Goal: Task Accomplishment & Management: Manage account settings

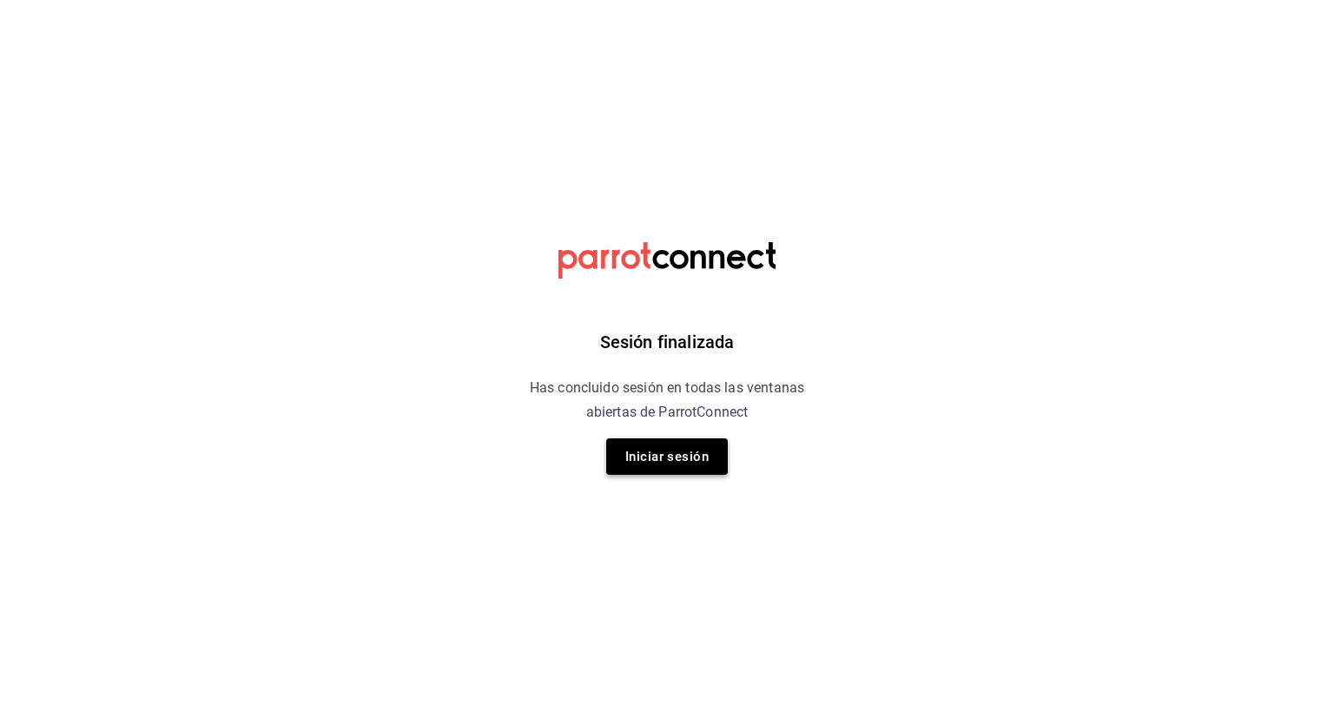
click at [685, 459] on button "Iniciar sesión" at bounding box center [667, 457] width 122 height 36
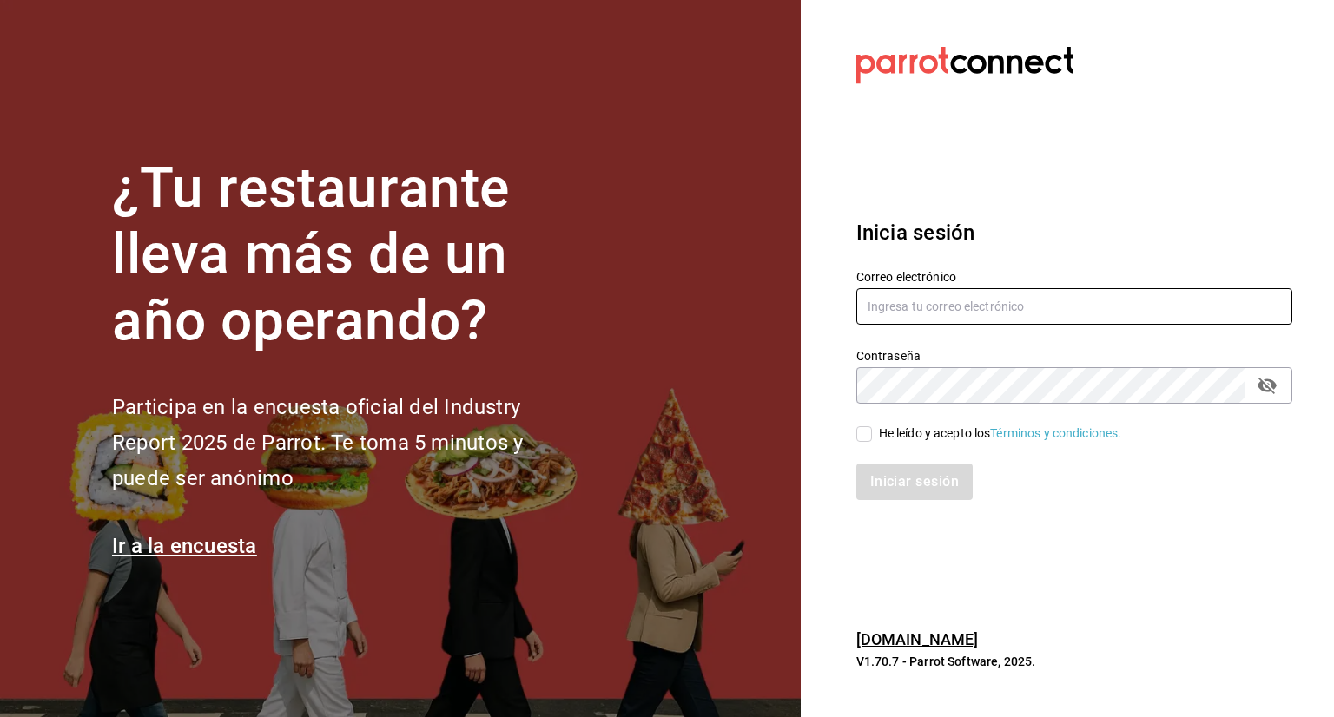
click at [938, 292] on input "text" at bounding box center [1074, 306] width 436 height 36
type input "[EMAIL_ADDRESS][DOMAIN_NAME]"
click at [856, 435] on input "He leído y acepto los Términos y condiciones." at bounding box center [864, 434] width 16 height 16
checkbox input "true"
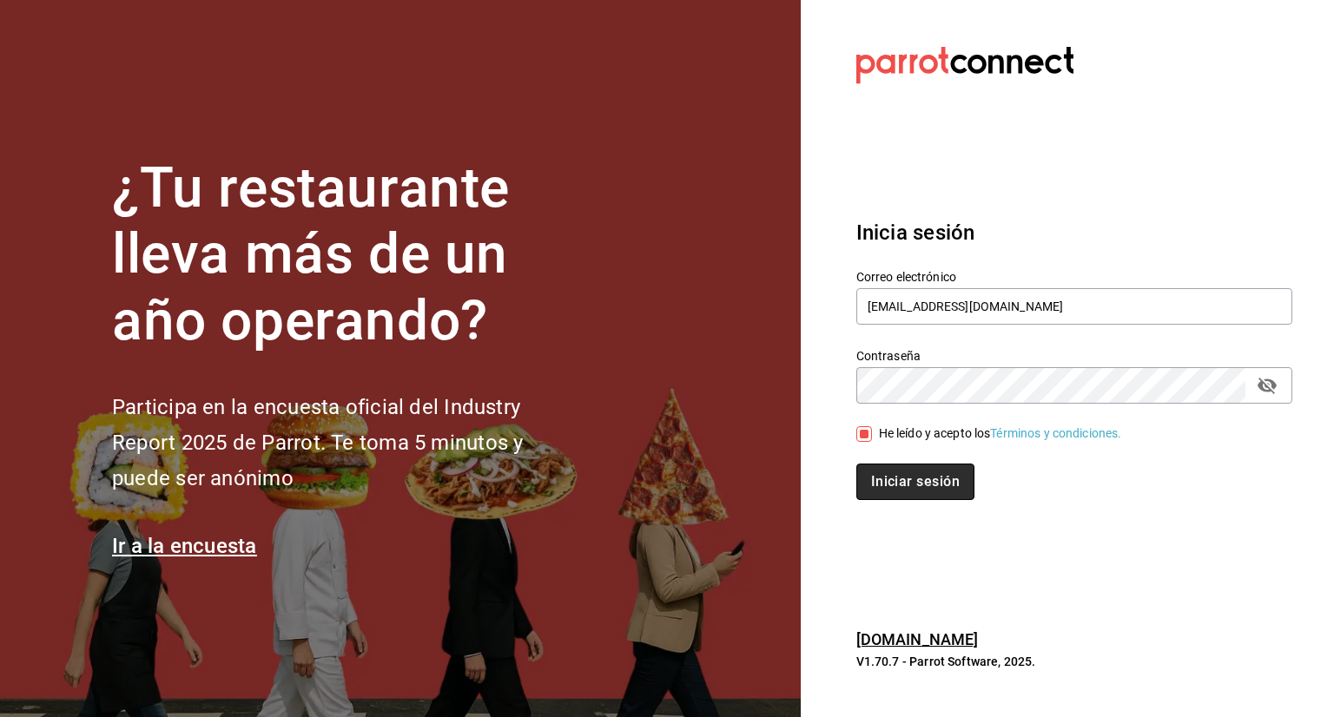
click at [883, 475] on button "Iniciar sesión" at bounding box center [915, 482] width 118 height 36
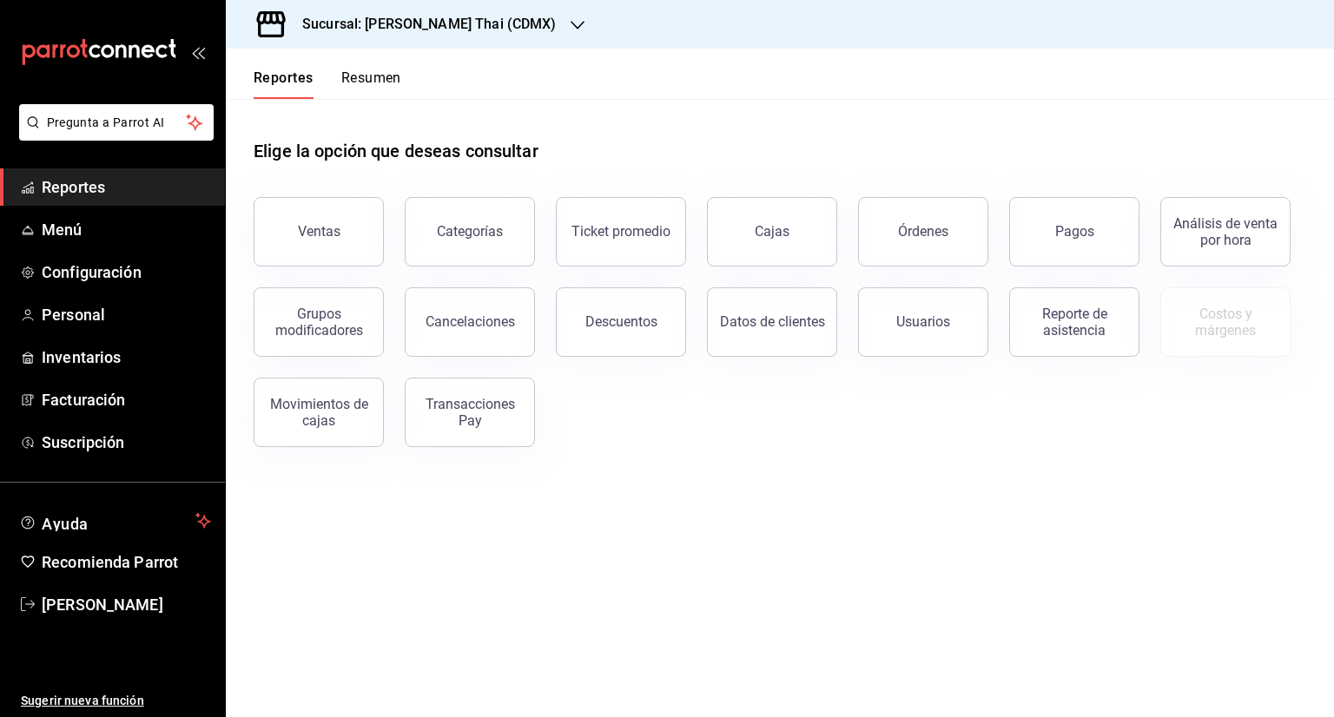
click at [441, 3] on div "Sucursal: [PERSON_NAME] Thai (CDMX)" at bounding box center [416, 24] width 352 height 49
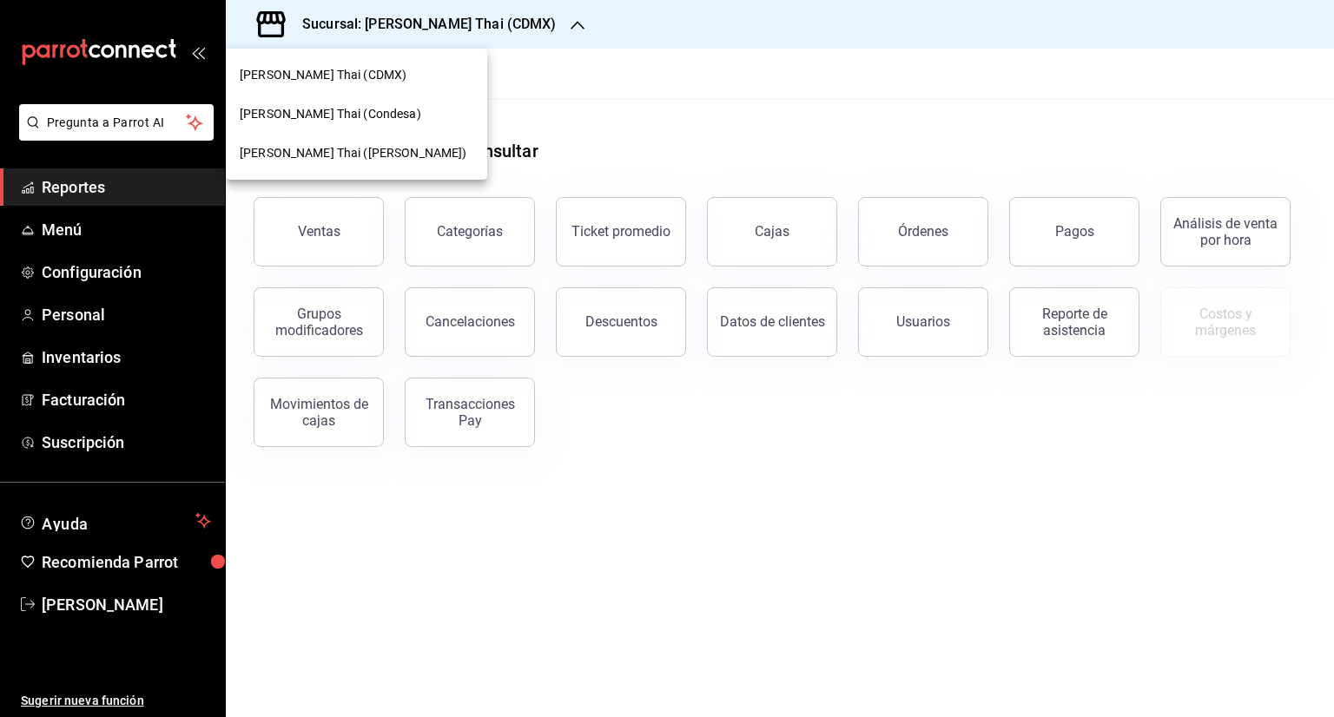
click at [445, 22] on div at bounding box center [667, 358] width 1334 height 717
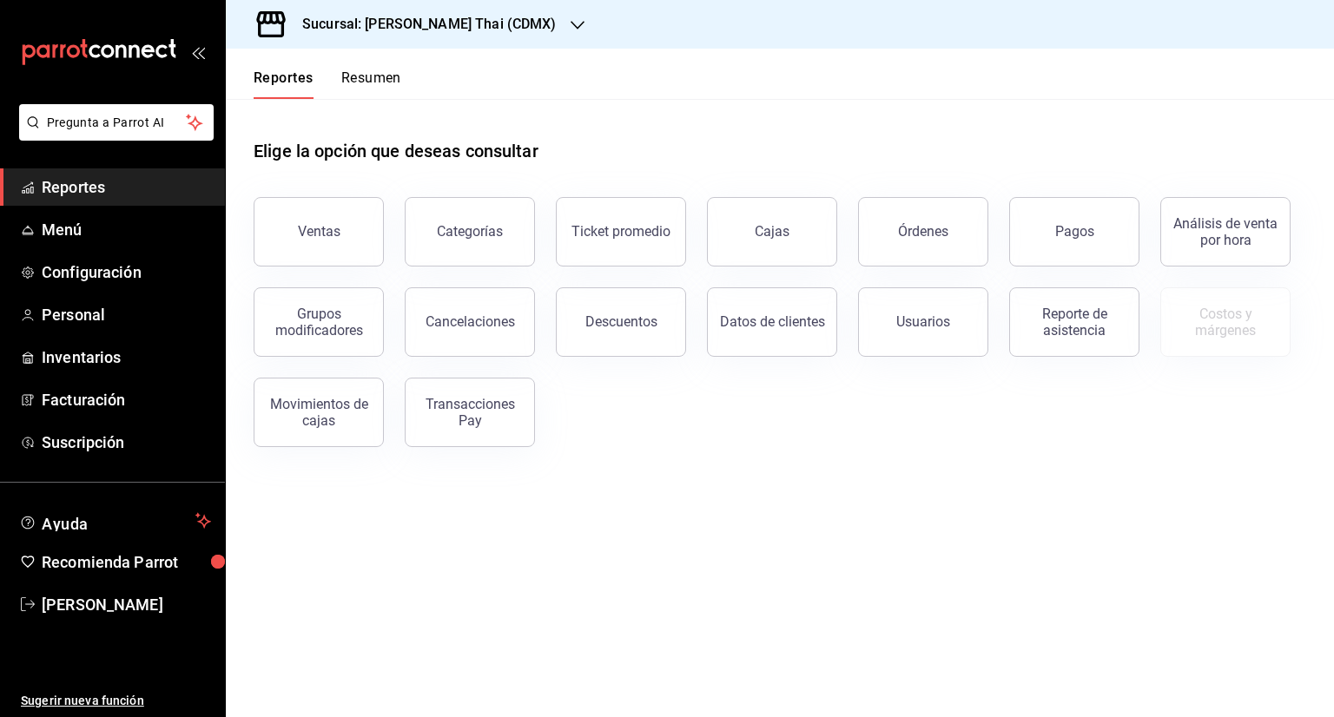
click at [425, 40] on div "Sucursal: [PERSON_NAME] (CDMX)" at bounding box center [416, 24] width 352 height 49
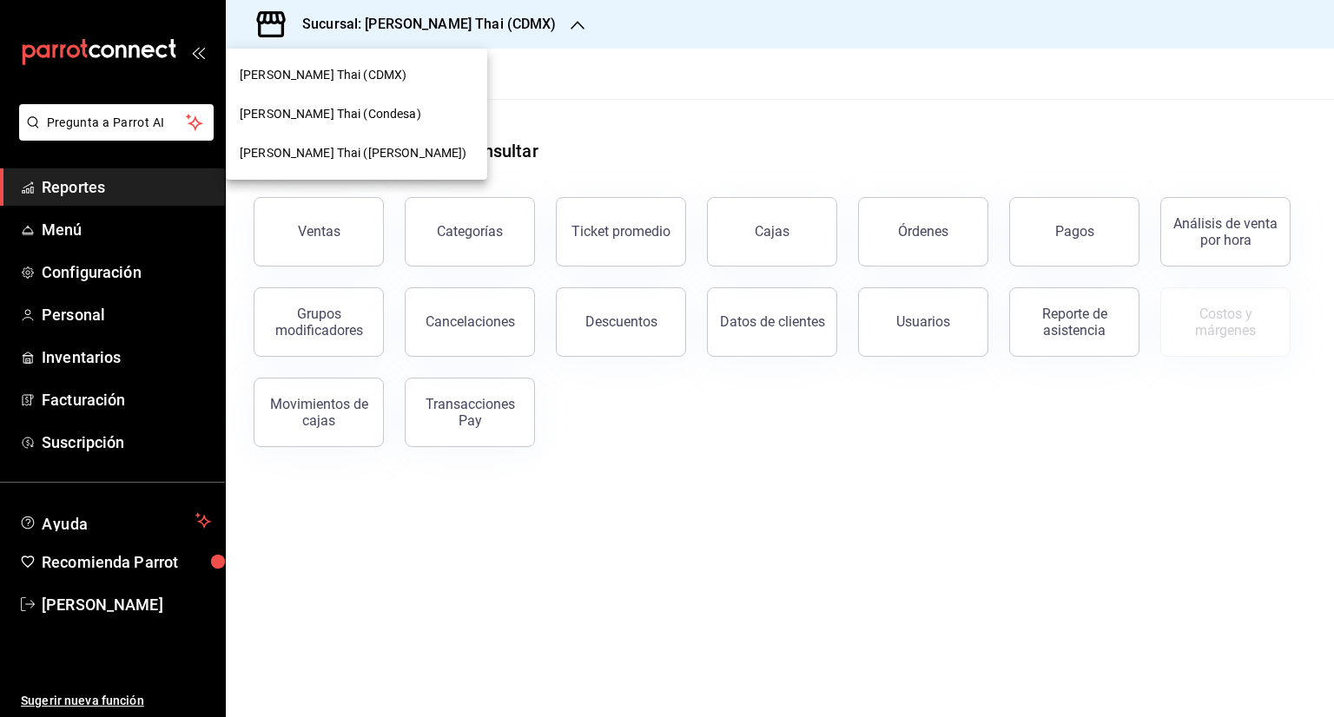
click at [340, 120] on span "[PERSON_NAME] (Condesa)" at bounding box center [331, 114] width 182 height 18
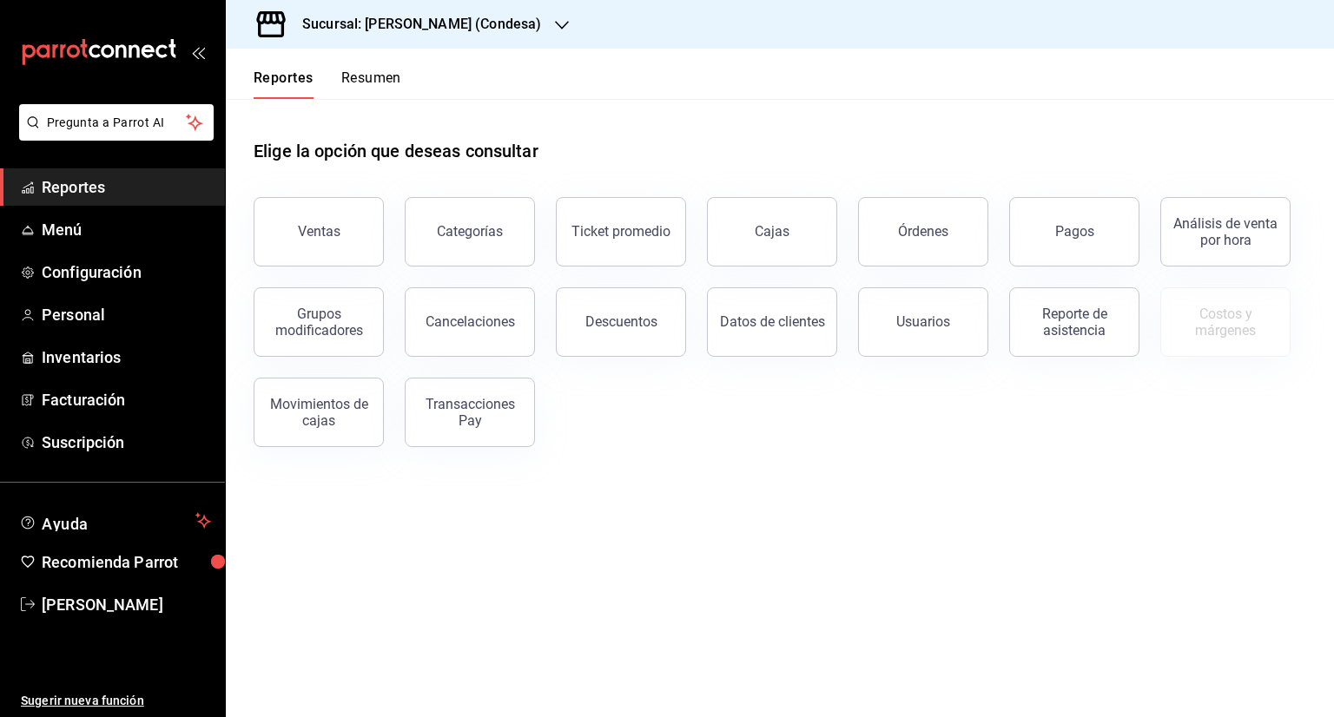
click at [345, 234] on button "Ventas" at bounding box center [319, 231] width 130 height 69
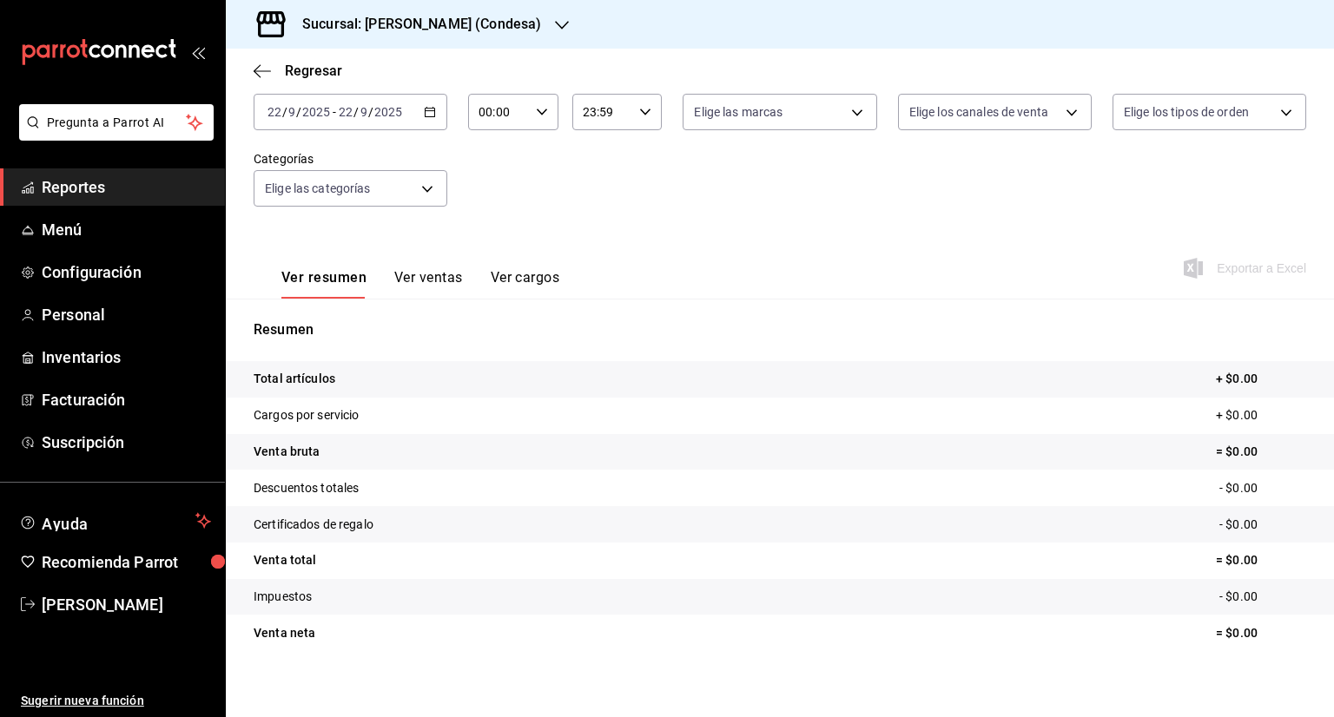
scroll to position [115, 0]
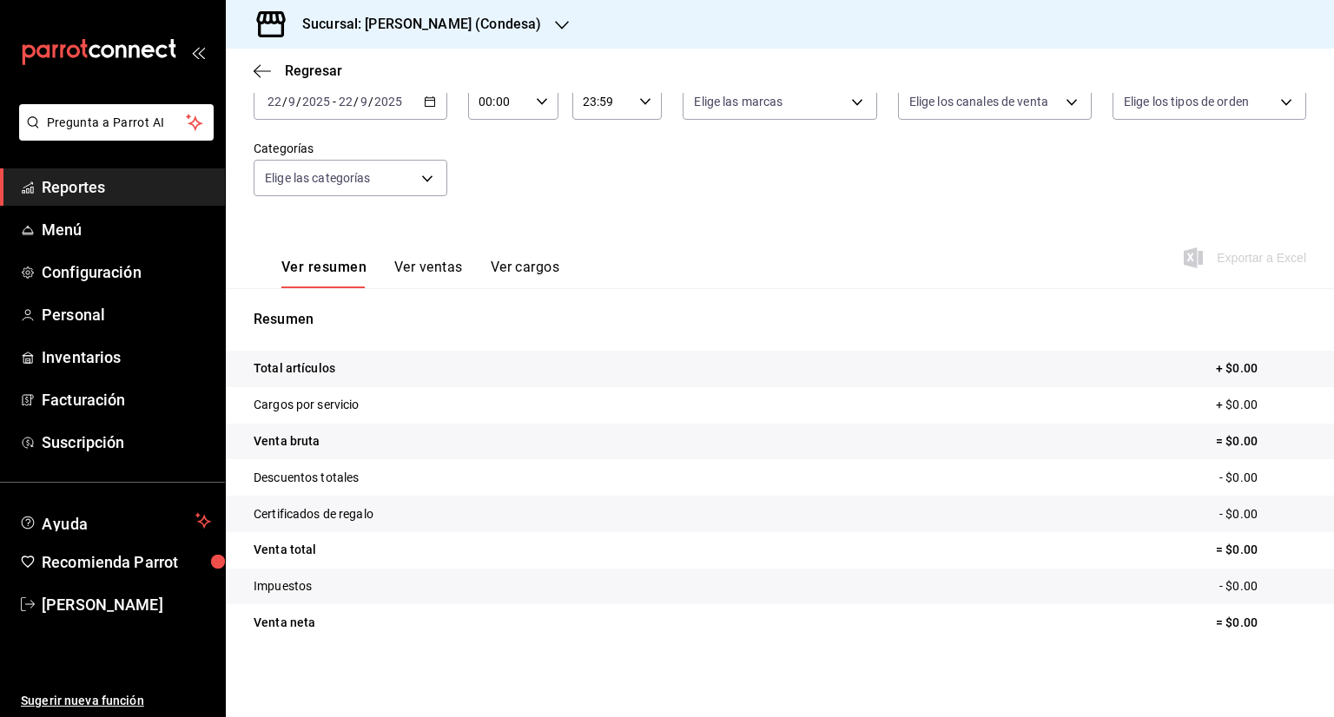
click at [428, 268] on button "Ver ventas" at bounding box center [428, 274] width 69 height 30
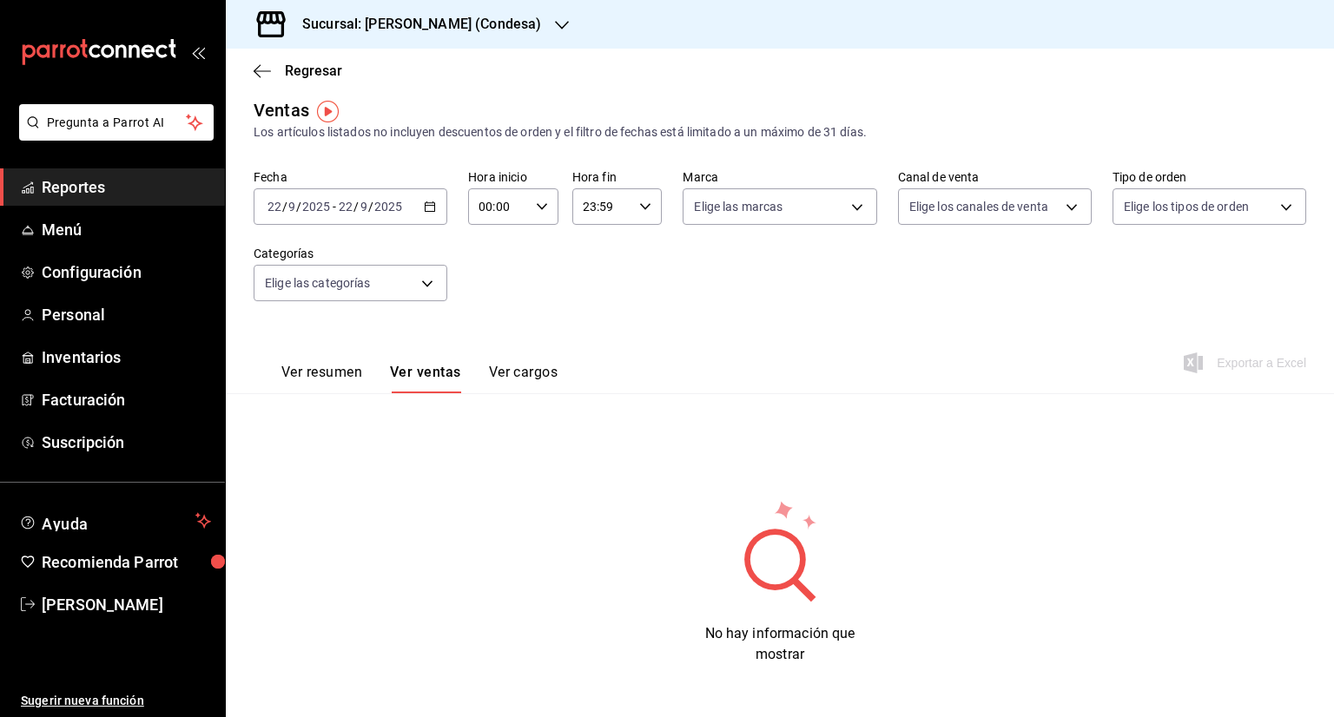
scroll to position [12, 0]
click at [335, 376] on button "Ver resumen" at bounding box center [321, 376] width 81 height 30
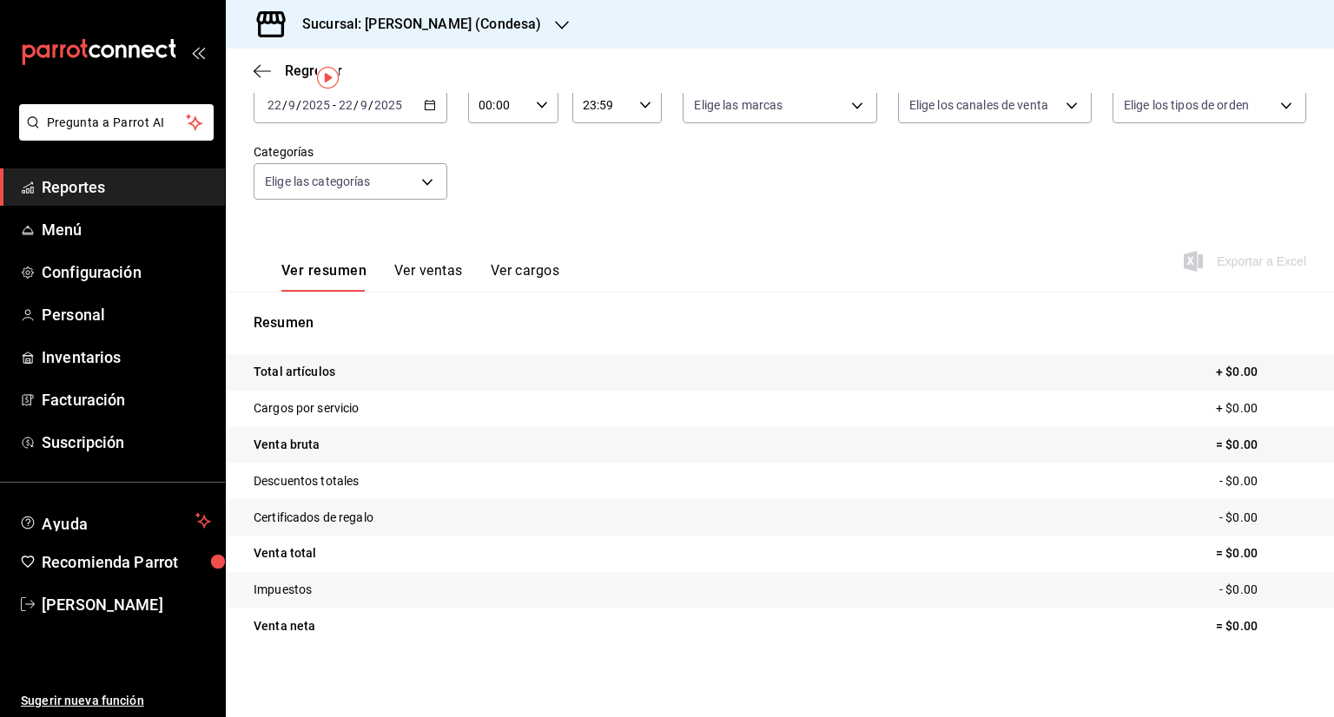
scroll to position [115, 0]
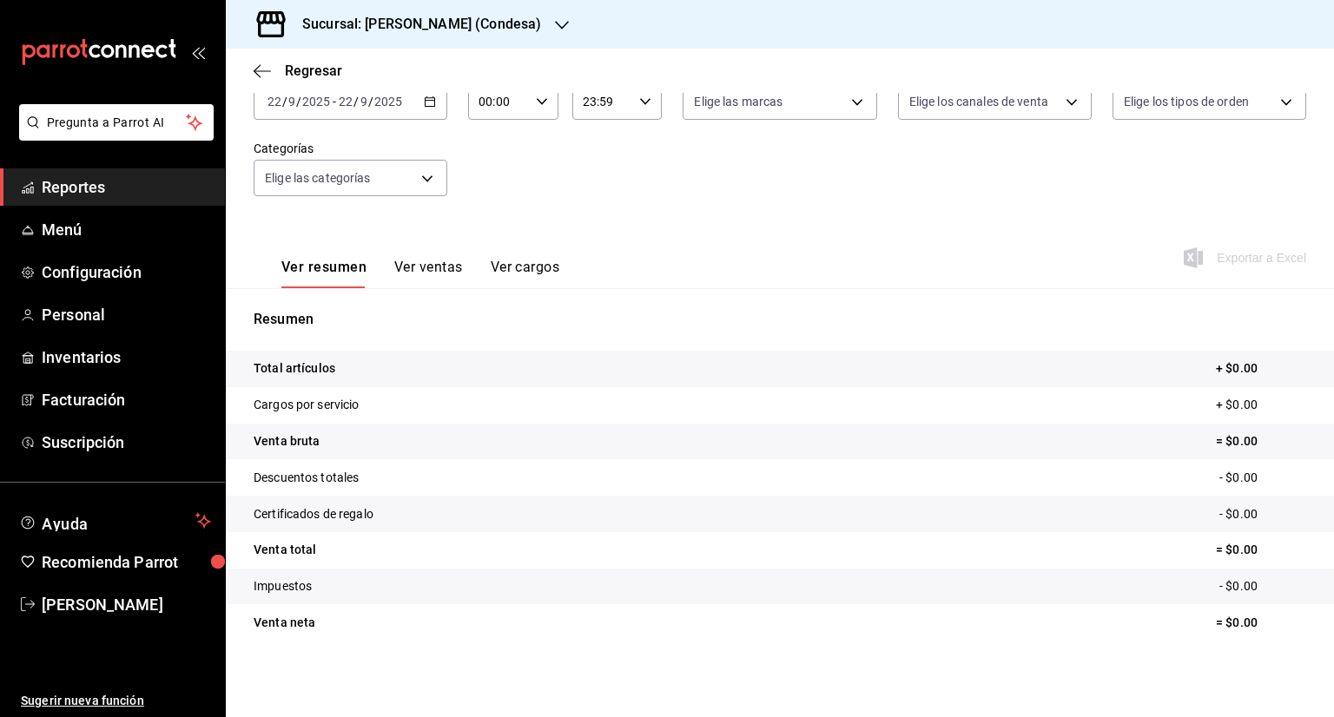
click at [448, 33] on h3 "Sucursal: Yim Thai (Condesa)" at bounding box center [414, 24] width 253 height 21
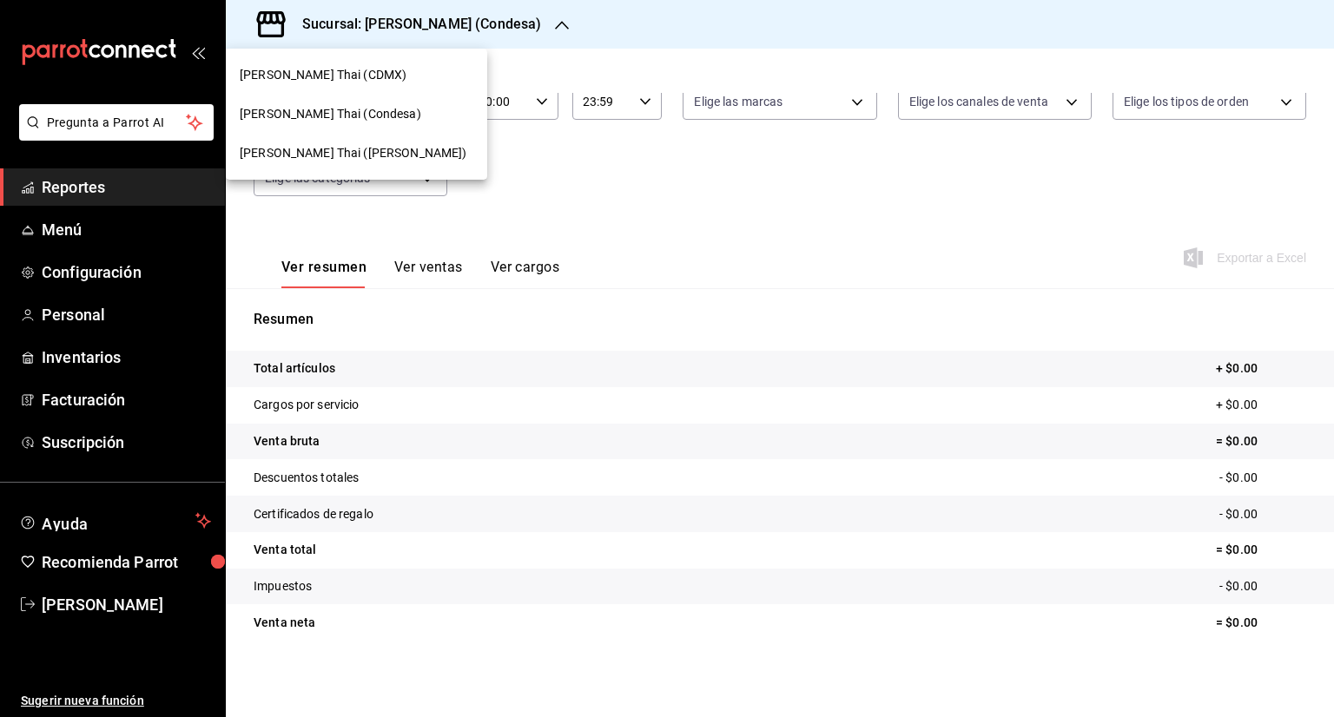
click at [352, 147] on div "[PERSON_NAME] ([PERSON_NAME])" at bounding box center [357, 153] width 234 height 18
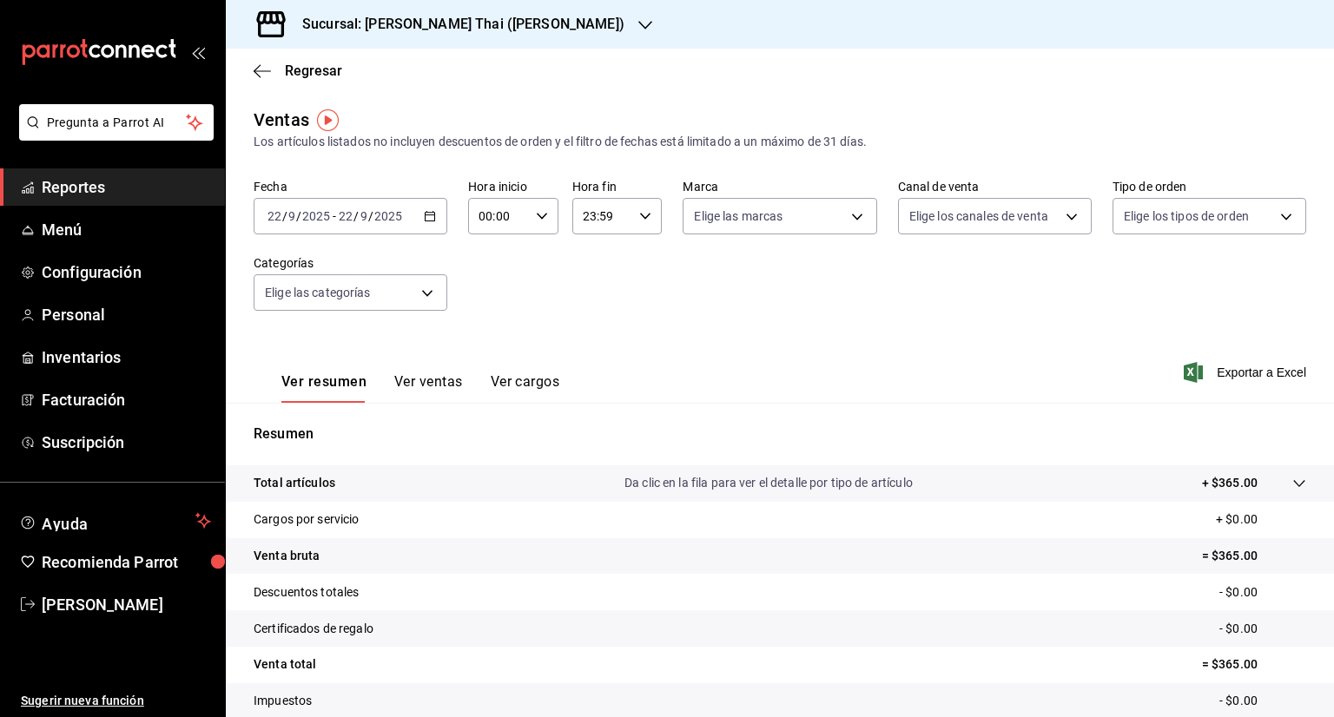
click at [393, 15] on h3 "Sucursal: [PERSON_NAME] ([PERSON_NAME])" at bounding box center [456, 24] width 336 height 21
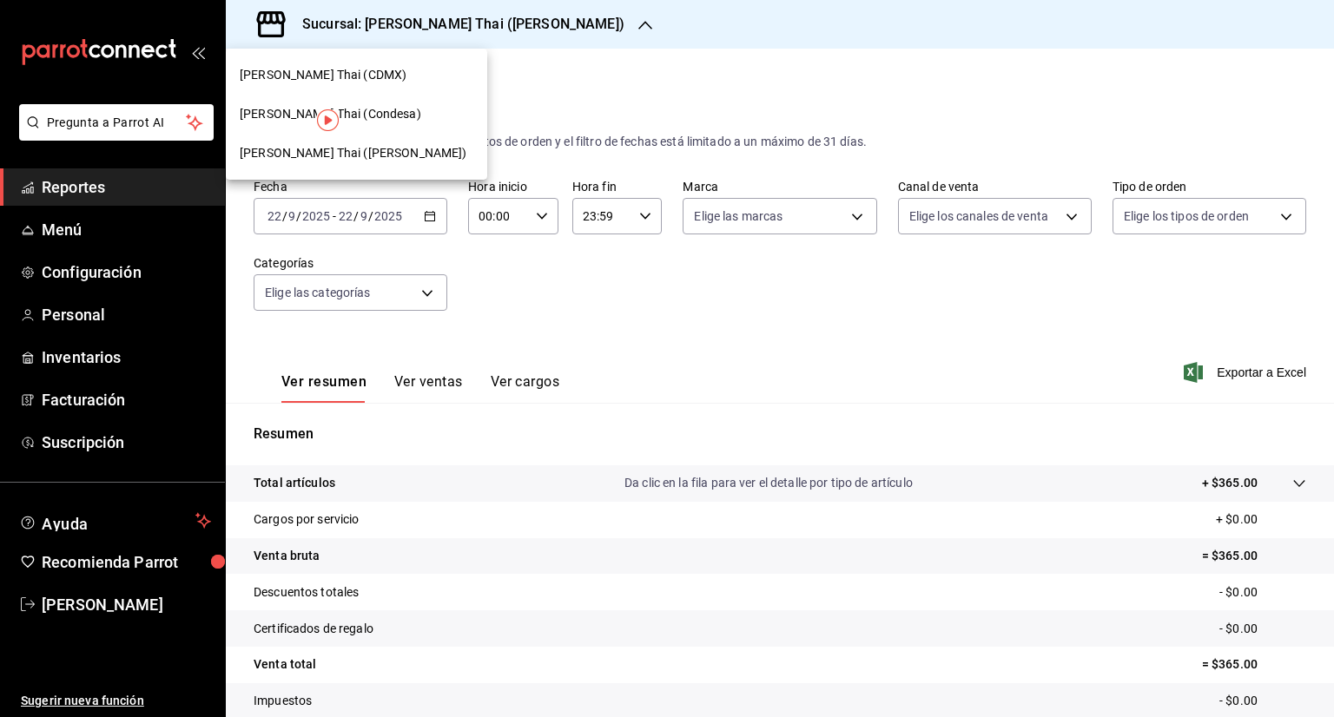
click at [400, 60] on div "[PERSON_NAME] (CDMX)" at bounding box center [356, 75] width 261 height 39
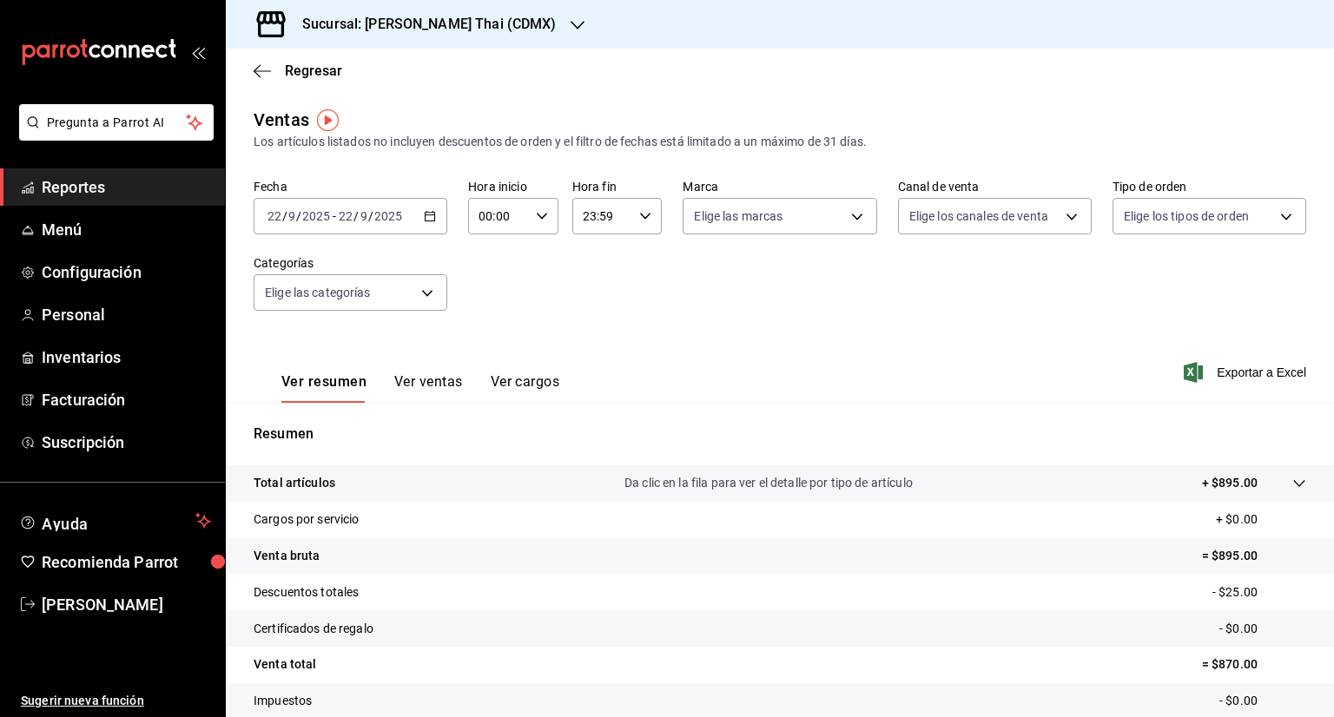
click at [436, 29] on h3 "Sucursal: [PERSON_NAME] (CDMX)" at bounding box center [422, 24] width 268 height 21
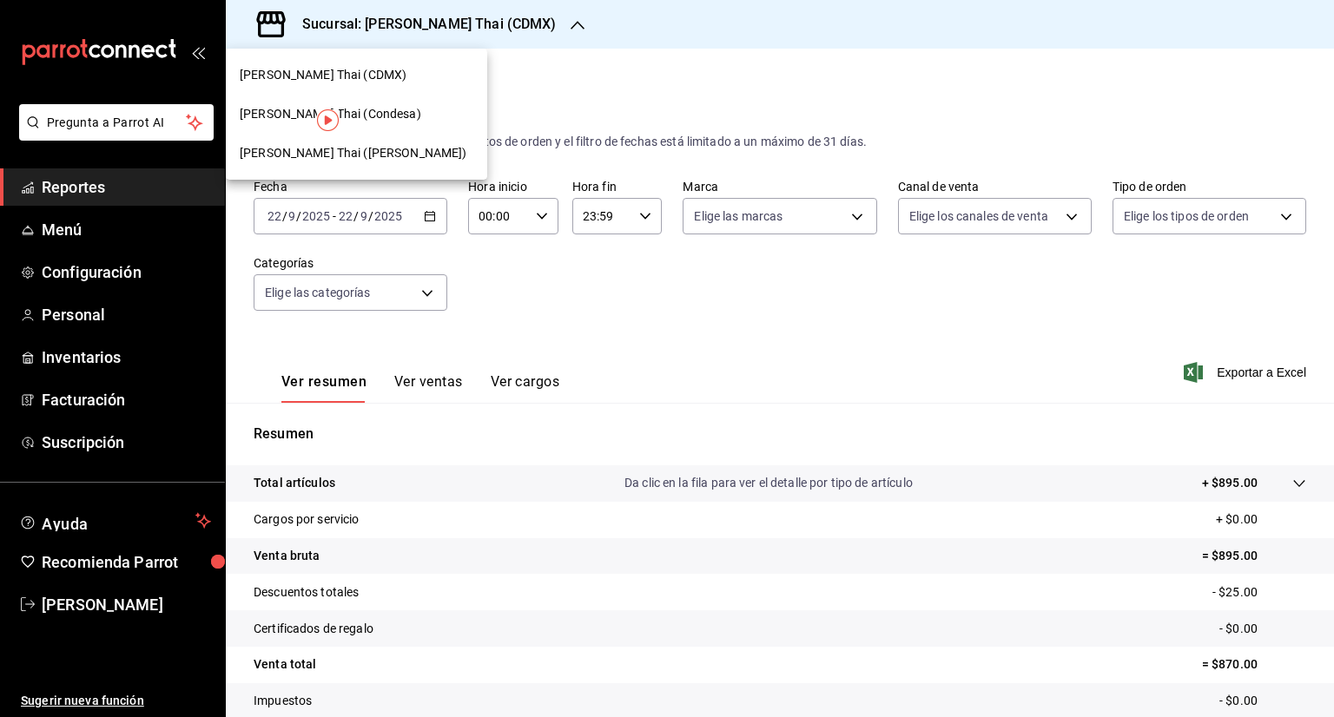
click at [377, 111] on div "[PERSON_NAME] (Condesa)" at bounding box center [357, 114] width 234 height 18
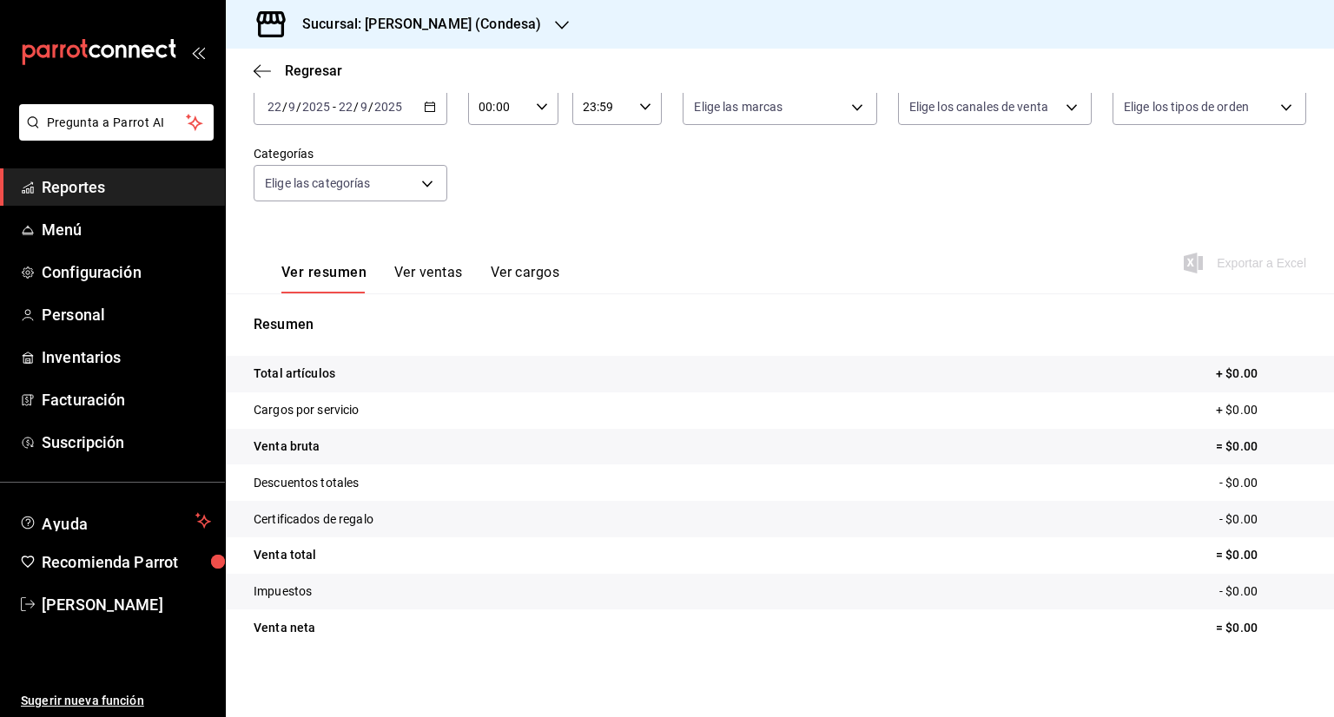
scroll to position [115, 0]
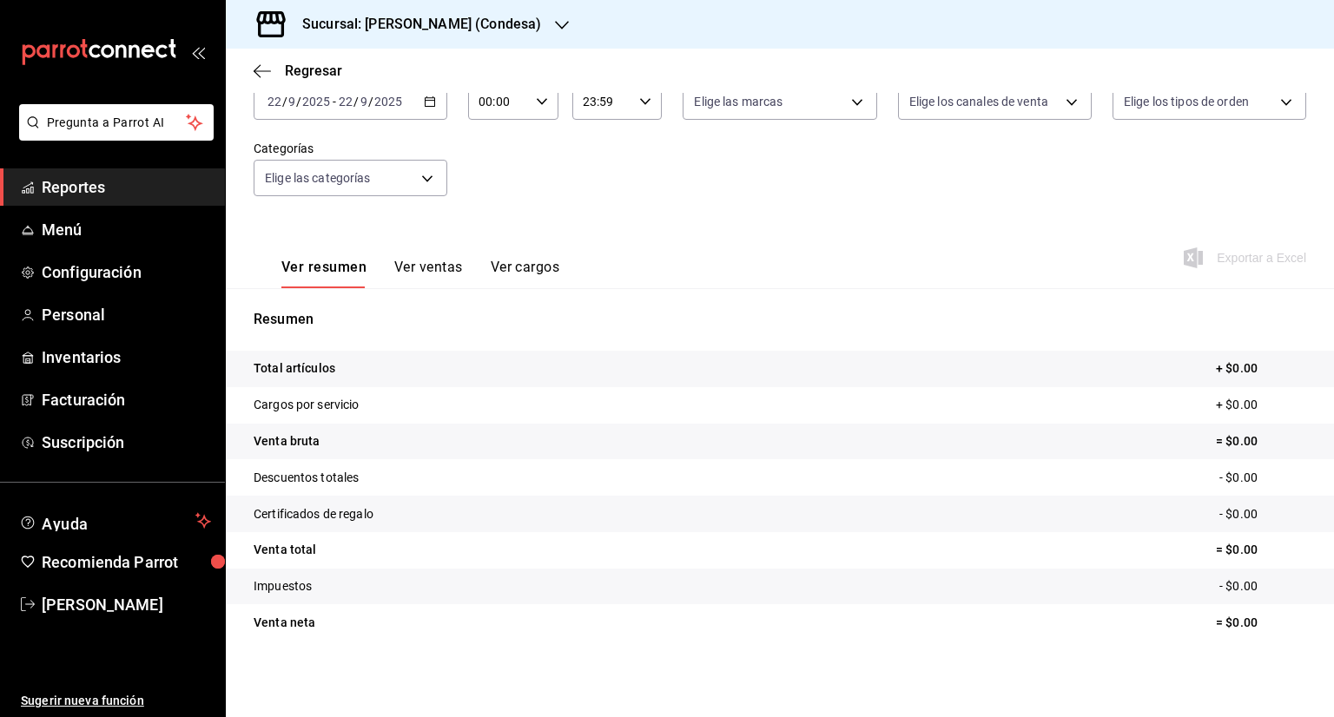
click at [537, 273] on button "Ver cargos" at bounding box center [525, 274] width 69 height 30
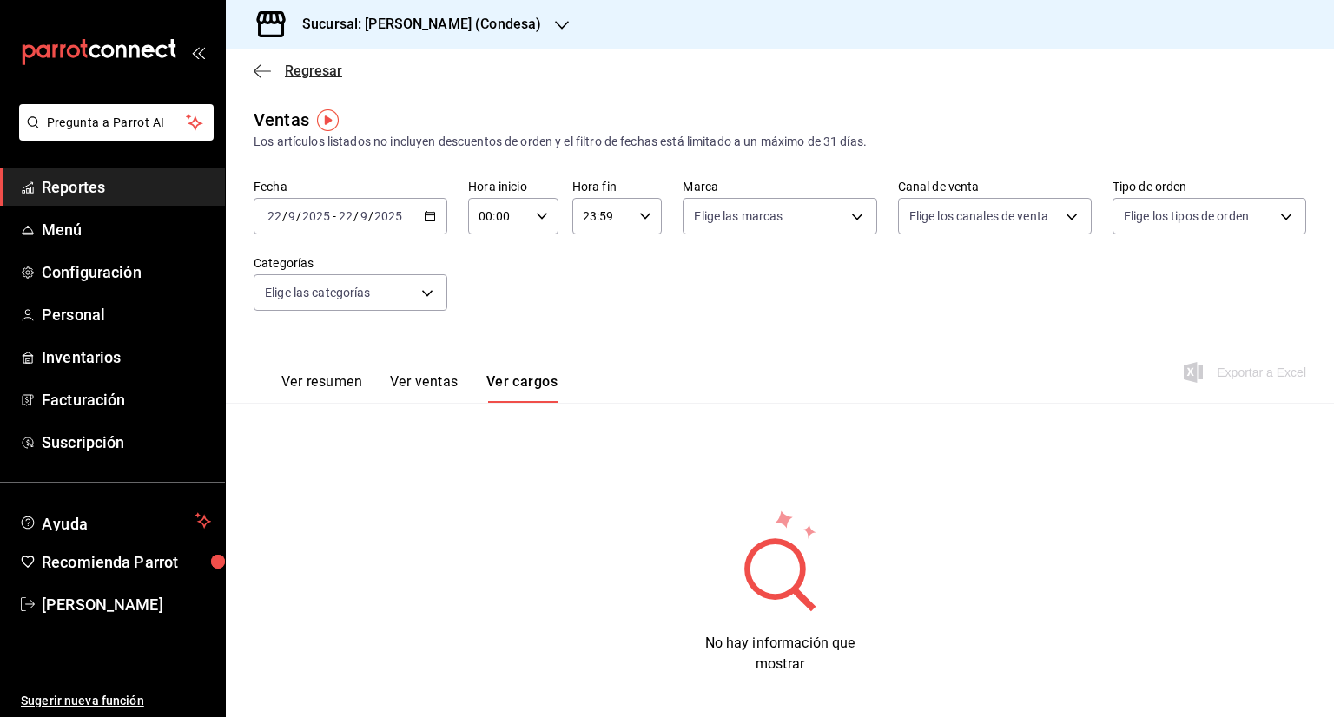
click at [271, 63] on span "Regresar" at bounding box center [298, 71] width 89 height 17
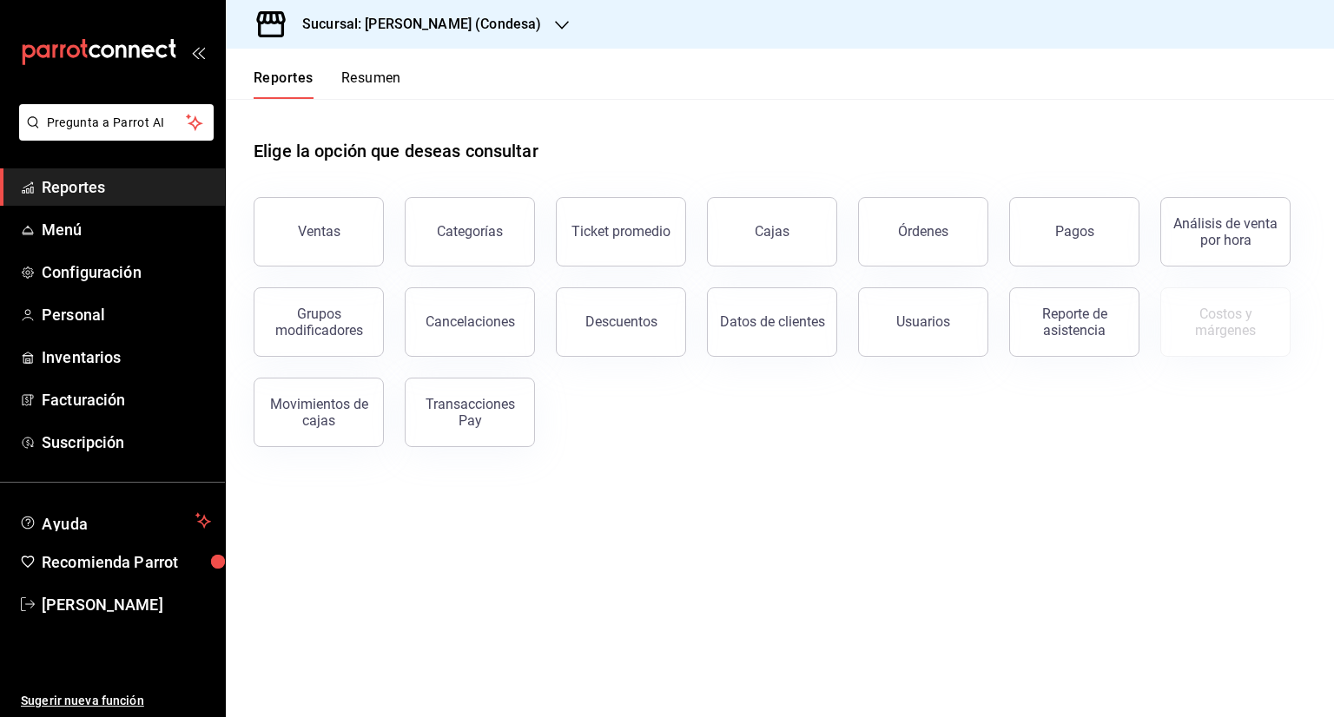
click at [1094, 268] on div "Reporte de asistencia" at bounding box center [1063, 312] width 151 height 90
click at [1089, 262] on button "Pagos" at bounding box center [1074, 231] width 130 height 69
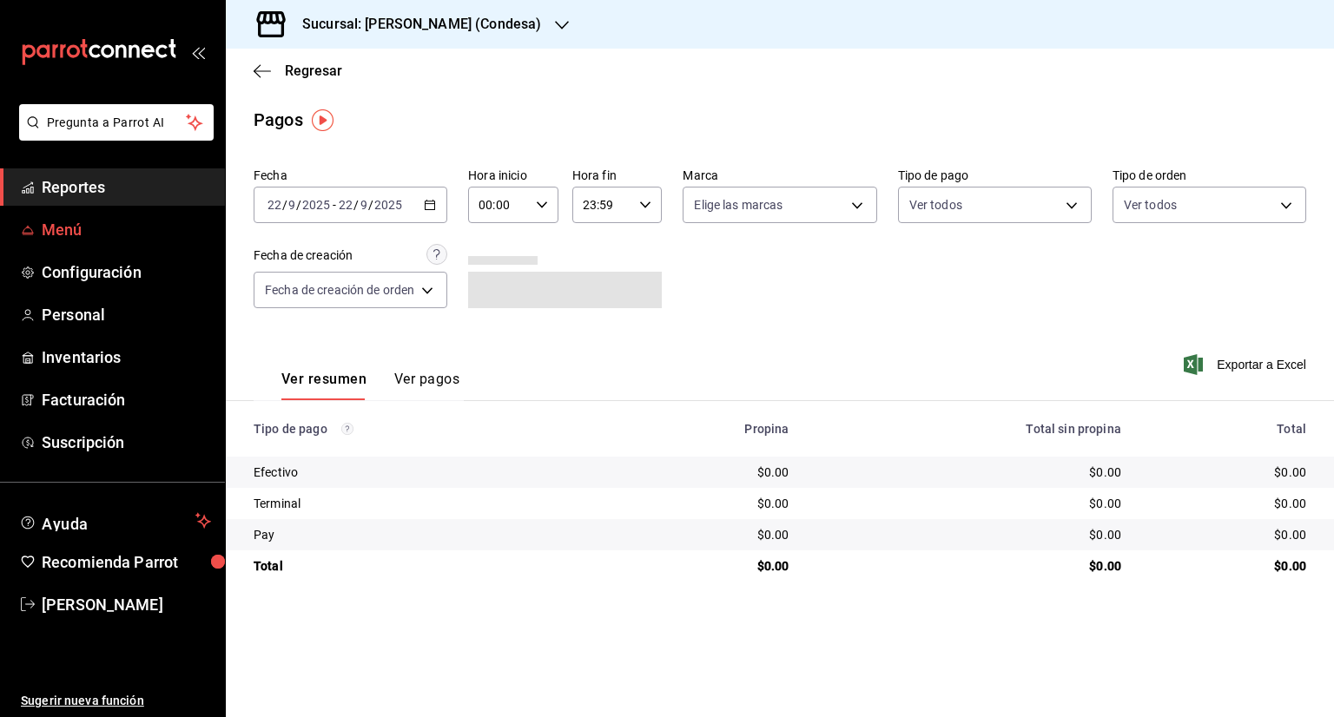
click at [109, 234] on span "Menú" at bounding box center [126, 229] width 169 height 23
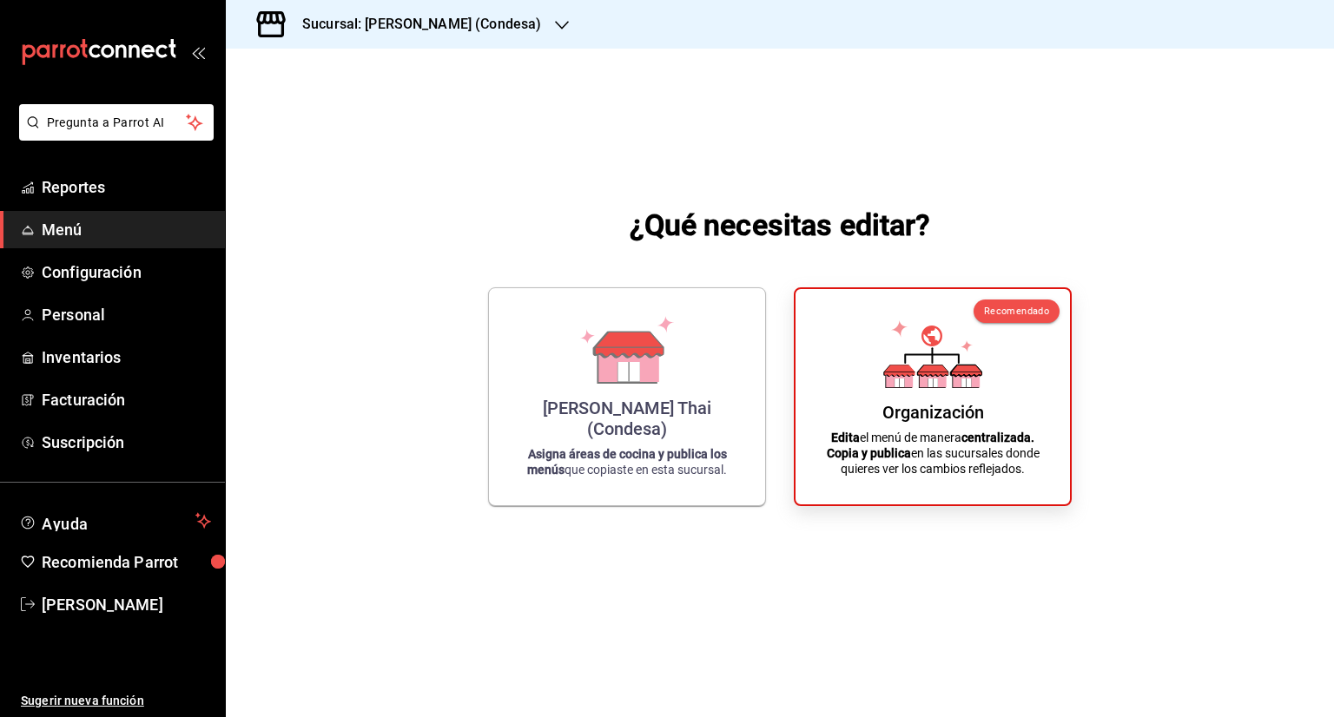
click at [413, 30] on h3 "Sucursal: Yim Thai (Condesa)" at bounding box center [414, 24] width 253 height 21
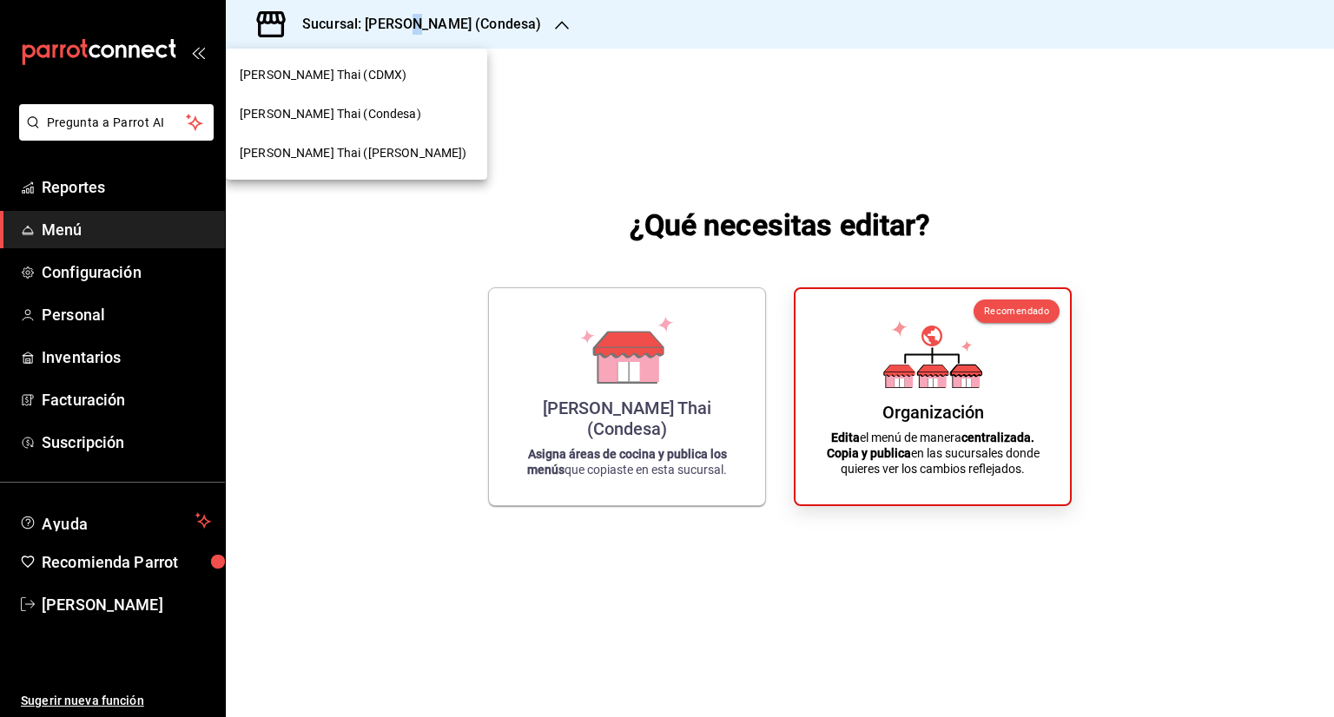
click at [353, 112] on div "[PERSON_NAME] (Condesa)" at bounding box center [357, 114] width 234 height 18
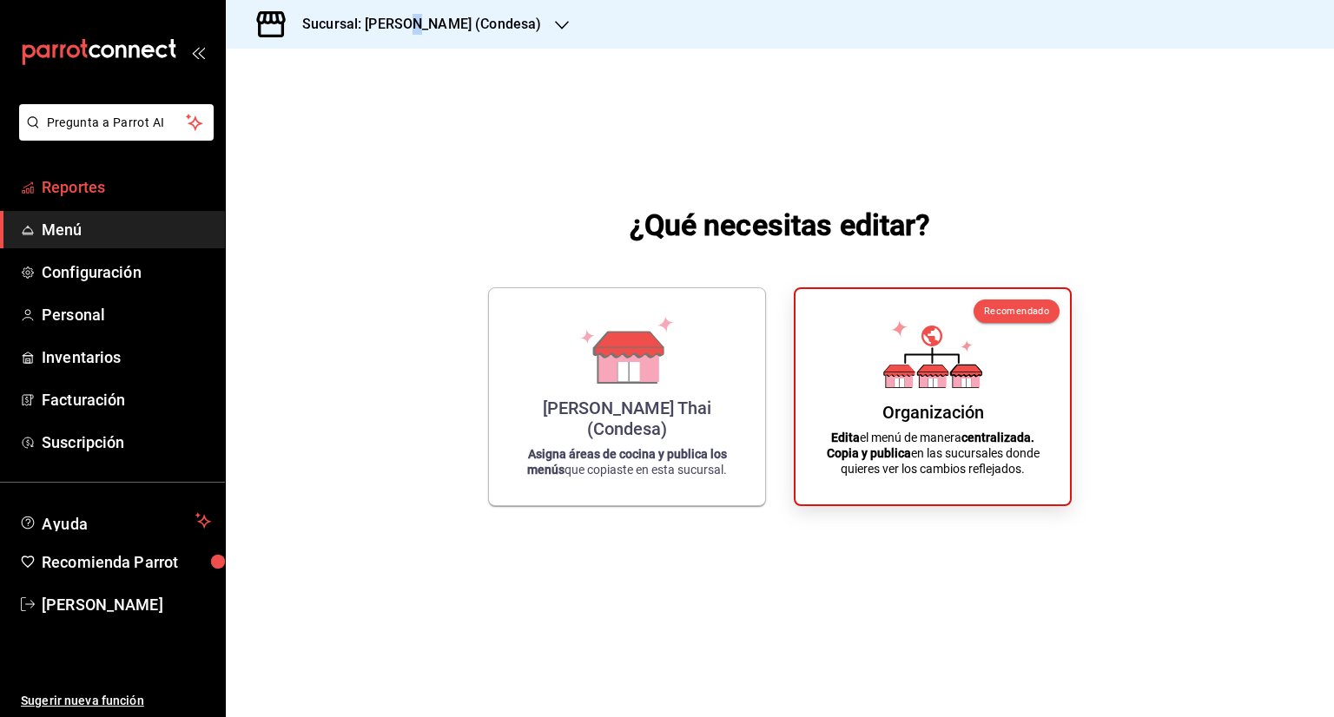
click at [117, 189] on span "Reportes" at bounding box center [126, 186] width 169 height 23
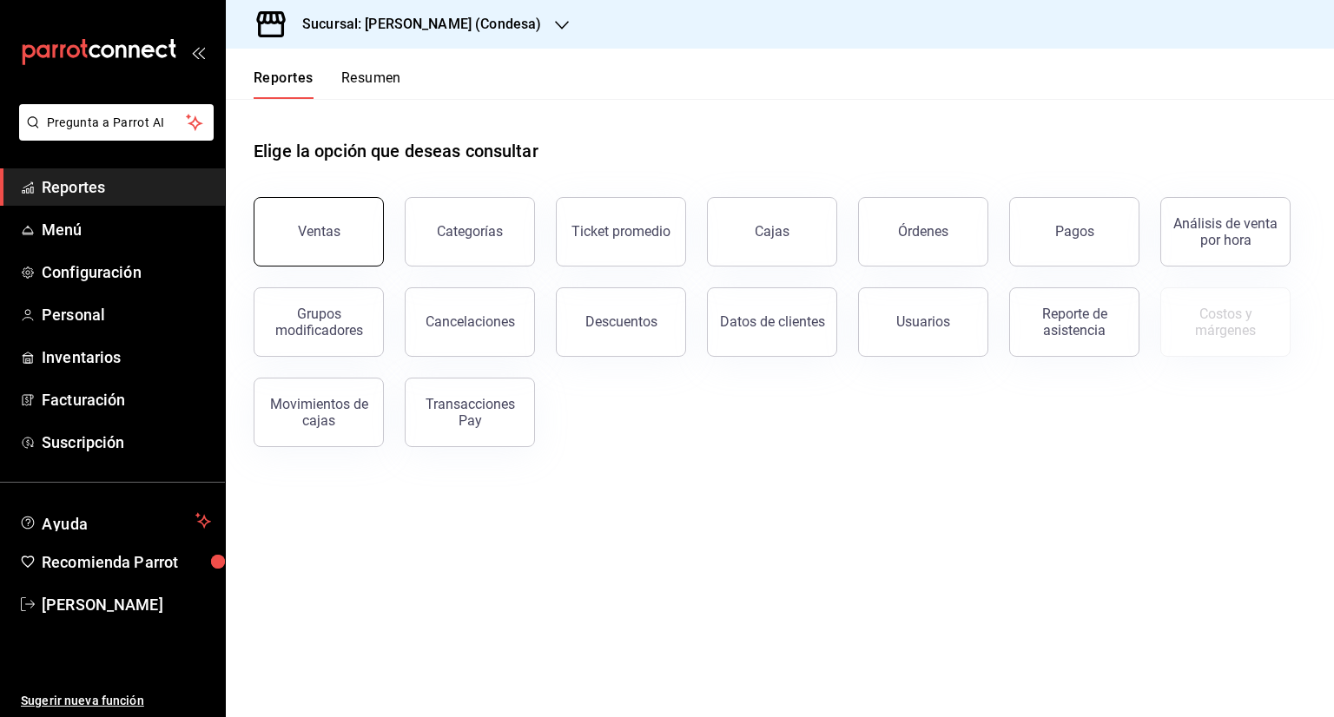
click at [333, 214] on button "Ventas" at bounding box center [319, 231] width 130 height 69
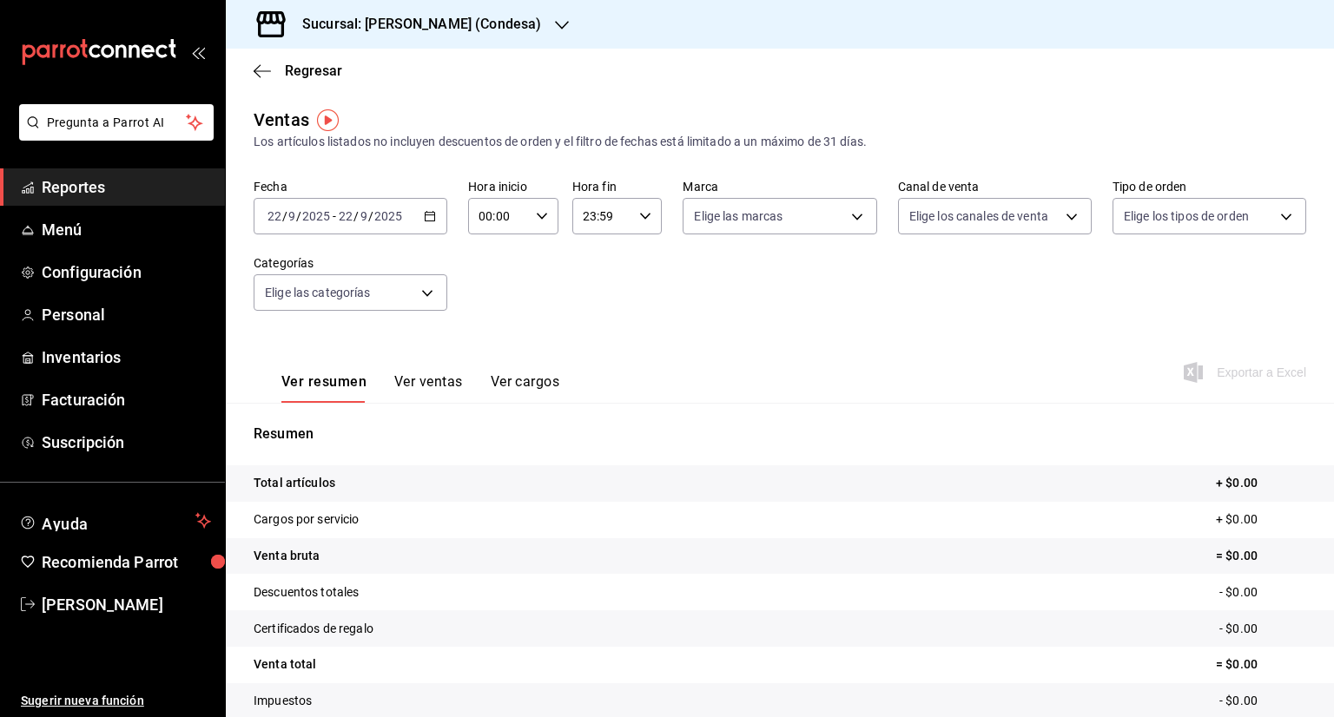
click at [367, 220] on div "2025-09-22 22 / 9 / 2025" at bounding box center [370, 216] width 68 height 14
click at [425, 218] on \(Stroke\) "button" at bounding box center [430, 217] width 10 height 10
click at [321, 268] on span "Hoy" at bounding box center [335, 269] width 135 height 18
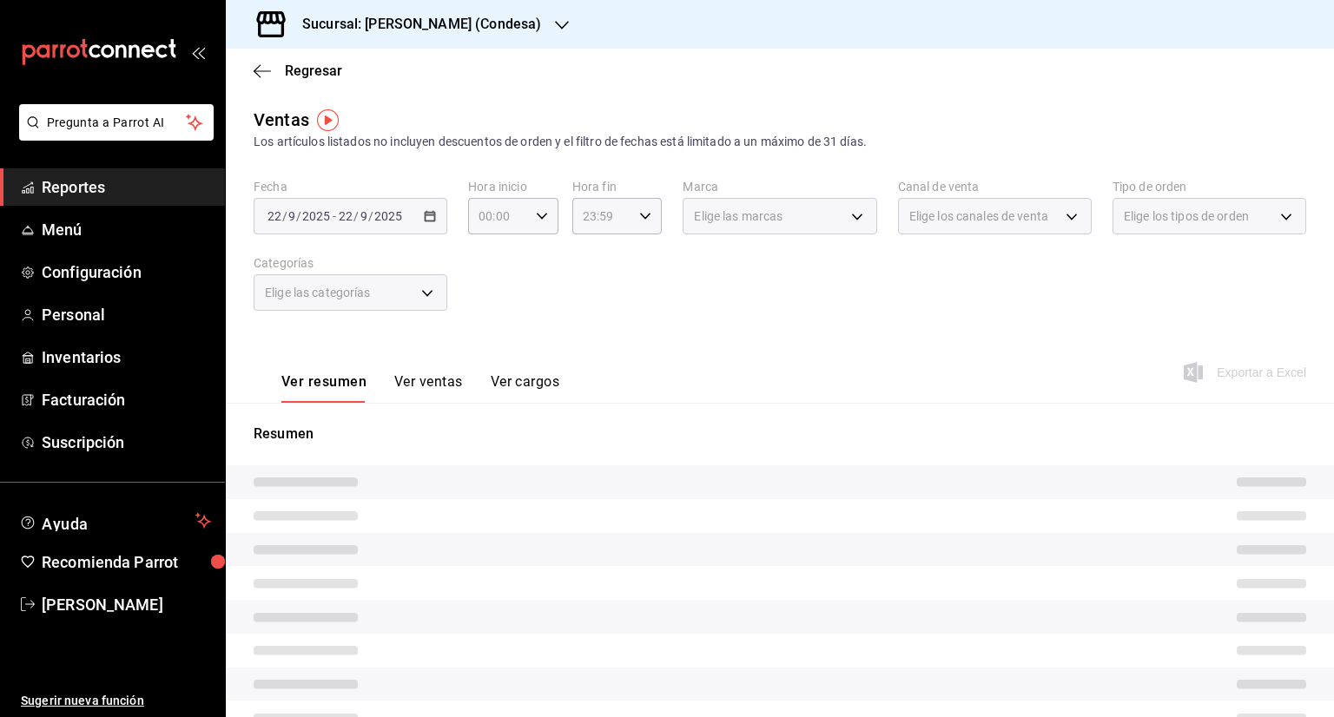
click at [434, 227] on div "2025-09-22 22 / 9 / 2025 - 2025-09-22 22 / 9 / 2025" at bounding box center [351, 216] width 194 height 36
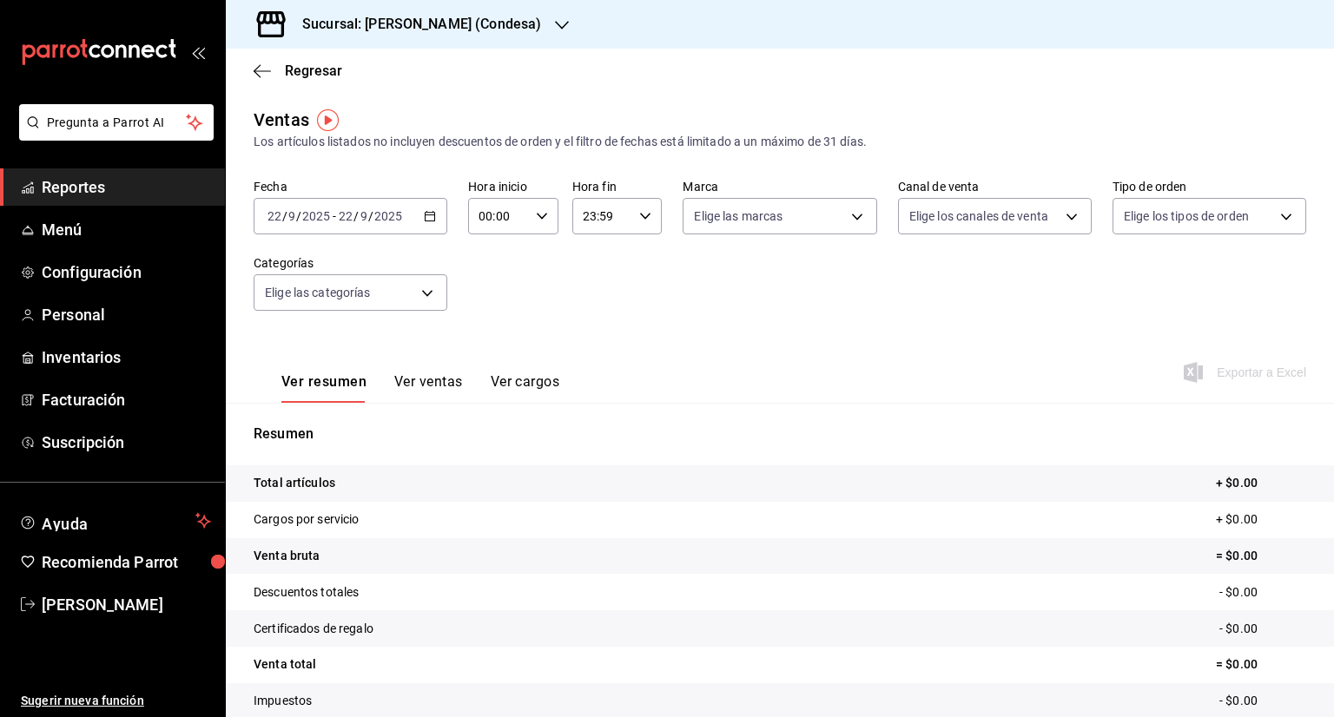
click at [429, 218] on icon "button" at bounding box center [430, 216] width 12 height 12
click at [340, 294] on li "Ayer" at bounding box center [335, 307] width 162 height 39
click at [437, 214] on div "2025-09-21 21 / 9 / 2025 - 2025-09-21 21 / 9 / 2025" at bounding box center [351, 216] width 194 height 36
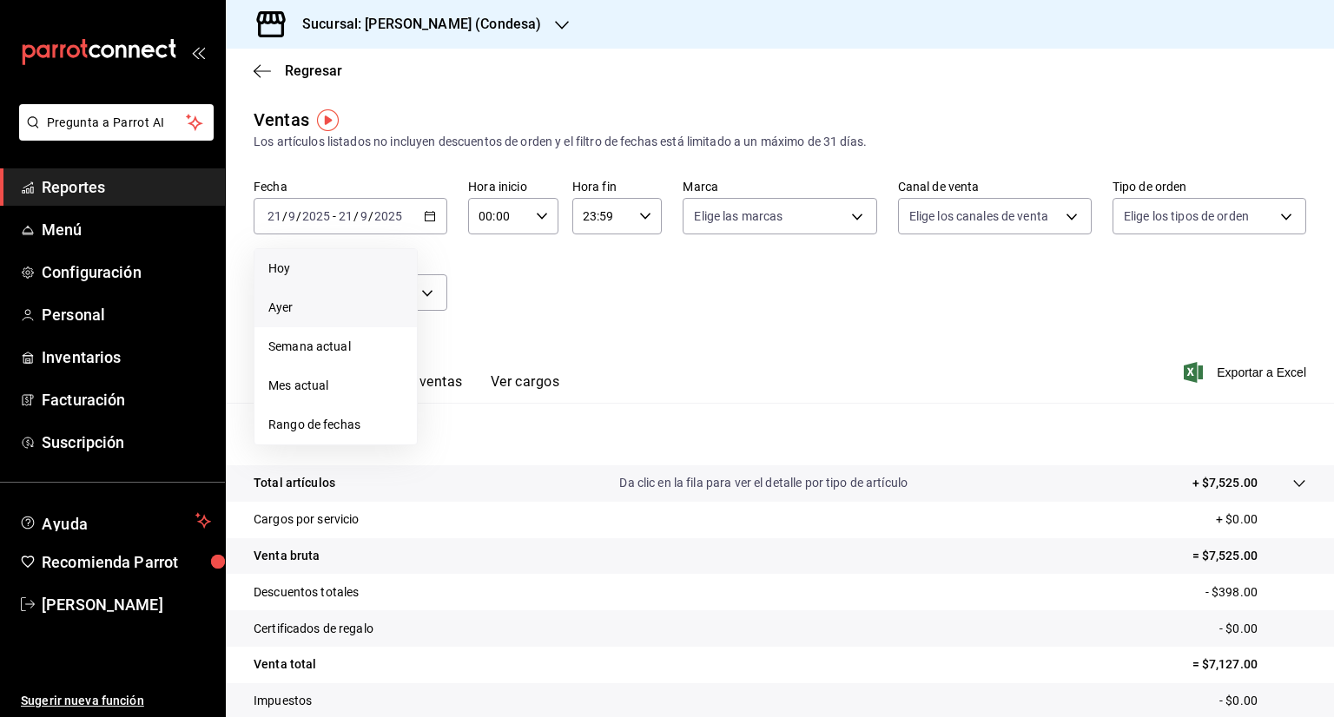
click at [330, 263] on span "Hoy" at bounding box center [335, 269] width 135 height 18
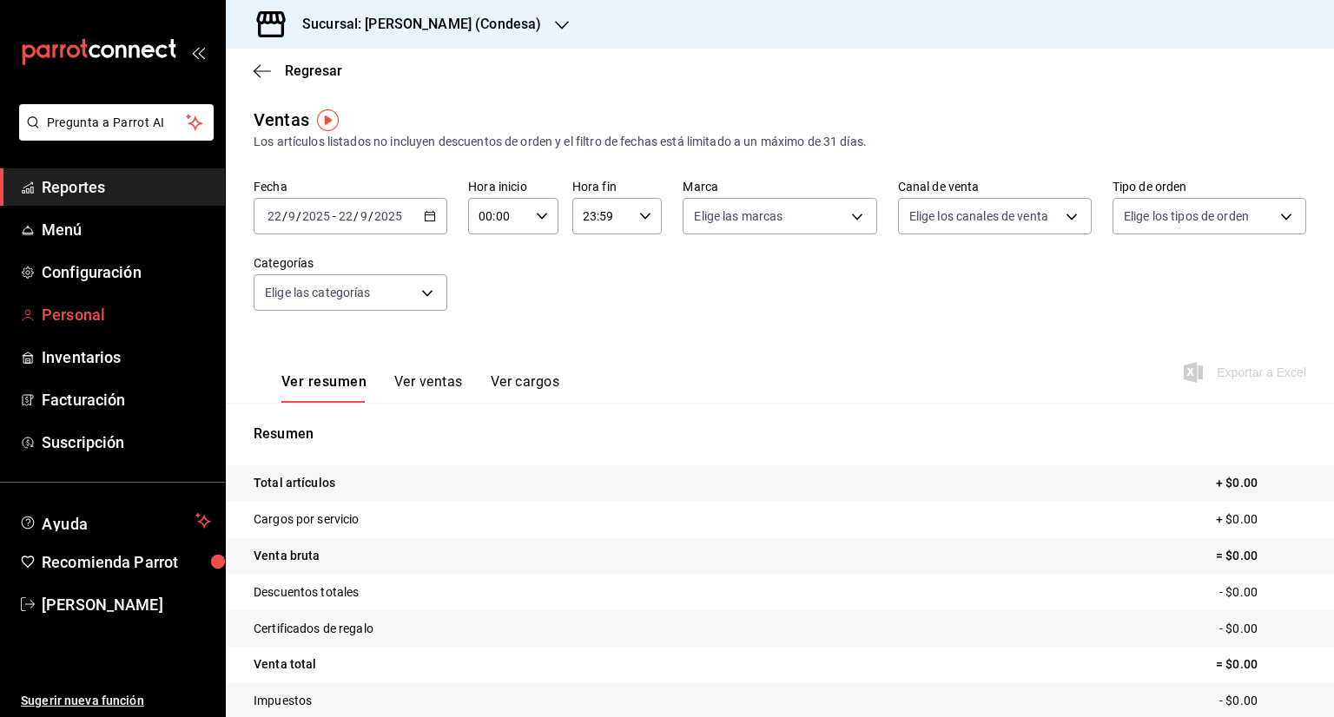
click at [163, 302] on link "Personal" at bounding box center [112, 314] width 225 height 37
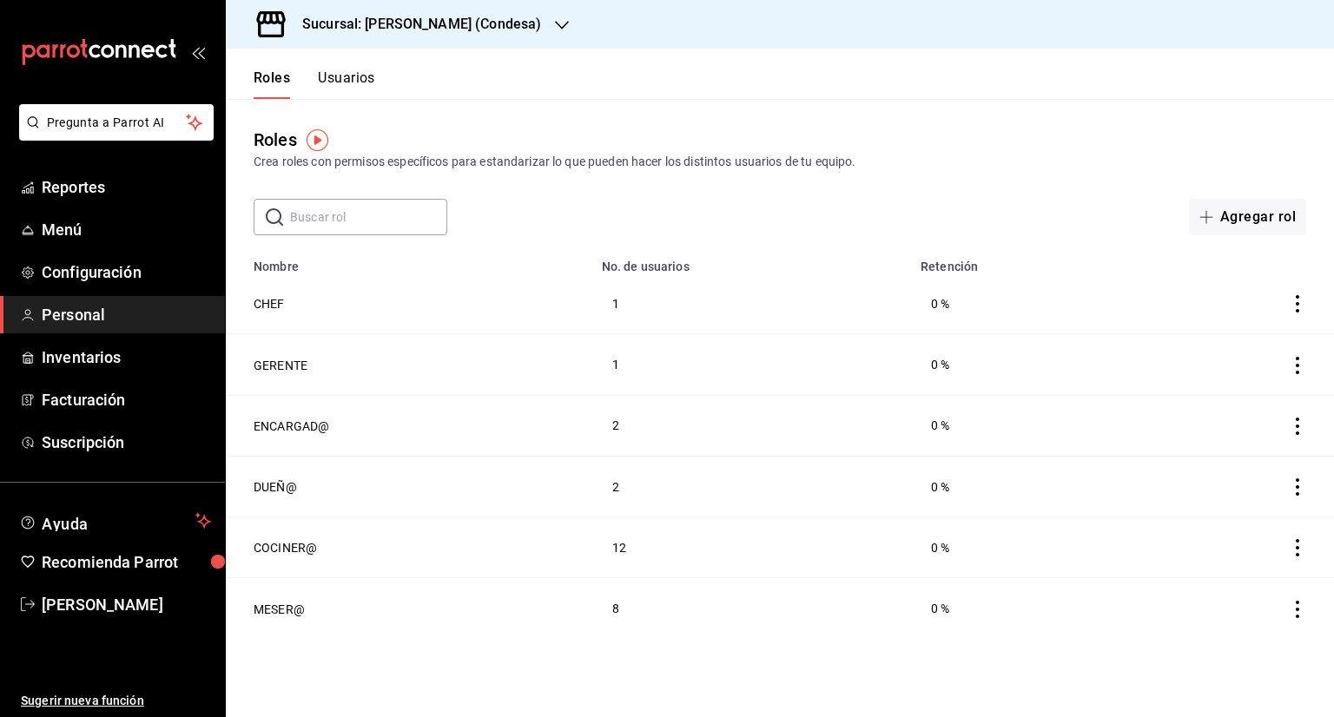
click at [867, 209] on div "​ ​ Agregar rol" at bounding box center [780, 217] width 1108 height 36
click at [359, 82] on button "Usuarios" at bounding box center [346, 84] width 57 height 30
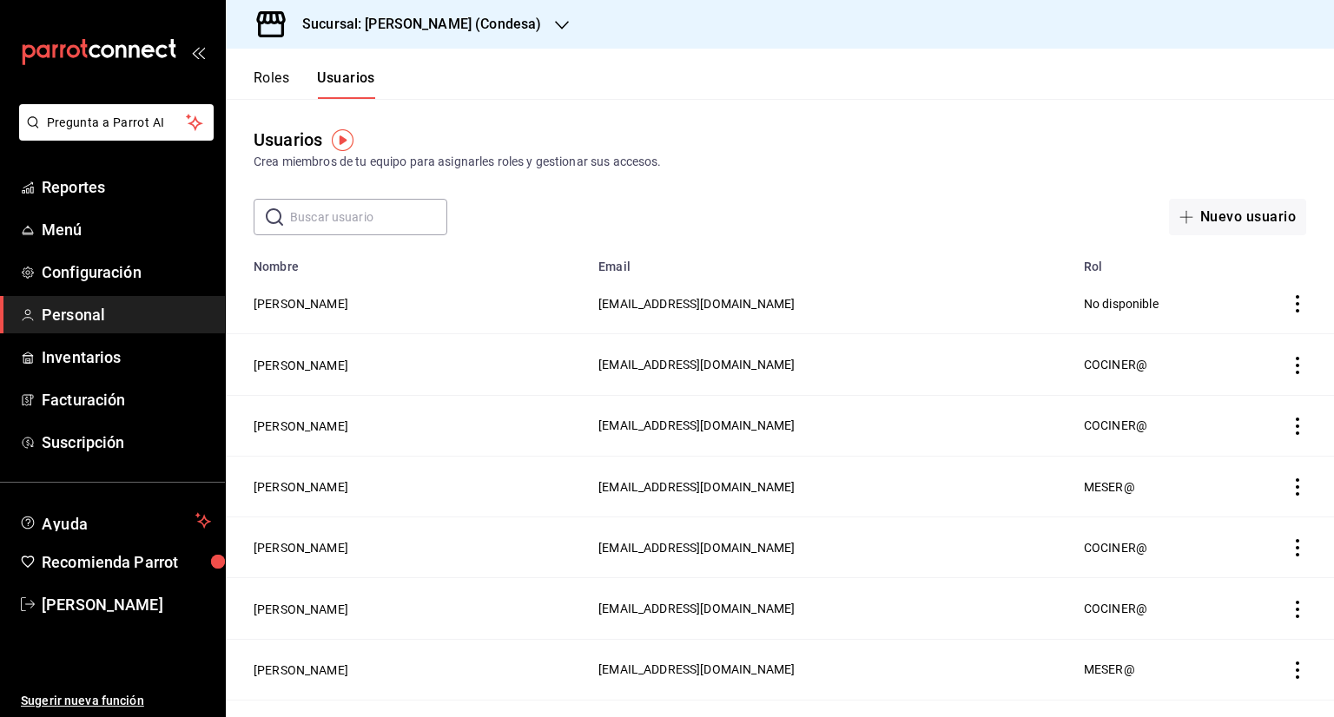
click at [362, 216] on input "text" at bounding box center [368, 217] width 157 height 35
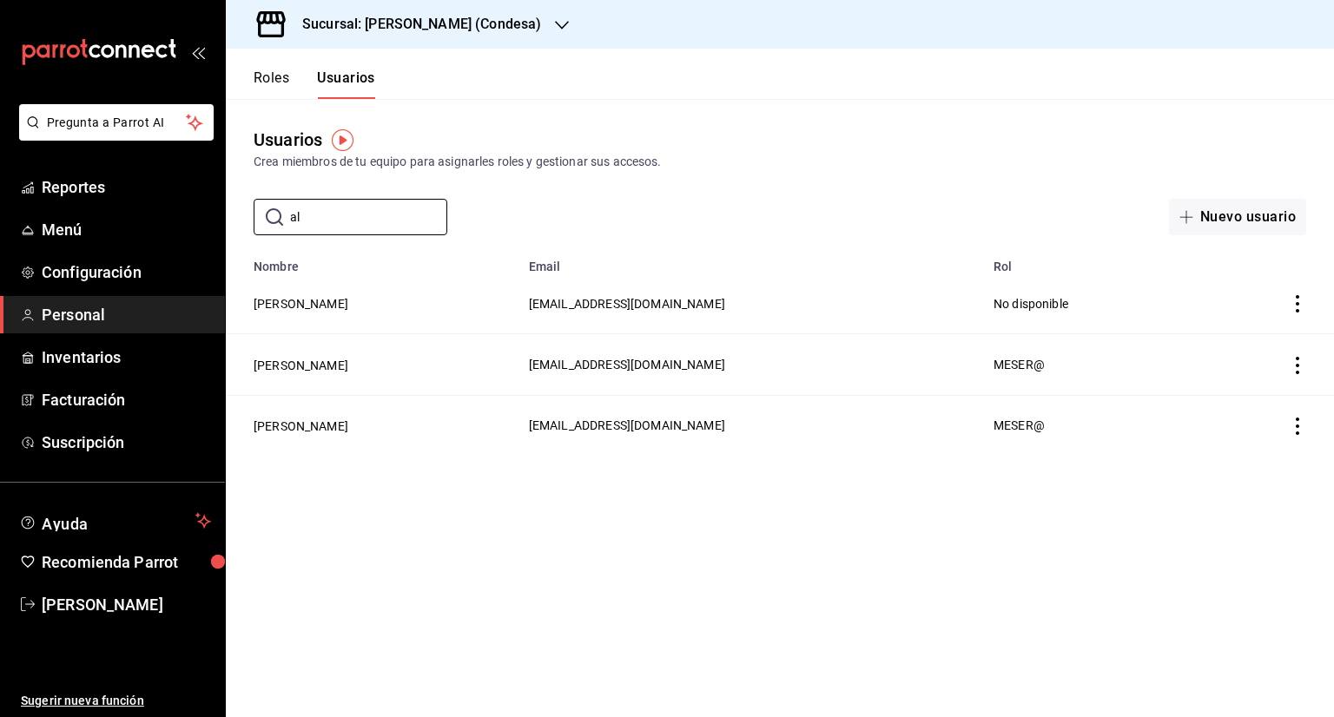
type input "a"
click at [420, 20] on h3 "Sucursal: Yim Thai (Condesa)" at bounding box center [414, 24] width 253 height 21
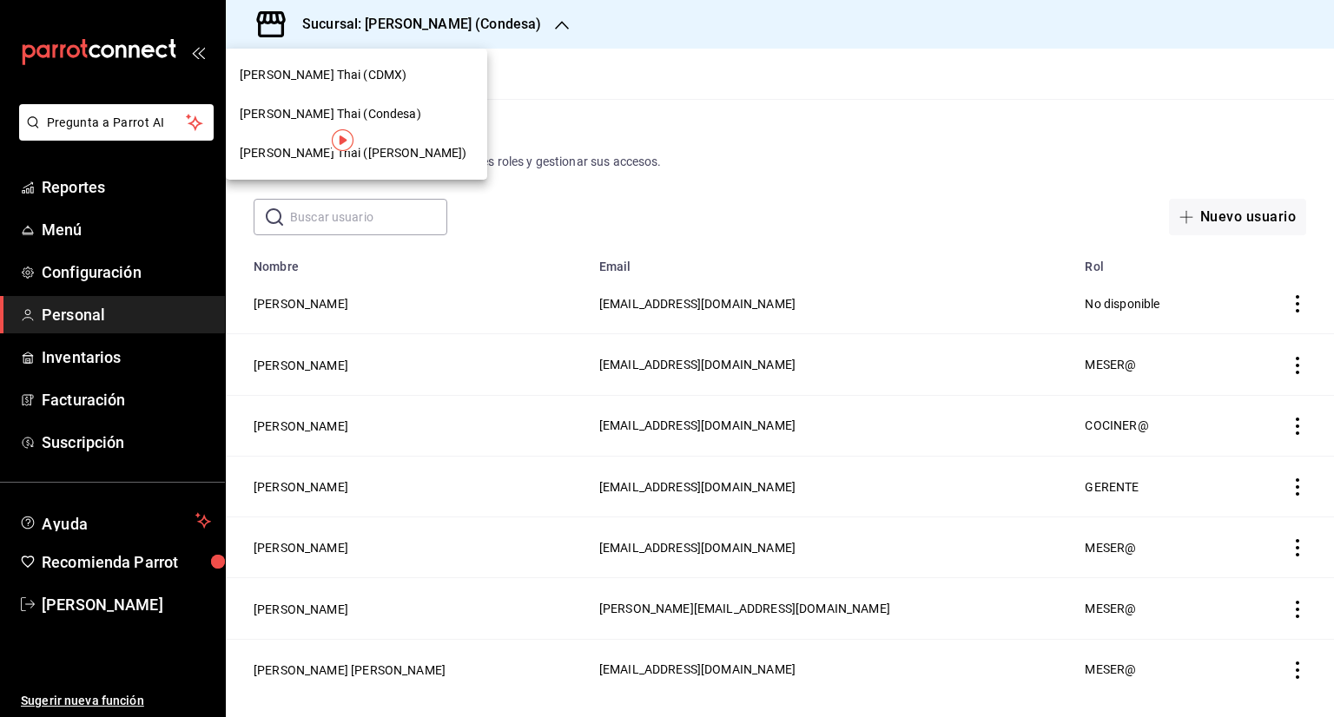
click at [386, 109] on div "[PERSON_NAME] (Condesa)" at bounding box center [357, 114] width 234 height 18
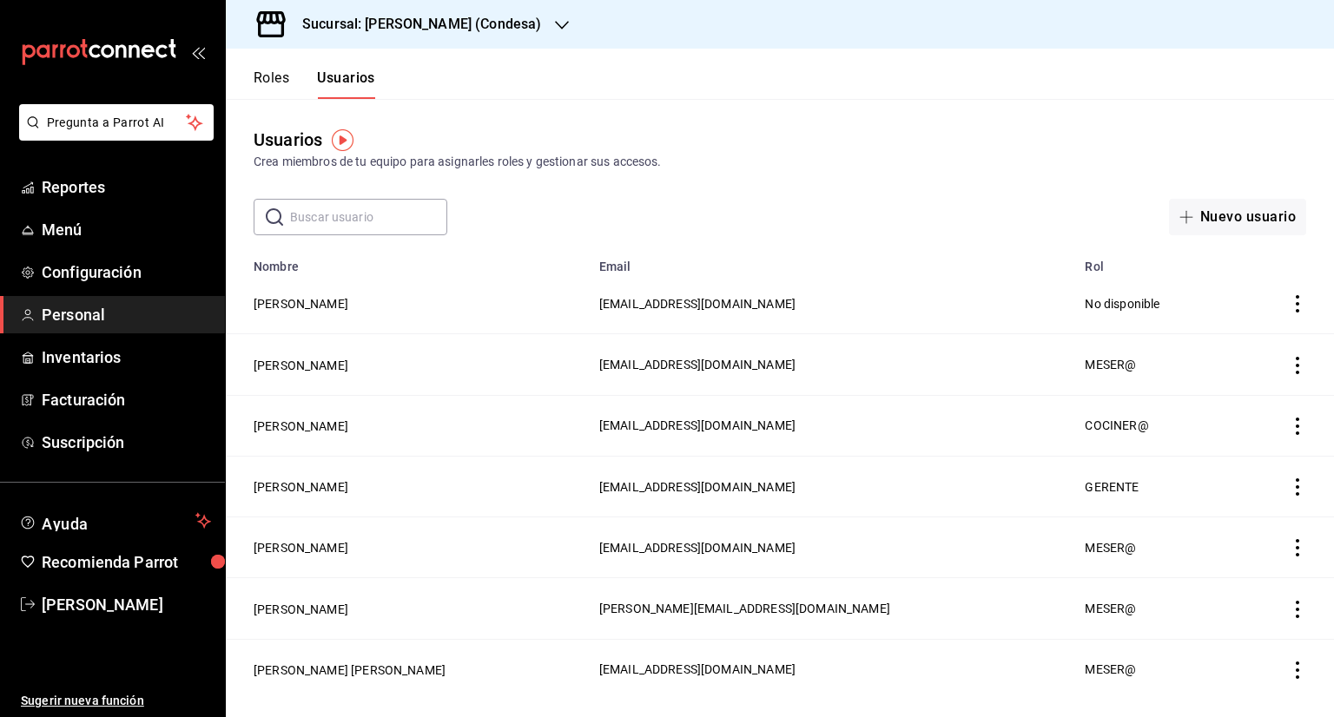
click at [455, 29] on h3 "Sucursal: Yim Thai (Condesa)" at bounding box center [414, 24] width 253 height 21
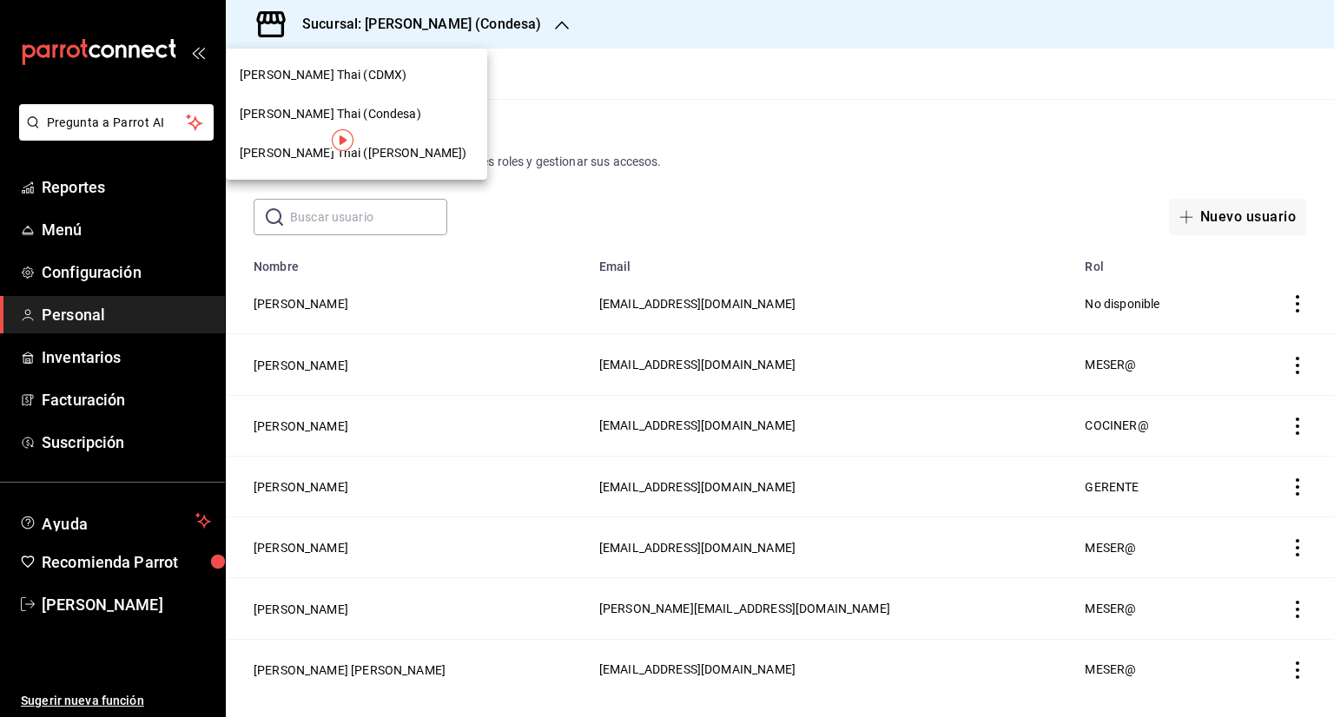
click at [346, 227] on div at bounding box center [667, 358] width 1334 height 717
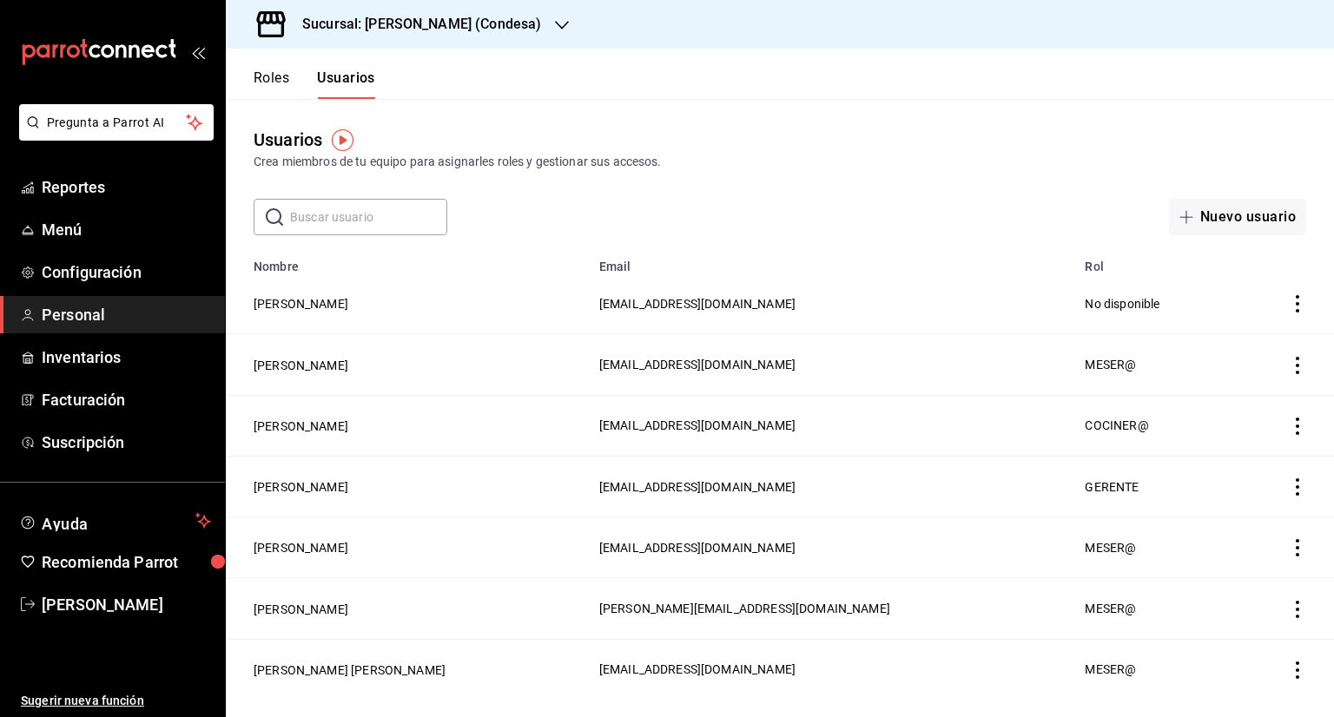
click at [346, 227] on input "text" at bounding box center [368, 217] width 157 height 35
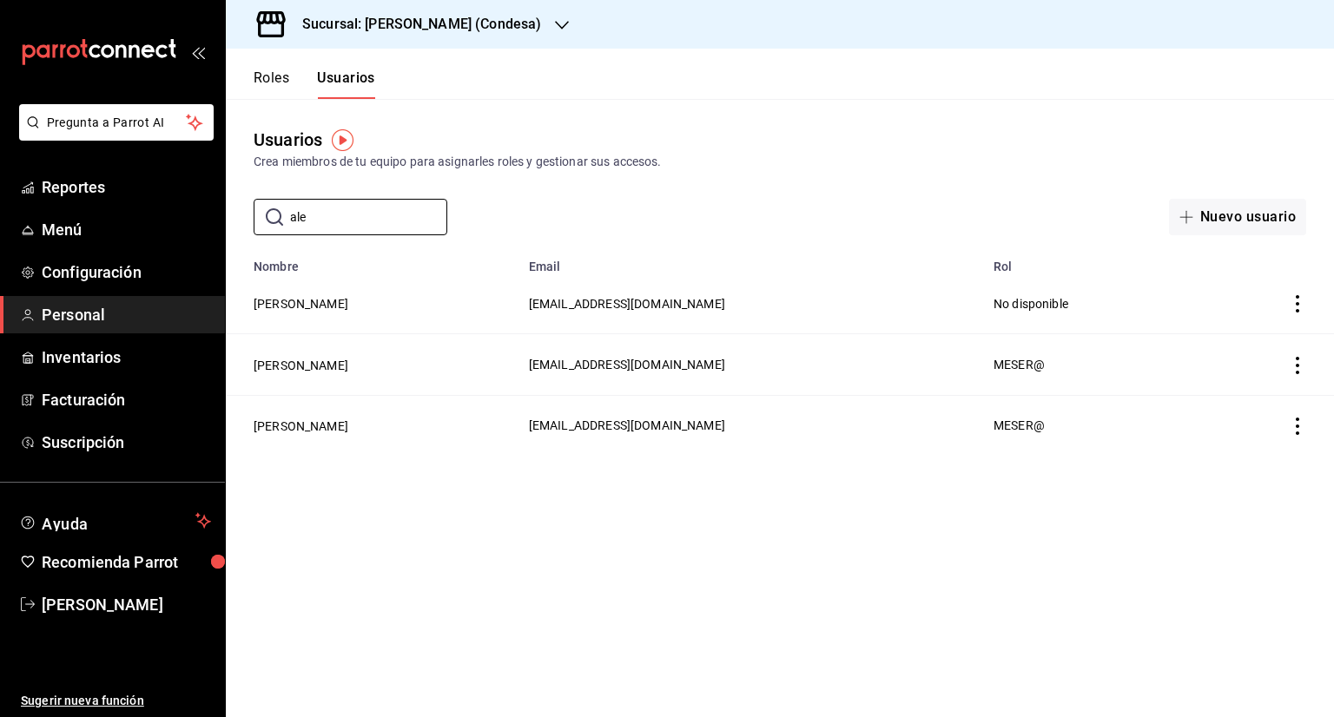
type input "ale"
click at [479, 7] on div "Sucursal: Yim Thai (Condesa)" at bounding box center [408, 24] width 336 height 49
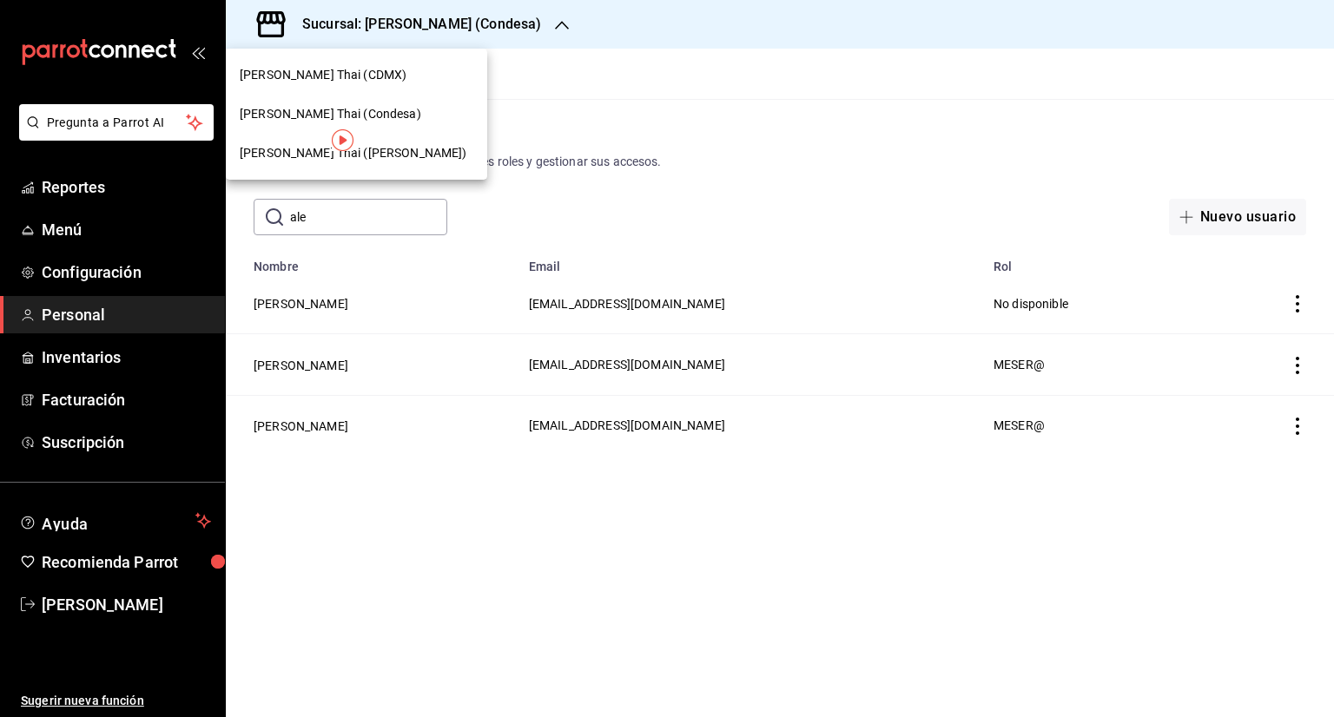
click at [341, 116] on span "[PERSON_NAME] (Condesa)" at bounding box center [331, 114] width 182 height 18
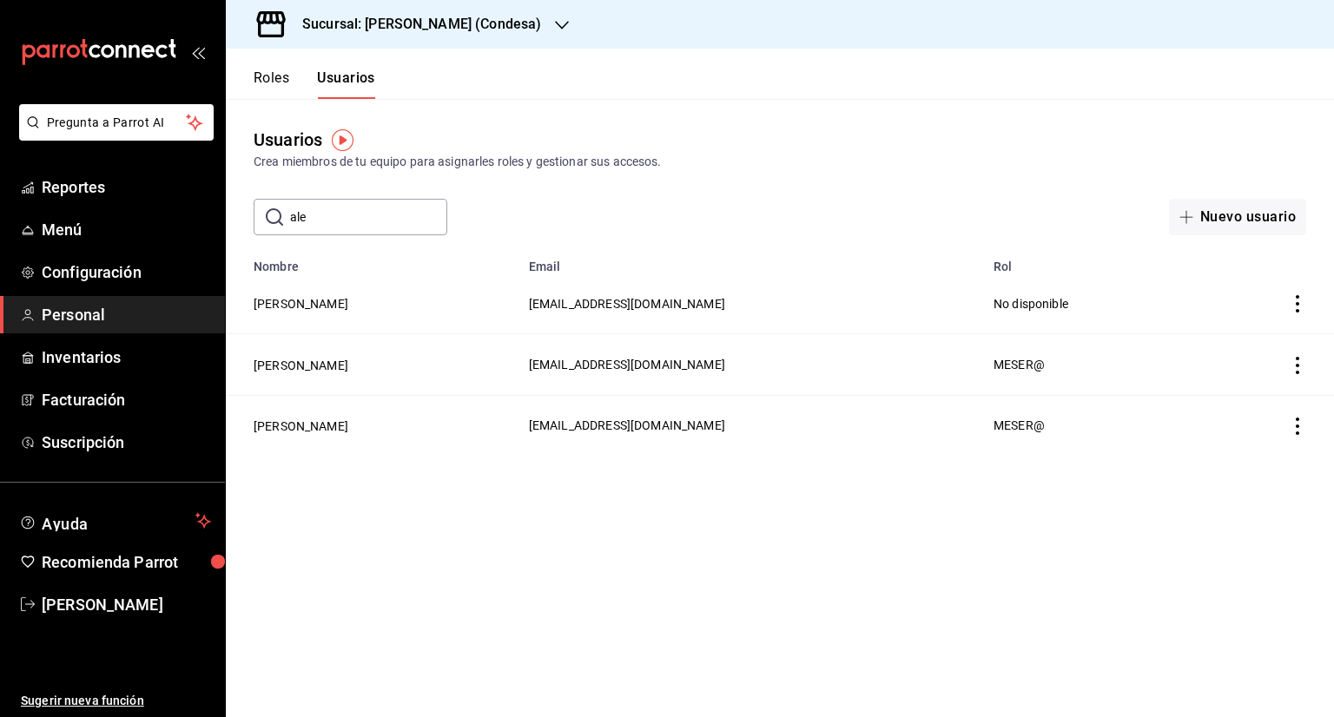
click at [466, 29] on h3 "Sucursal: Yim Thai (Condesa)" at bounding box center [414, 24] width 253 height 21
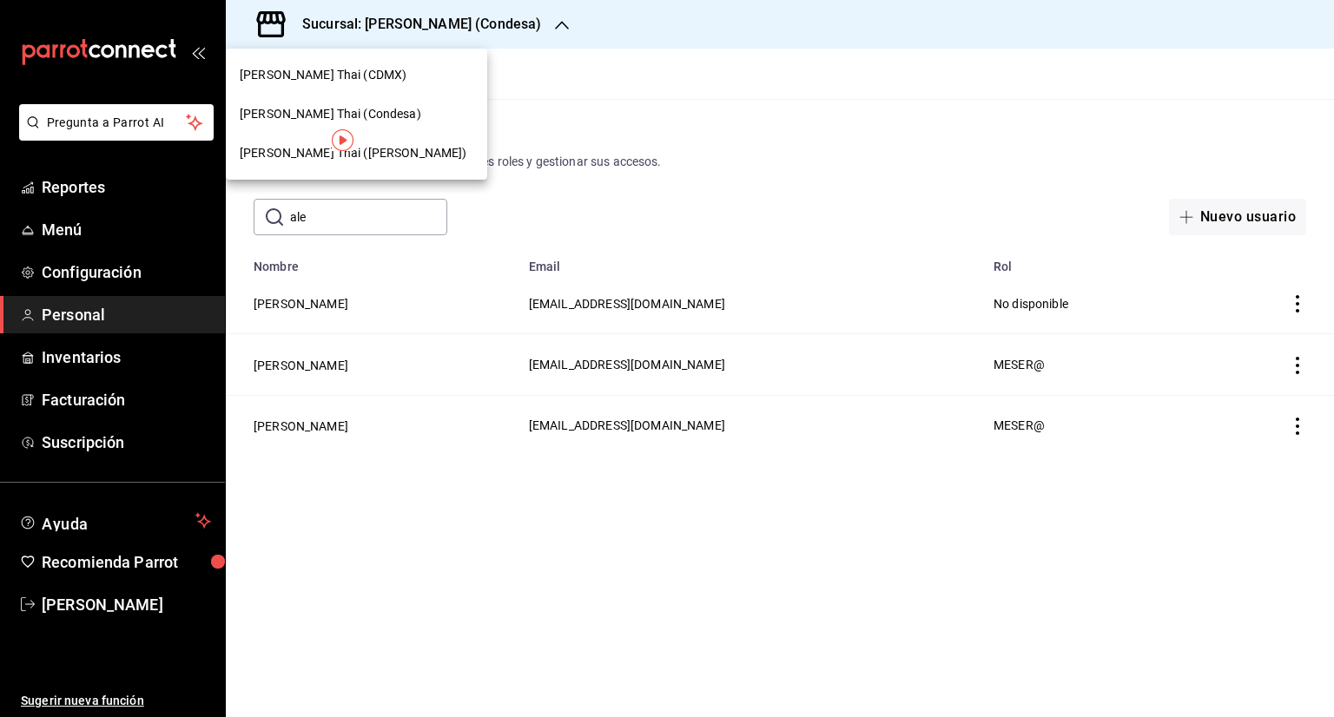
click at [390, 84] on div "[PERSON_NAME] (CDMX)" at bounding box center [356, 75] width 261 height 39
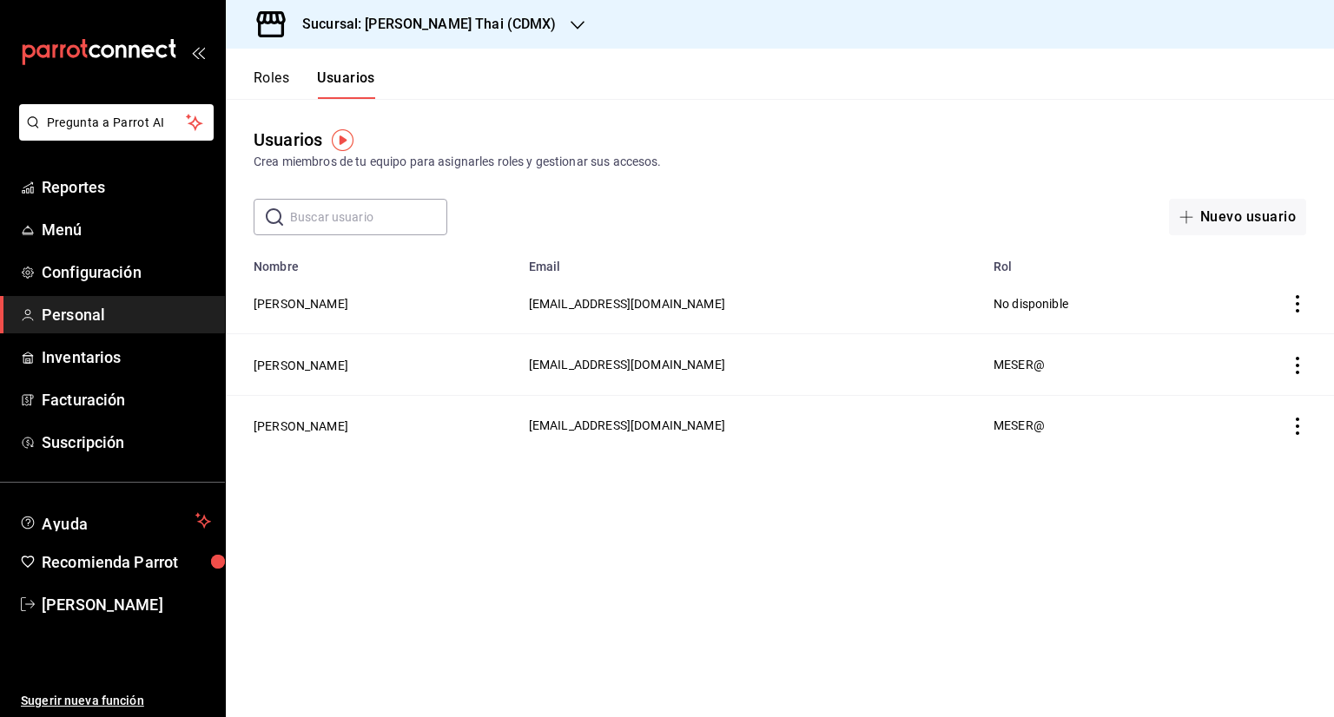
click at [375, 217] on input "text" at bounding box center [368, 217] width 157 height 35
click at [354, 218] on input "text" at bounding box center [368, 217] width 157 height 35
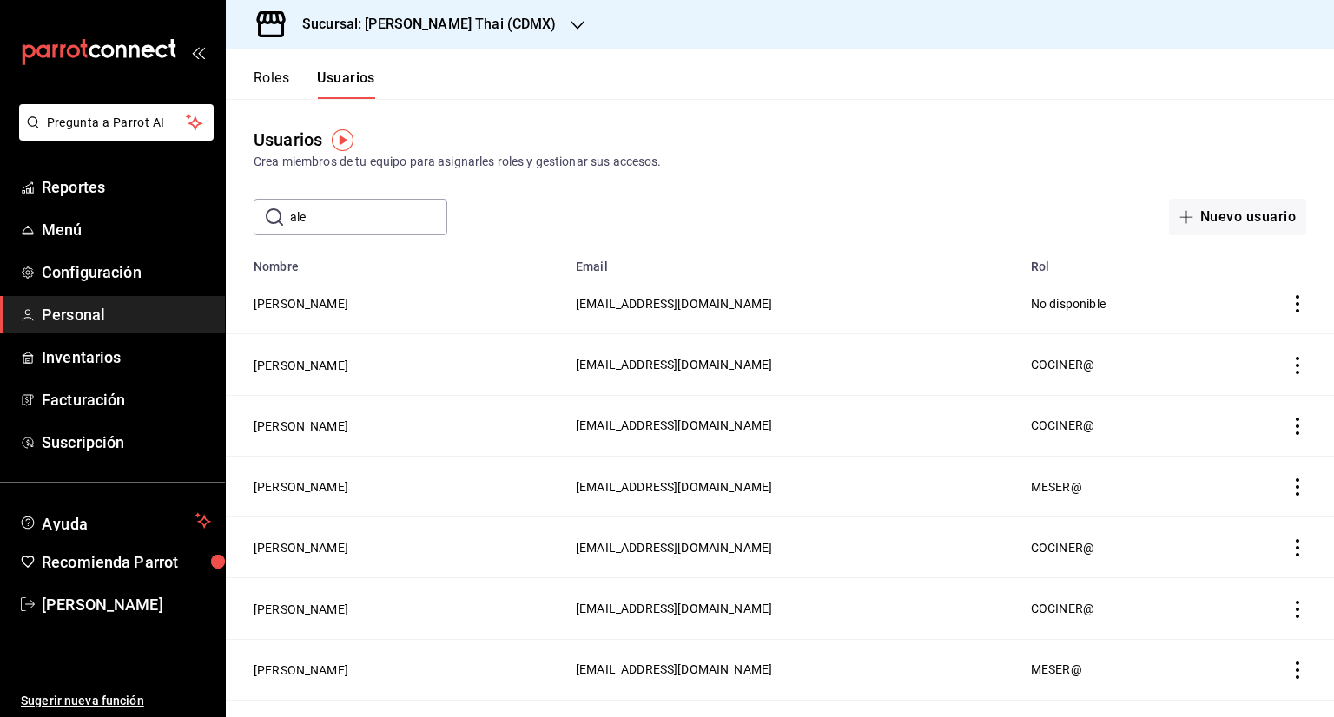
click at [356, 219] on input "ale" at bounding box center [368, 217] width 157 height 35
type input "a"
type input "ale"
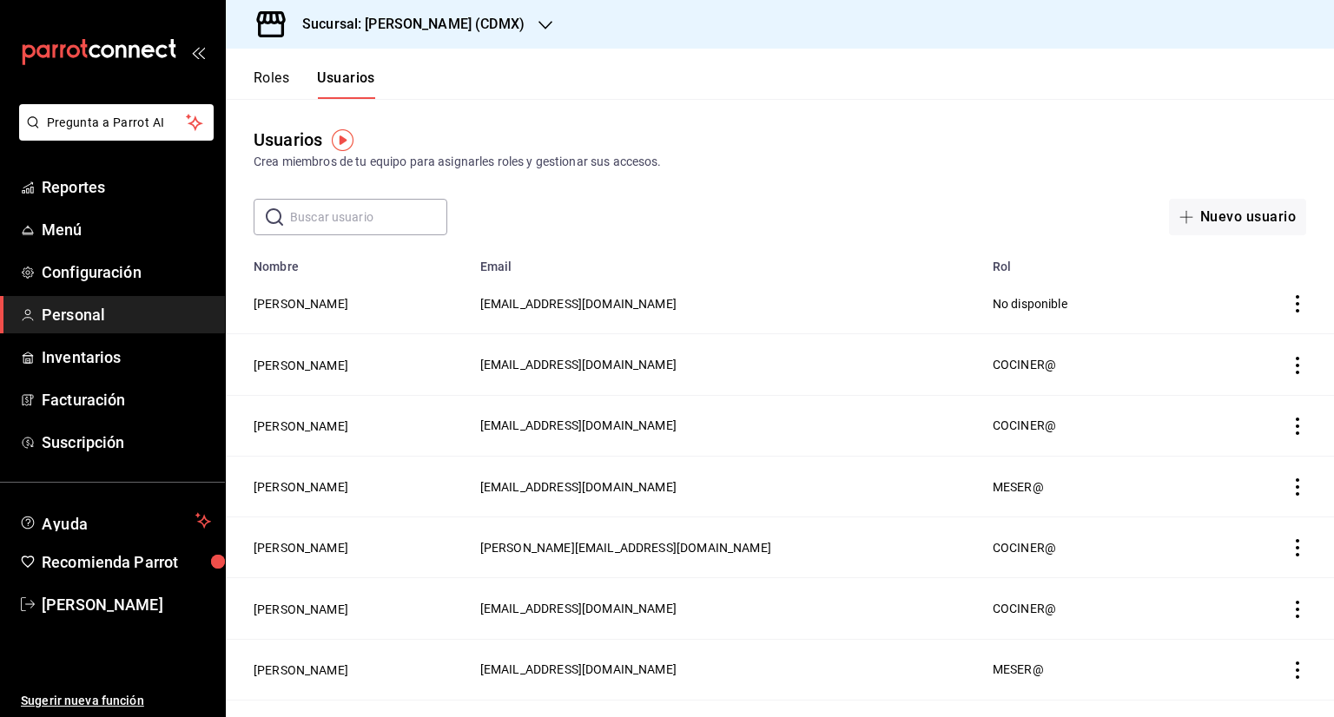
click at [388, 221] on input "text" at bounding box center [368, 217] width 157 height 35
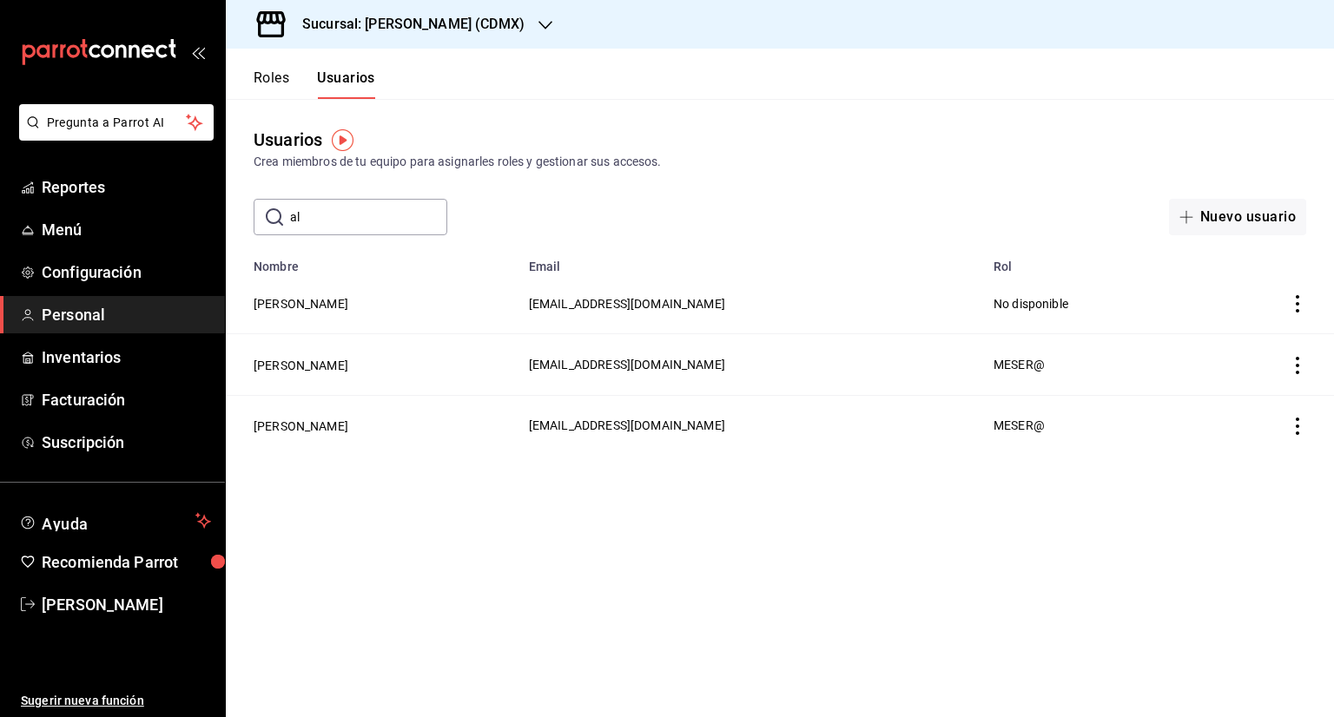
type input "a"
click at [100, 214] on link "Menú" at bounding box center [112, 229] width 225 height 37
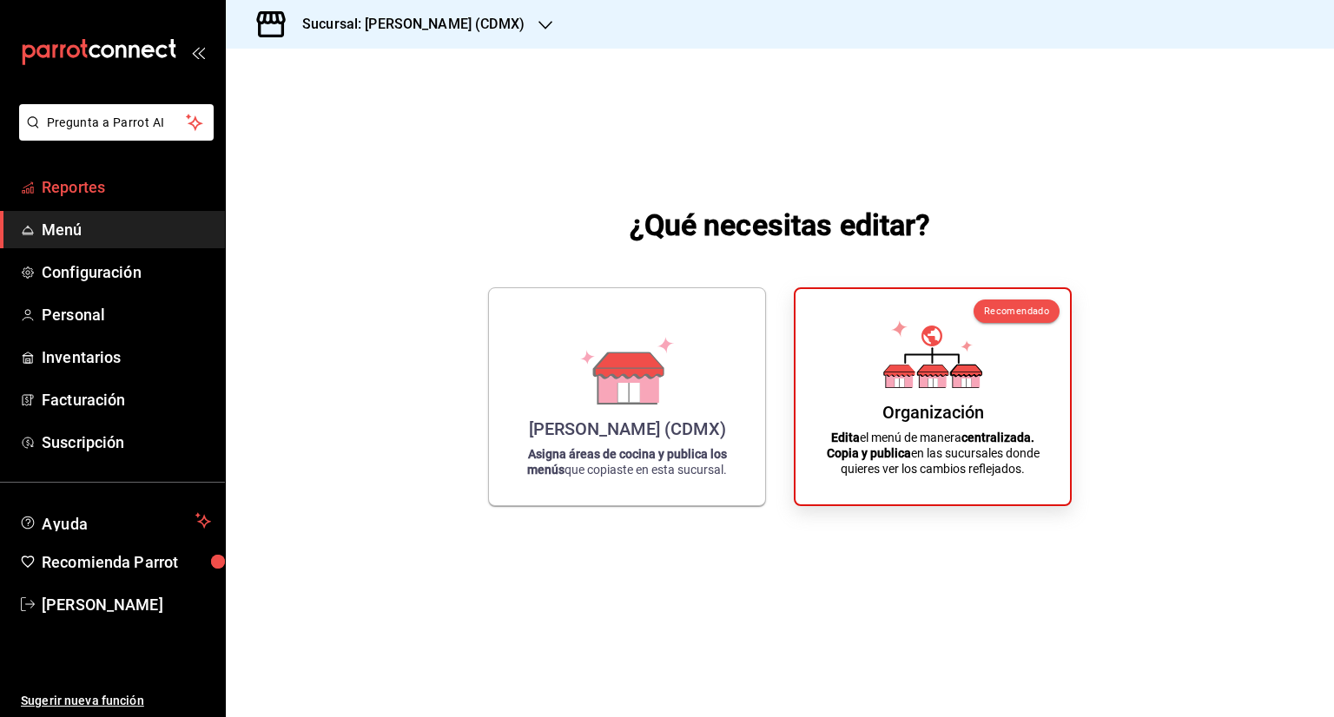
click at [128, 186] on span "Reportes" at bounding box center [126, 186] width 169 height 23
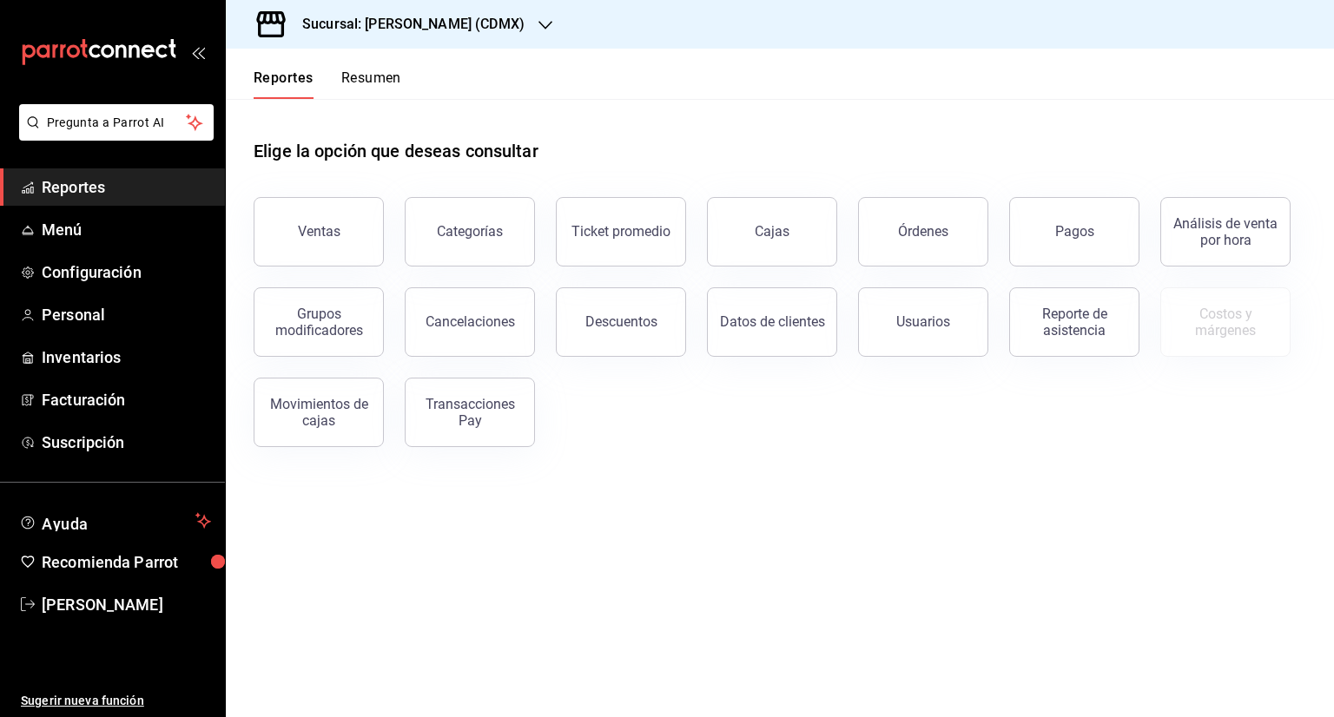
click at [415, 11] on div "Sucursal: [PERSON_NAME] (CDMX)" at bounding box center [400, 24] width 320 height 49
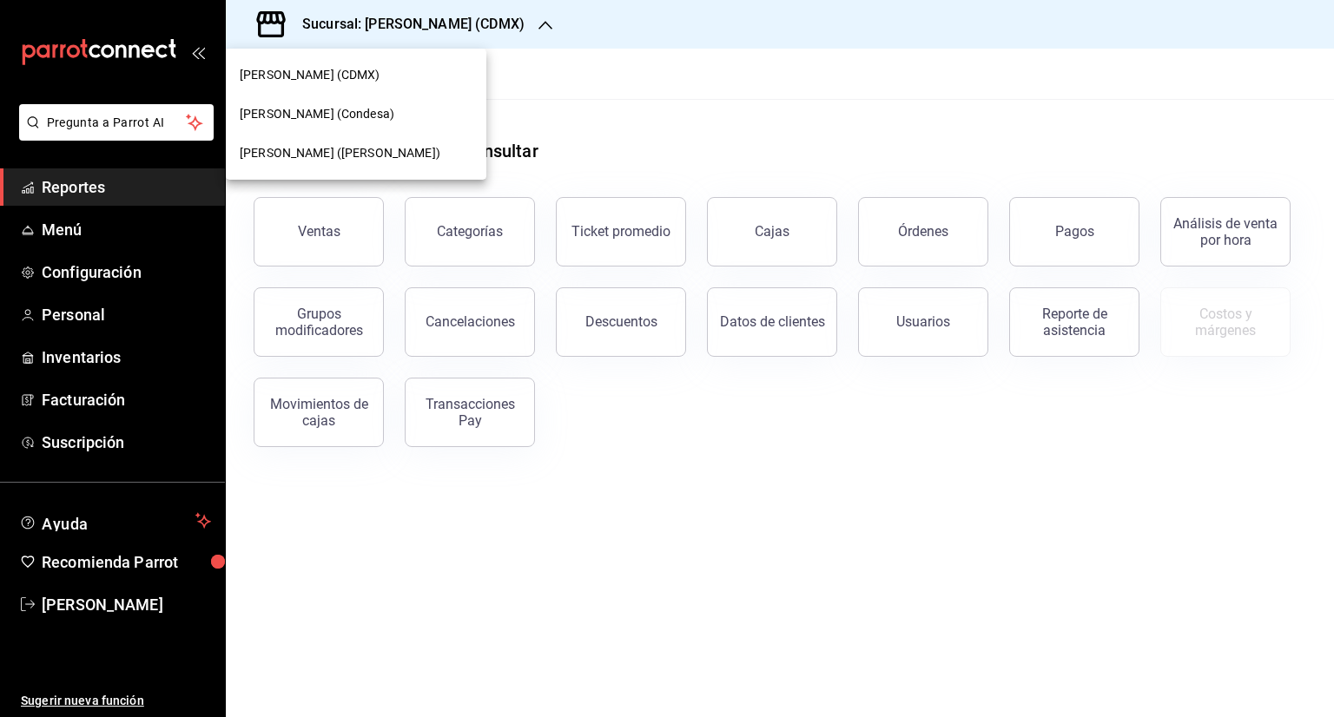
click at [323, 147] on span "[PERSON_NAME] ([PERSON_NAME])" at bounding box center [340, 153] width 201 height 18
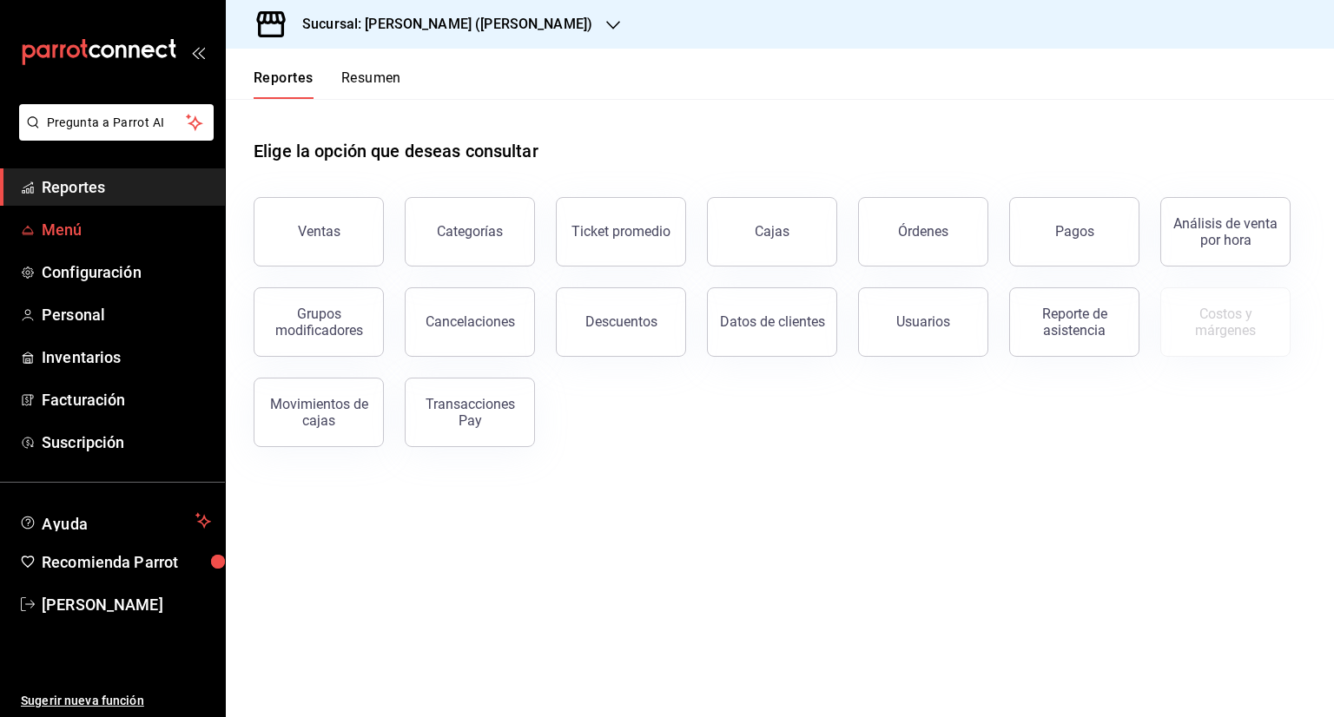
click at [63, 224] on span "Menú" at bounding box center [126, 229] width 169 height 23
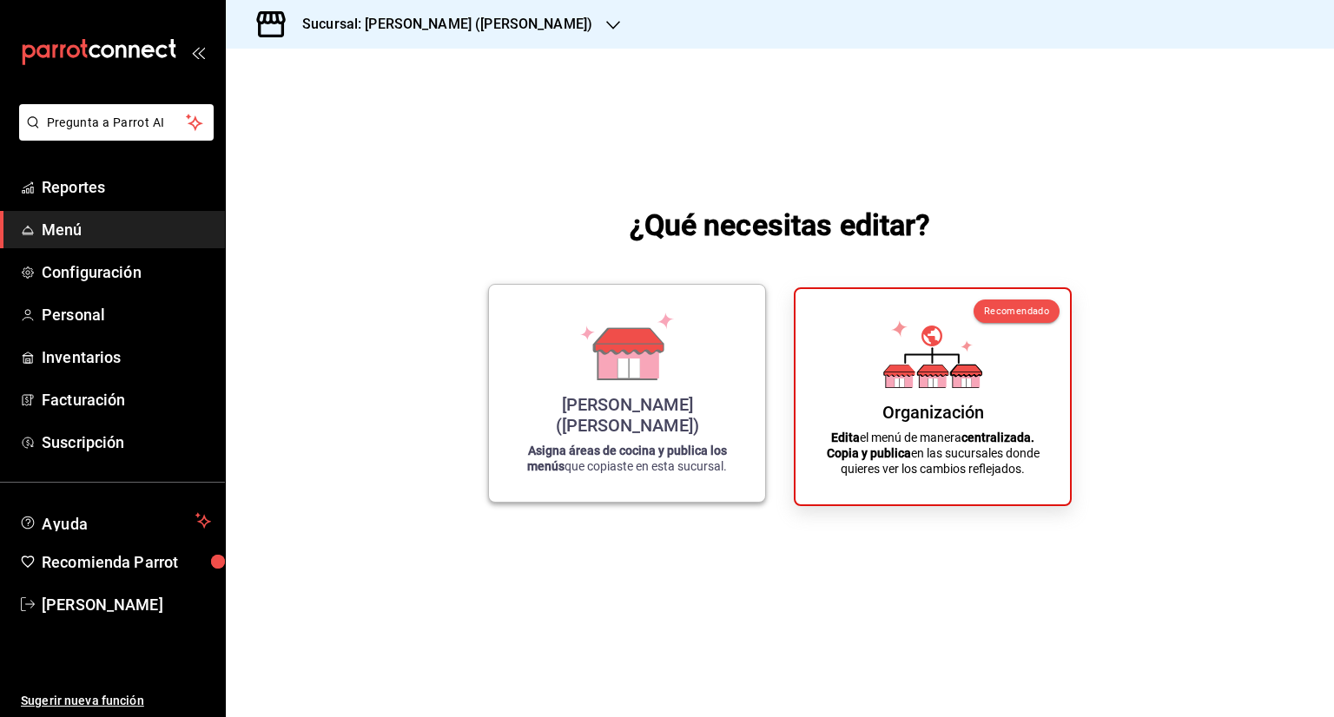
click at [677, 416] on div "[PERSON_NAME] ([PERSON_NAME])" at bounding box center [627, 415] width 235 height 42
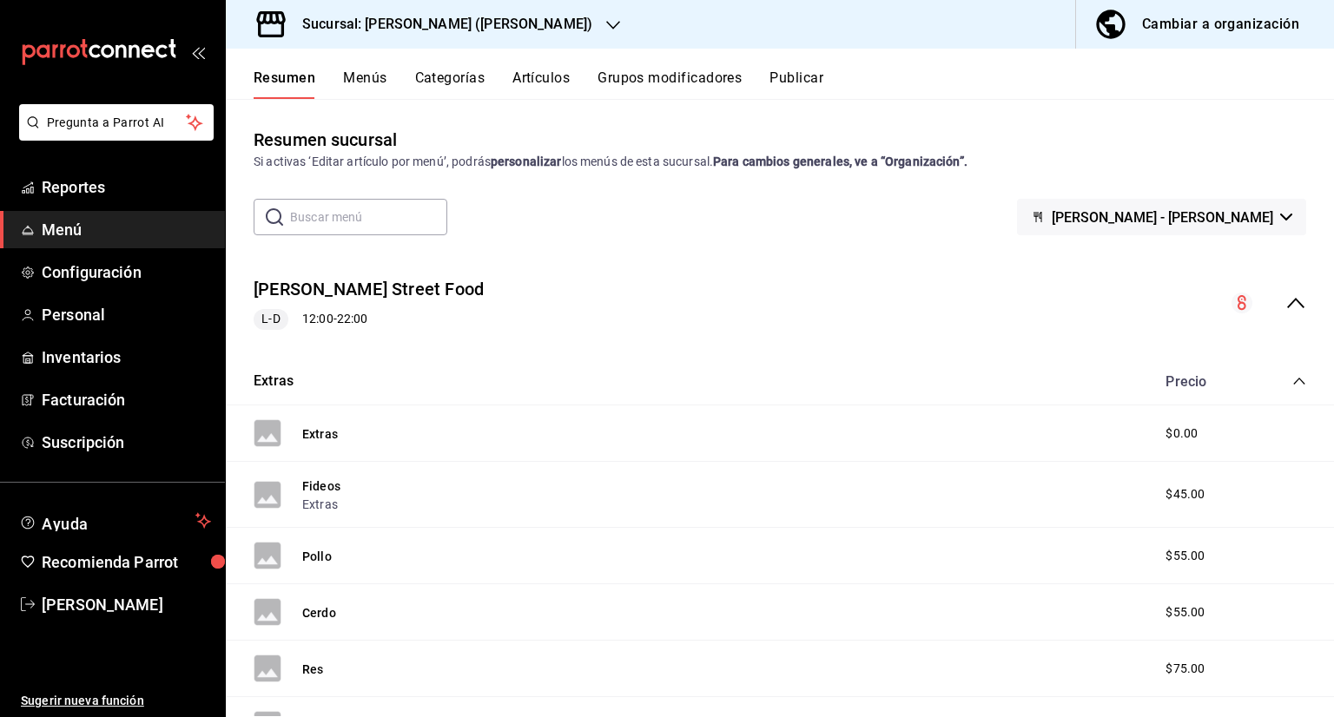
click at [1295, 303] on div "[PERSON_NAME] Street Food L-D 12:00 - 22:00" at bounding box center [780, 303] width 1108 height 81
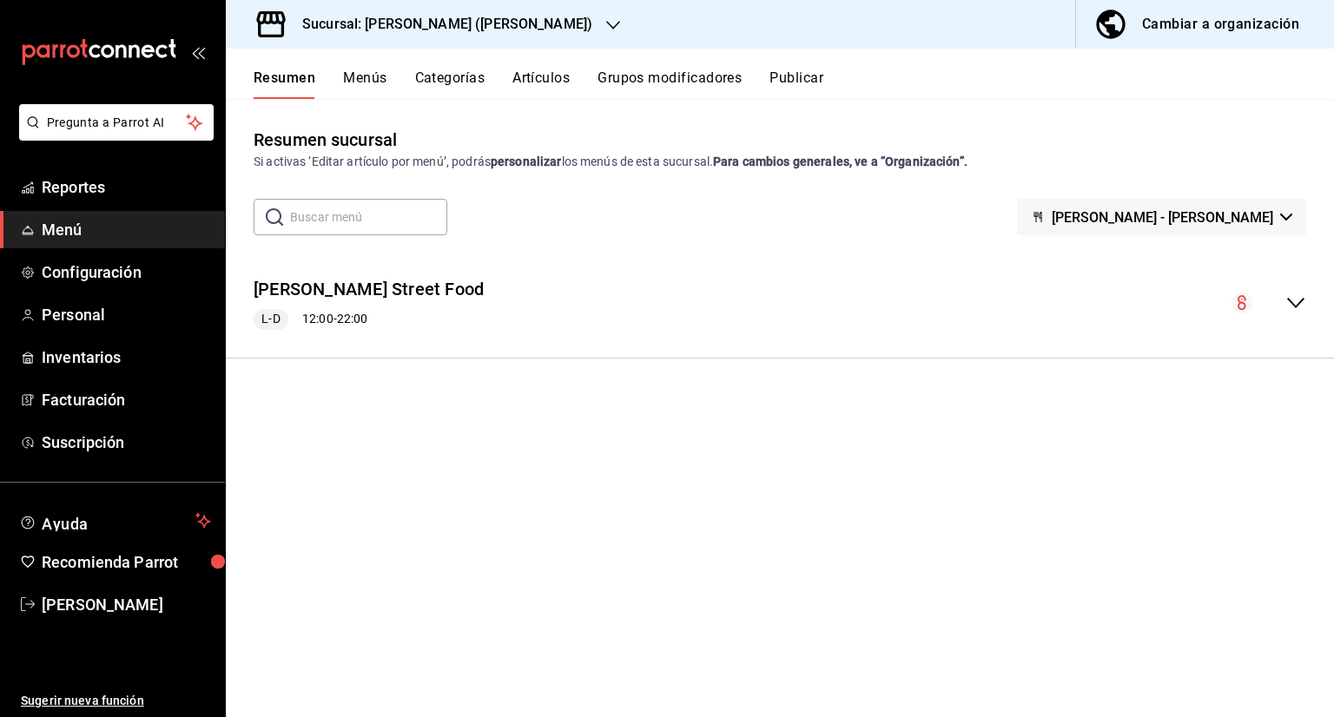
click at [382, 89] on button "Menús" at bounding box center [364, 84] width 43 height 30
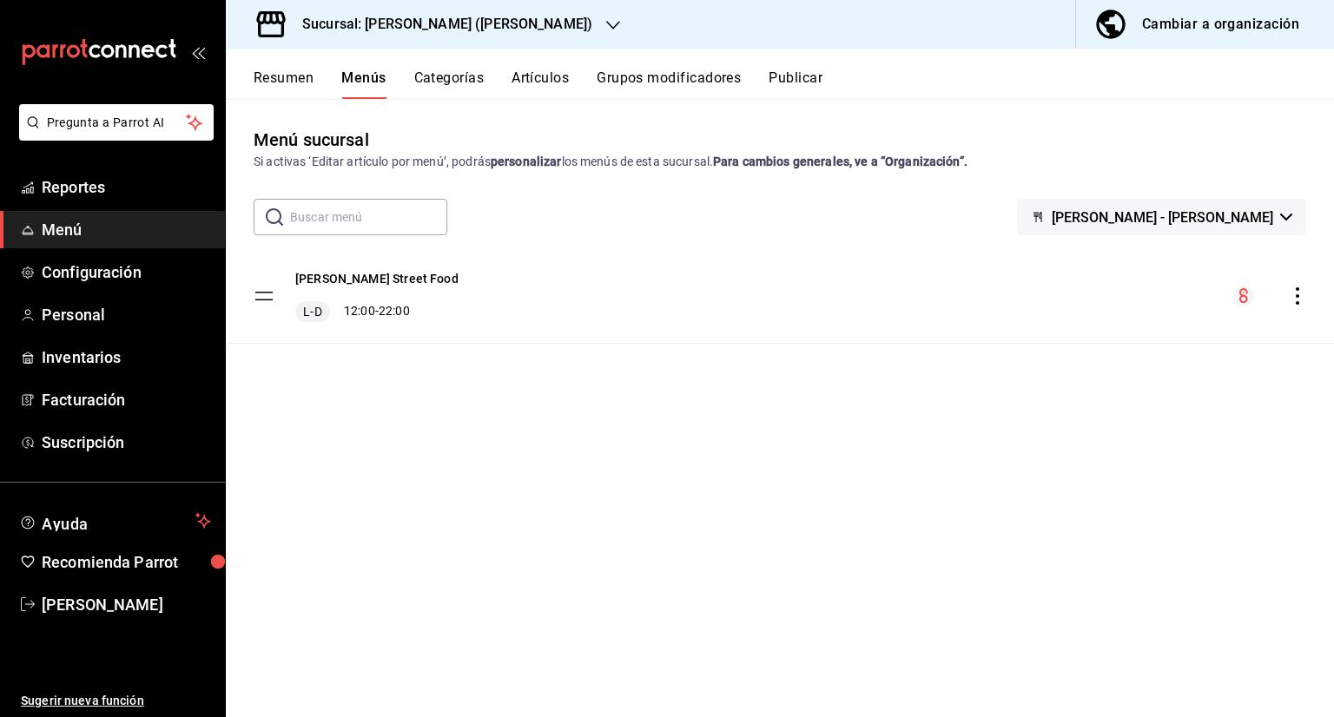
click at [1279, 288] on div "menu-maker-table" at bounding box center [1269, 296] width 73 height 21
click at [1292, 296] on icon "actions" at bounding box center [1297, 295] width 17 height 17
click at [1230, 297] on div at bounding box center [667, 358] width 1334 height 717
click at [1119, 43] on button "Cambiar a organización" at bounding box center [1198, 24] width 244 height 49
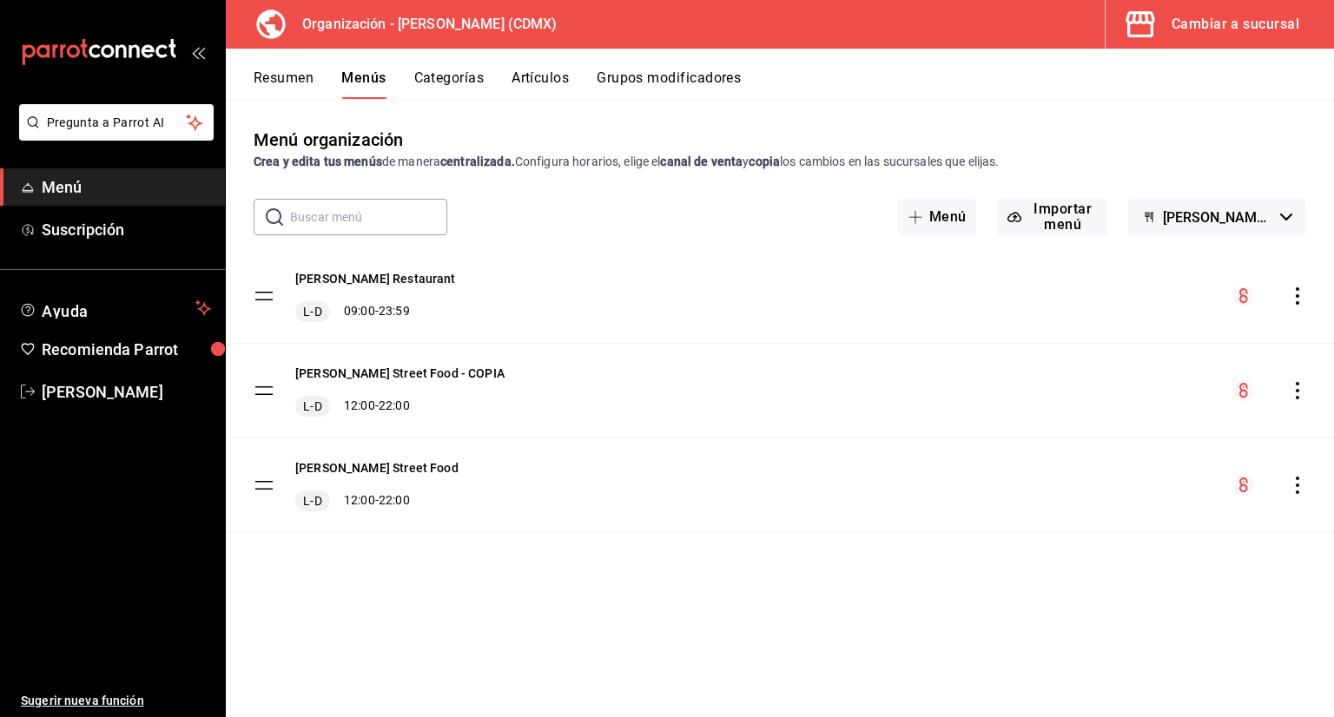
click at [1171, 212] on button "[PERSON_NAME] - Borrador" at bounding box center [1217, 217] width 178 height 36
click at [1171, 212] on div at bounding box center [667, 358] width 1334 height 717
click at [288, 71] on button "Resumen" at bounding box center [284, 84] width 60 height 30
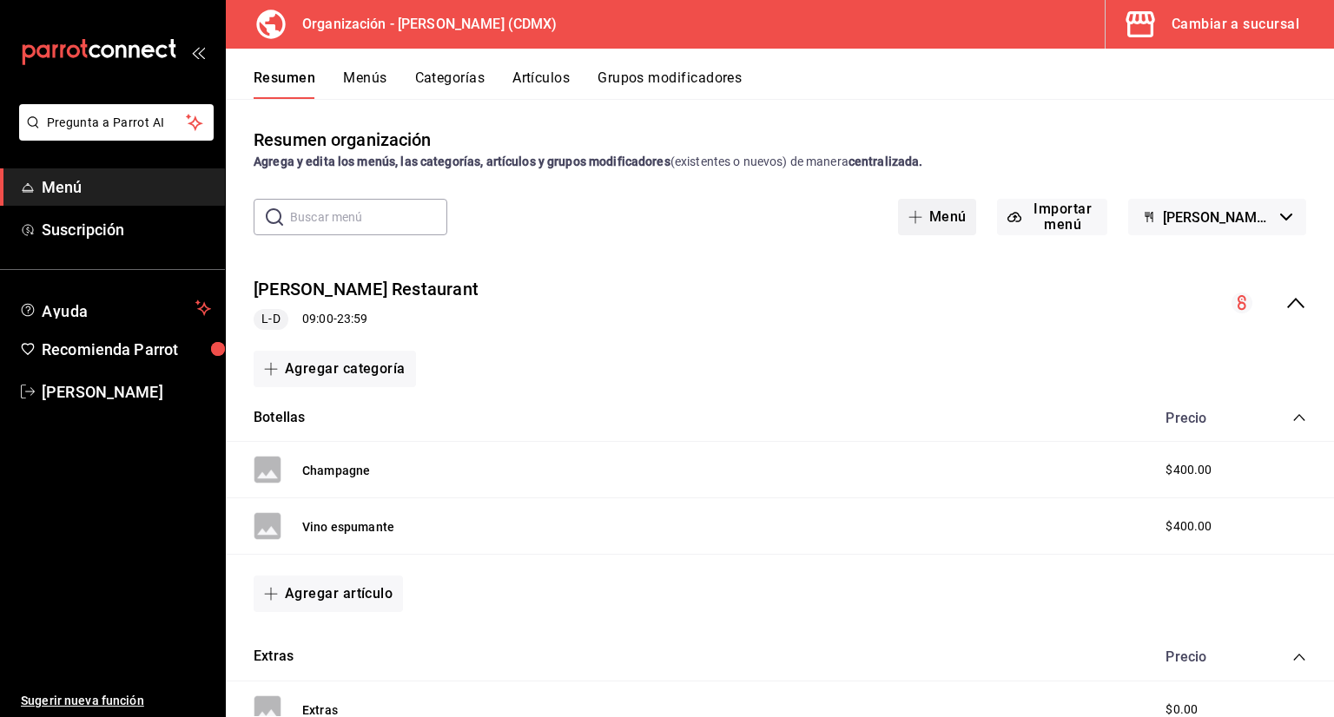
click at [948, 213] on button "Menú" at bounding box center [937, 217] width 79 height 36
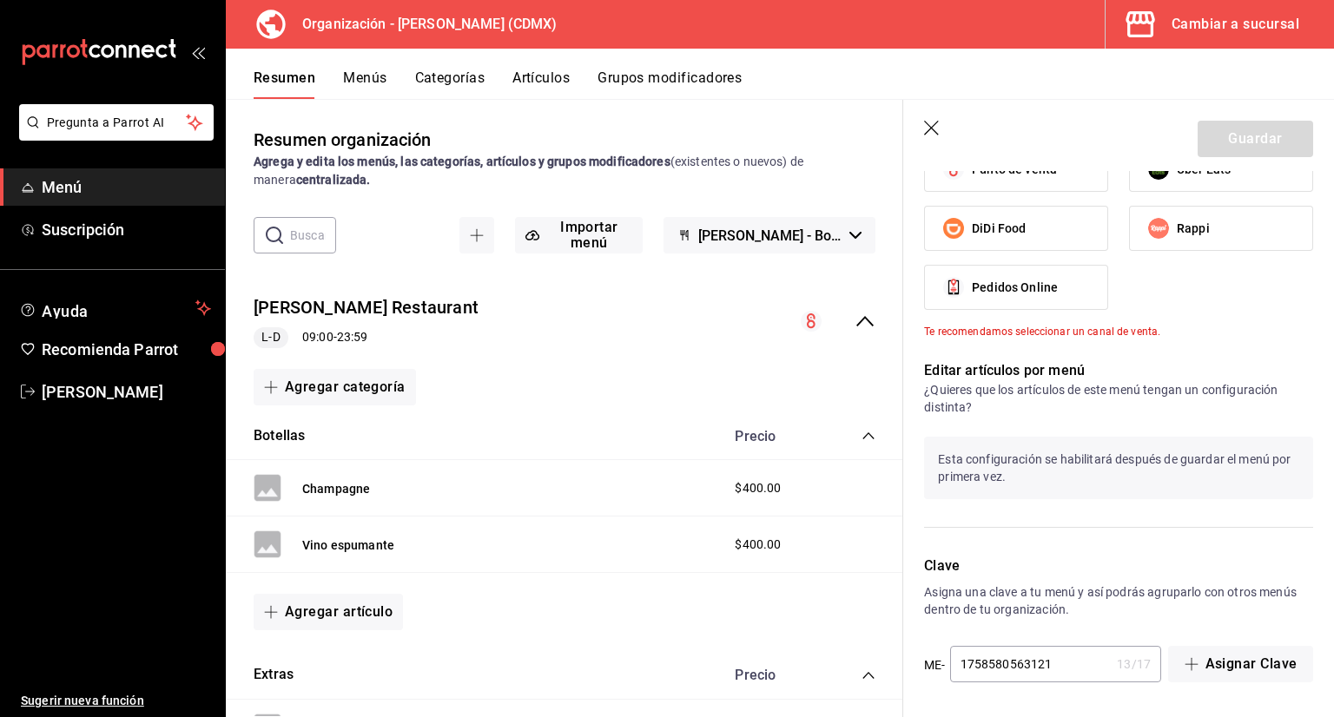
scroll to position [620, 0]
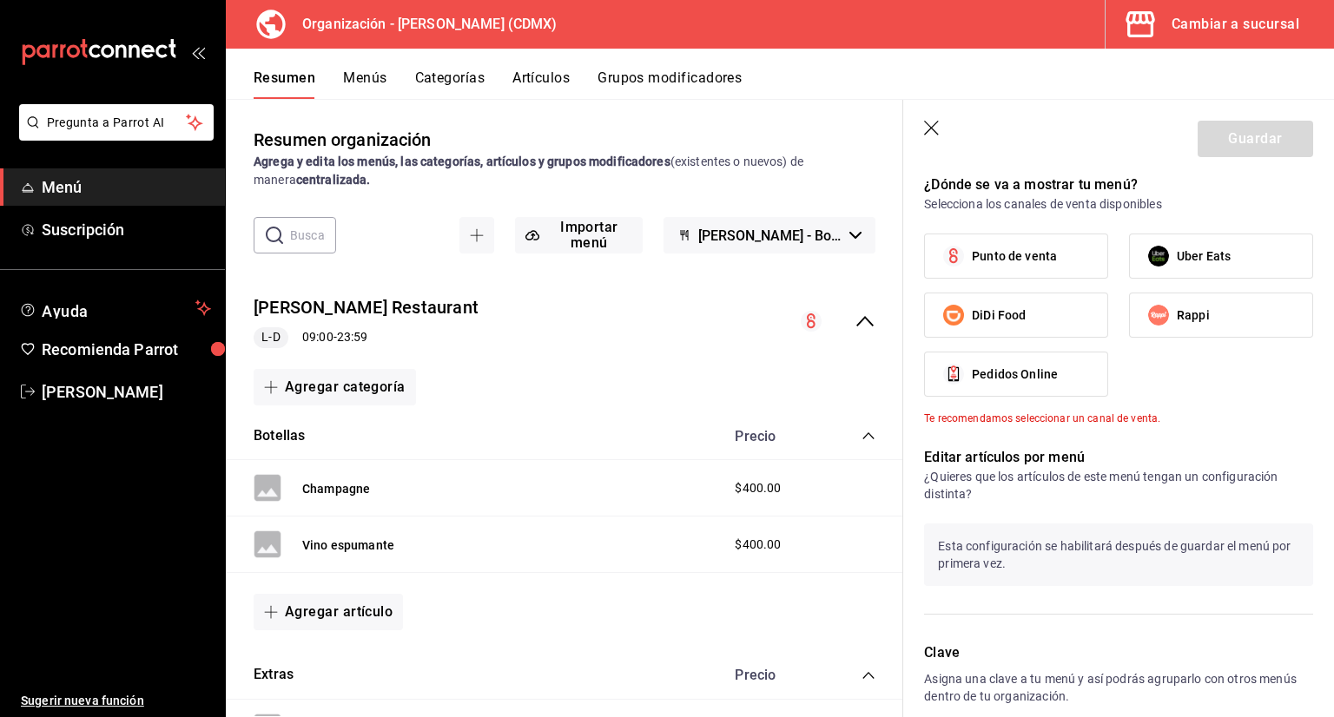
click at [1042, 314] on label "DiDi Food" at bounding box center [1016, 315] width 182 height 43
click at [972, 314] on input "DiDi Food" at bounding box center [953, 315] width 36 height 36
checkbox input "true"
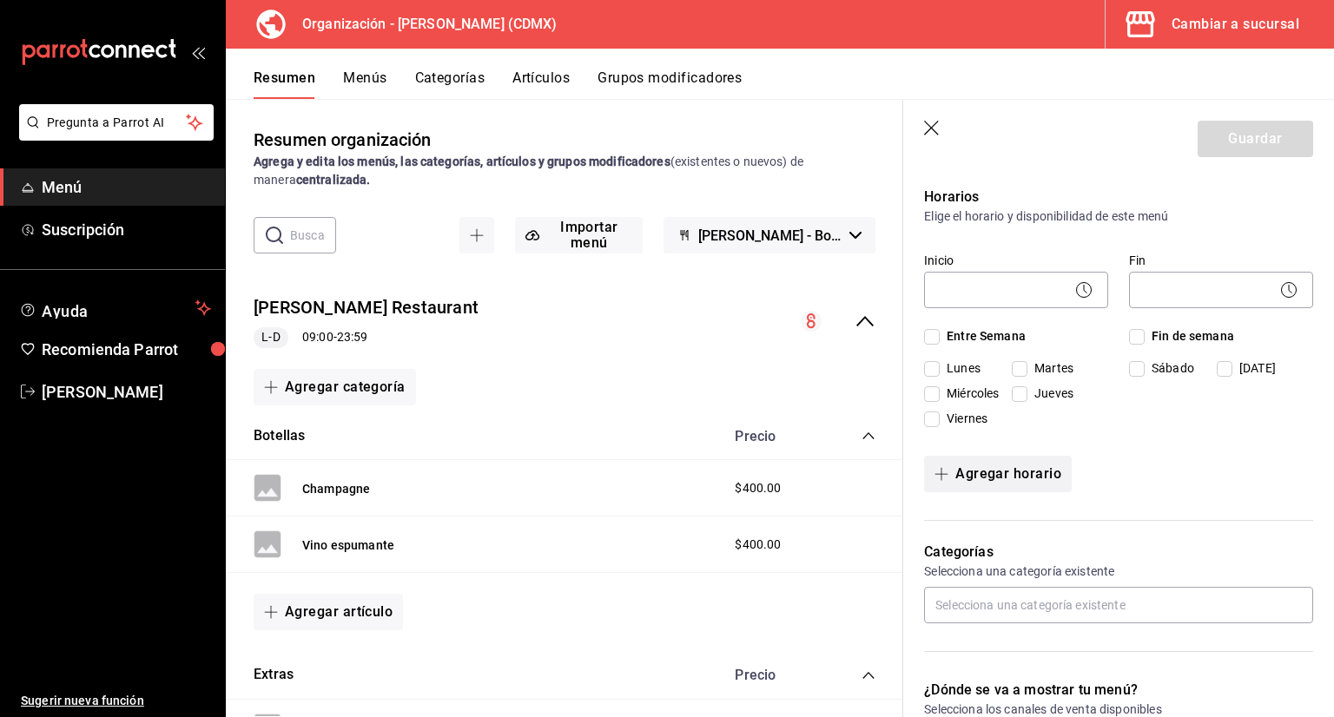
scroll to position [83, 0]
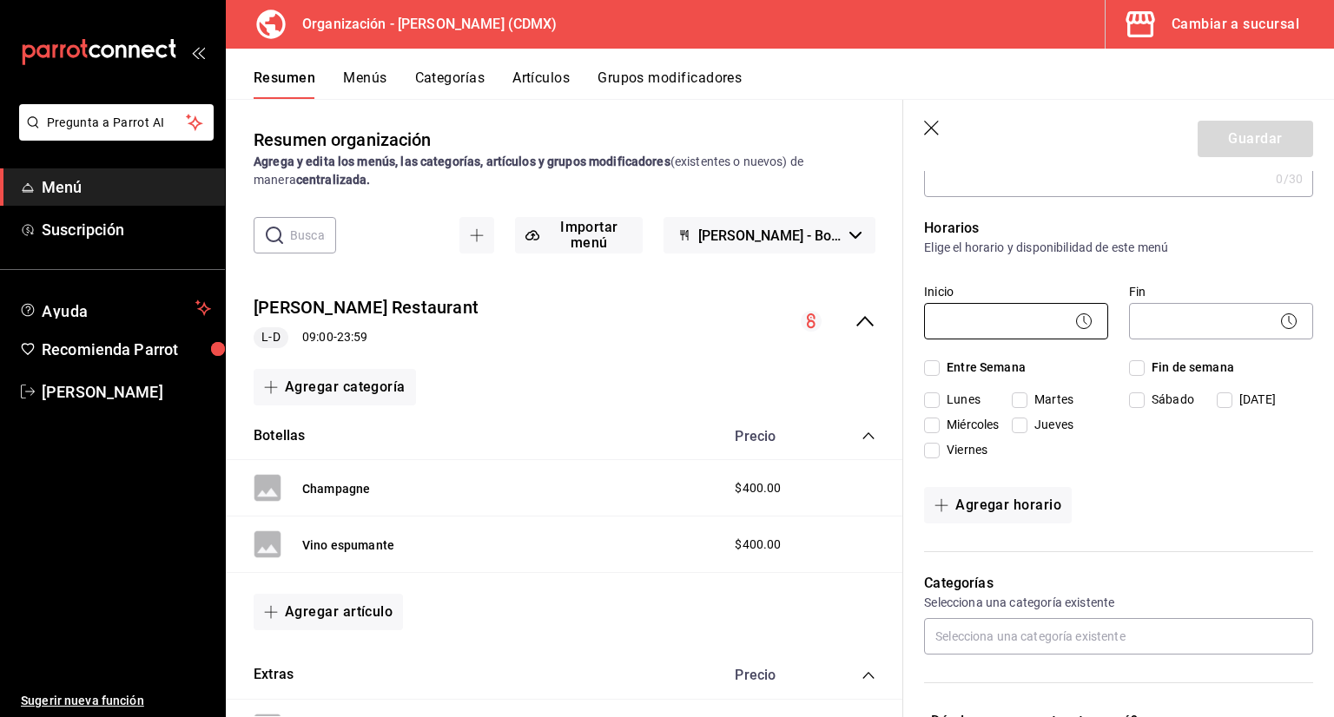
click at [1018, 324] on body "Pregunta a Parrot AI Menú Suscripción Ayuda Recomienda Parrot [PERSON_NAME] Sug…" at bounding box center [667, 358] width 1334 height 717
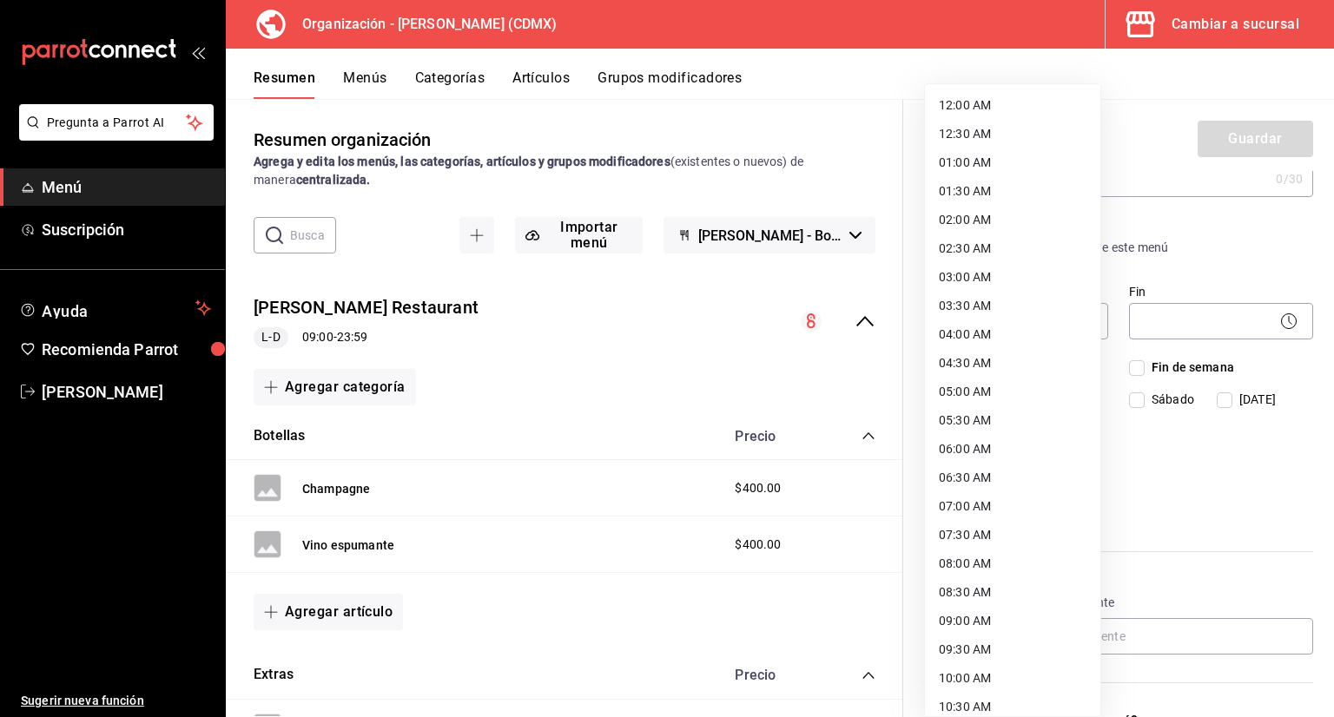
click at [1246, 258] on div at bounding box center [667, 358] width 1334 height 717
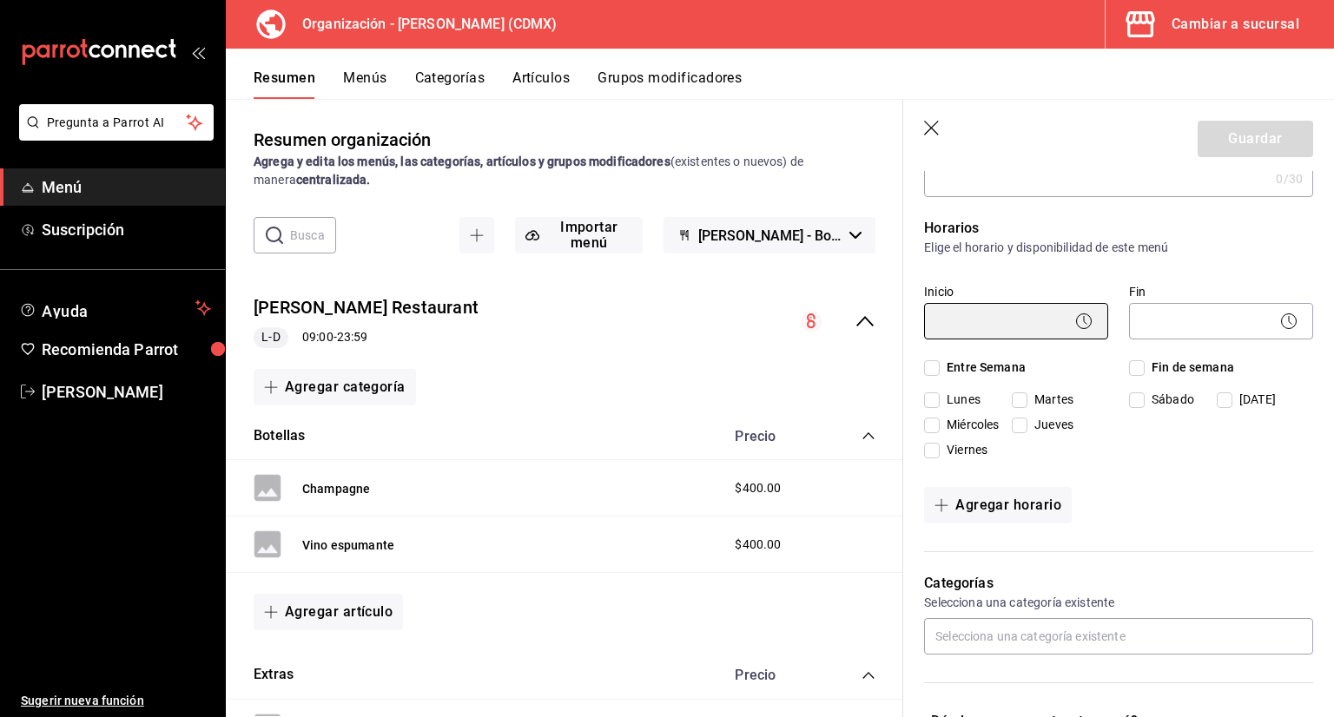
scroll to position [0, 0]
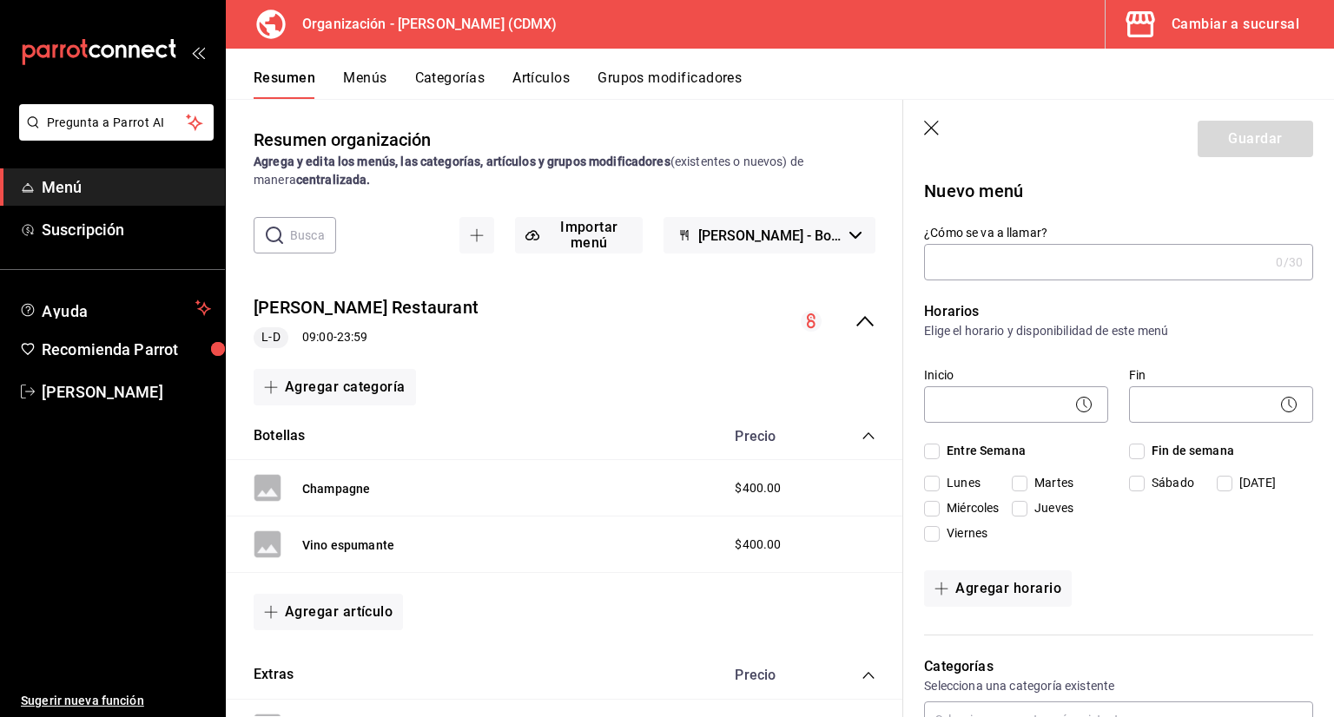
click at [1064, 253] on input "¿Cómo se va a llamar?" at bounding box center [1096, 262] width 345 height 35
click at [955, 262] on input "[PERSON_NAME] Street Food" at bounding box center [1093, 262] width 338 height 35
click at [1104, 253] on input "[PERSON_NAME] Street Food" at bounding box center [1093, 262] width 338 height 35
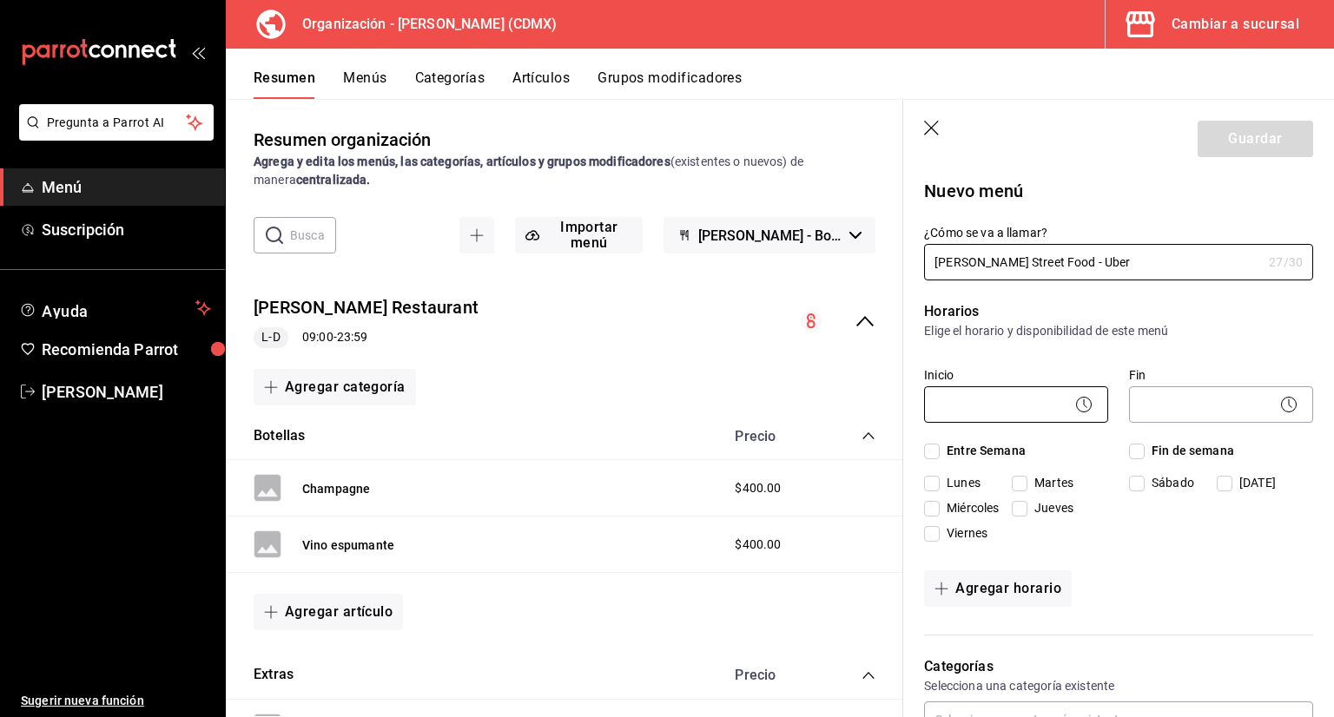
type input "[PERSON_NAME] Street Food - Uber"
click at [1047, 400] on body "Pregunta a Parrot AI Menú Suscripción Ayuda Recomienda Parrot [PERSON_NAME] Sug…" at bounding box center [667, 358] width 1334 height 717
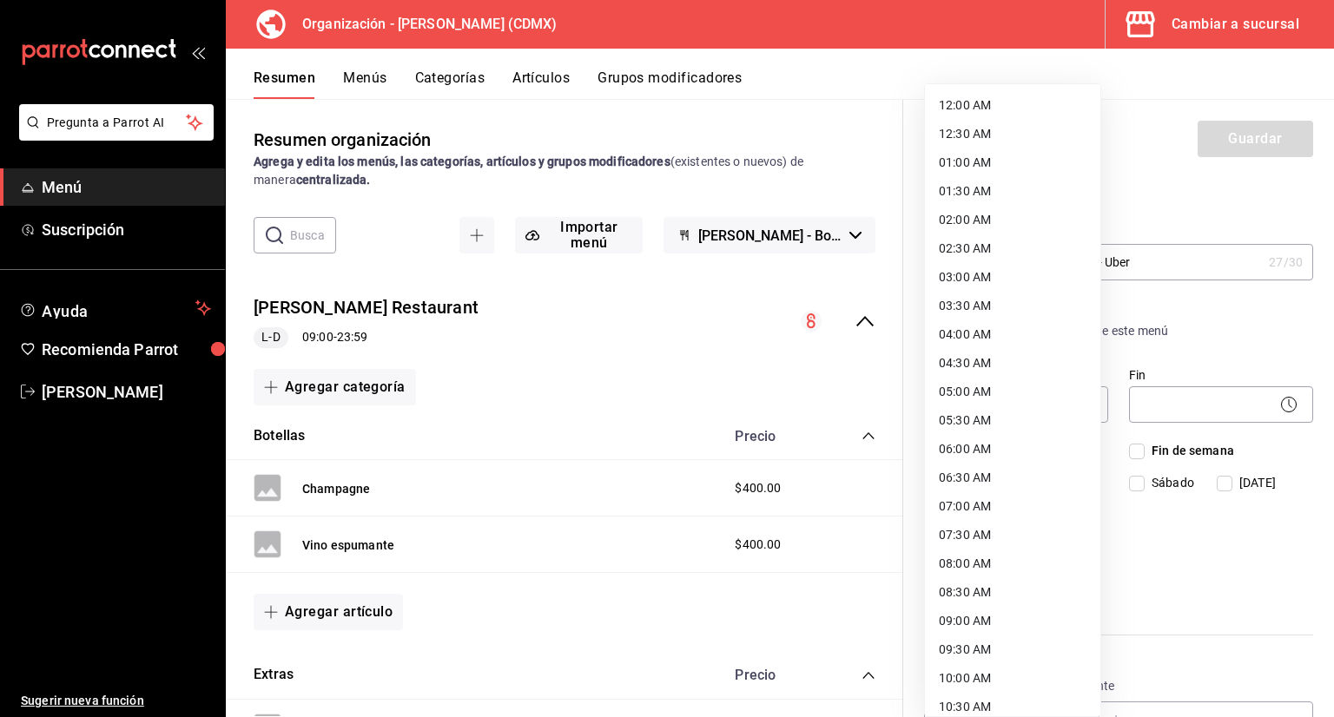
drag, startPoint x: 1001, startPoint y: 188, endPoint x: 996, endPoint y: 201, distance: 12.9
click at [1001, 194] on li "01:30 AM" at bounding box center [1012, 191] width 175 height 29
type input "01:30"
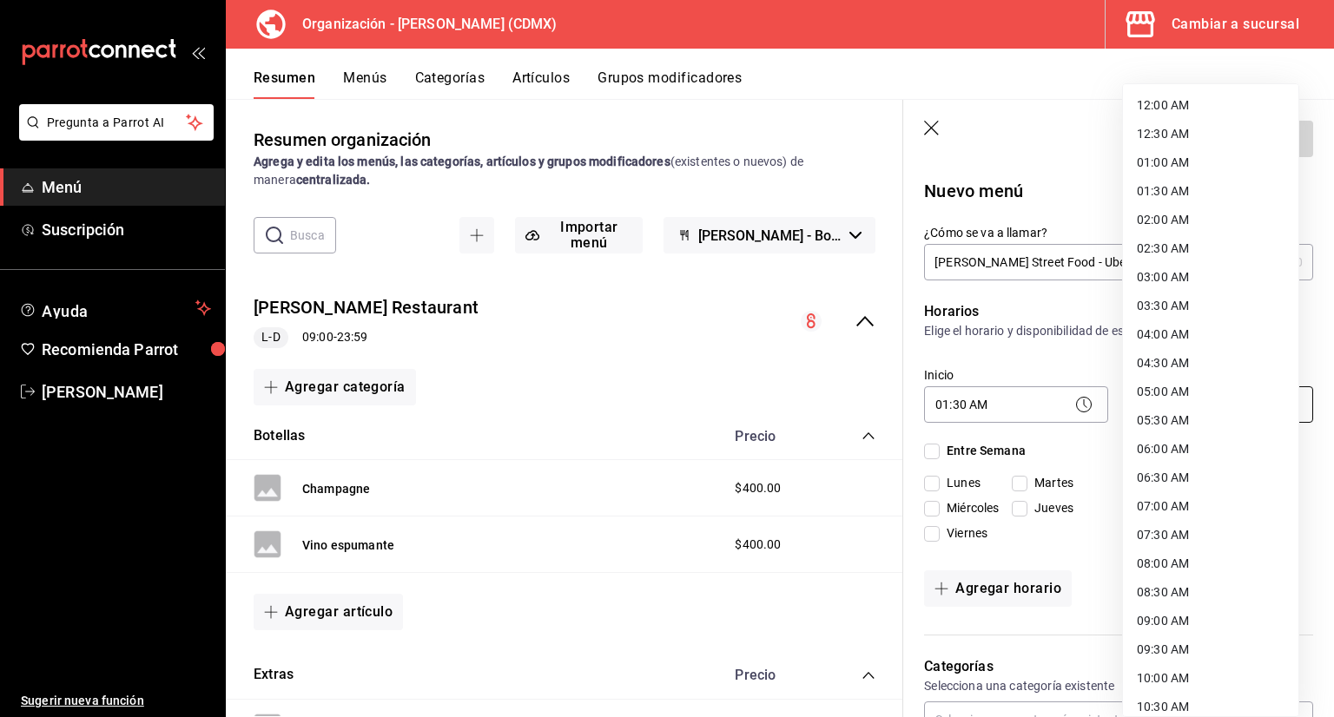
click at [1186, 407] on body "Pregunta a Parrot AI Menú Suscripción Ayuda Recomienda Parrot [PERSON_NAME] Sug…" at bounding box center [667, 358] width 1334 height 717
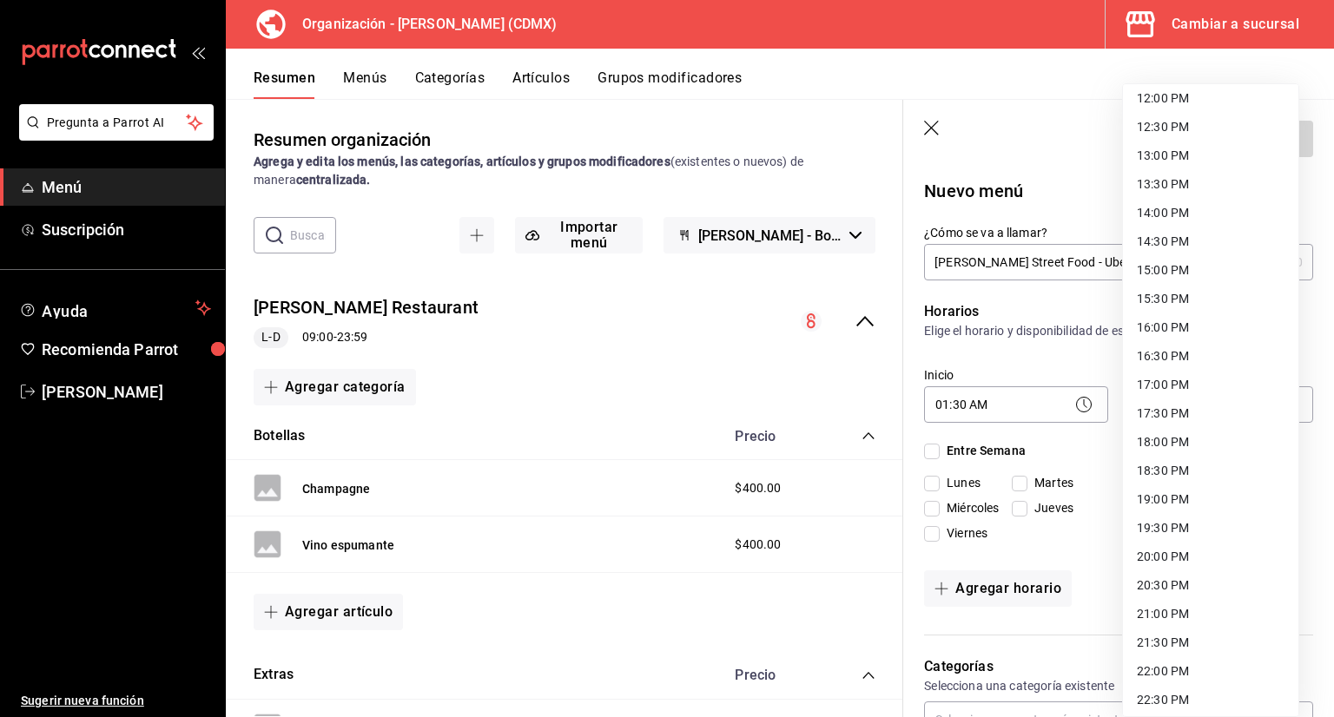
scroll to position [782, 0]
click at [1180, 498] on li "20:30 PM" at bounding box center [1210, 499] width 175 height 29
type input "20:30"
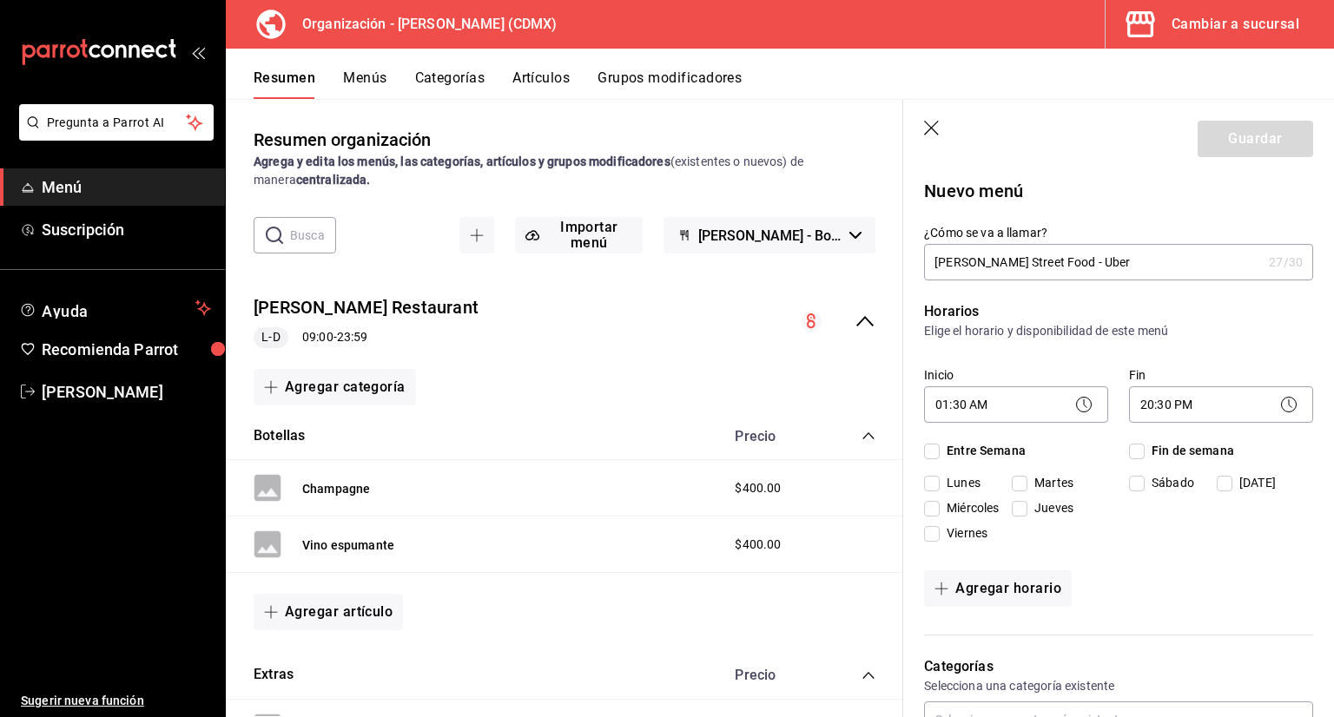
click at [931, 448] on input "Entre Semana" at bounding box center [932, 452] width 16 height 16
checkbox input "true"
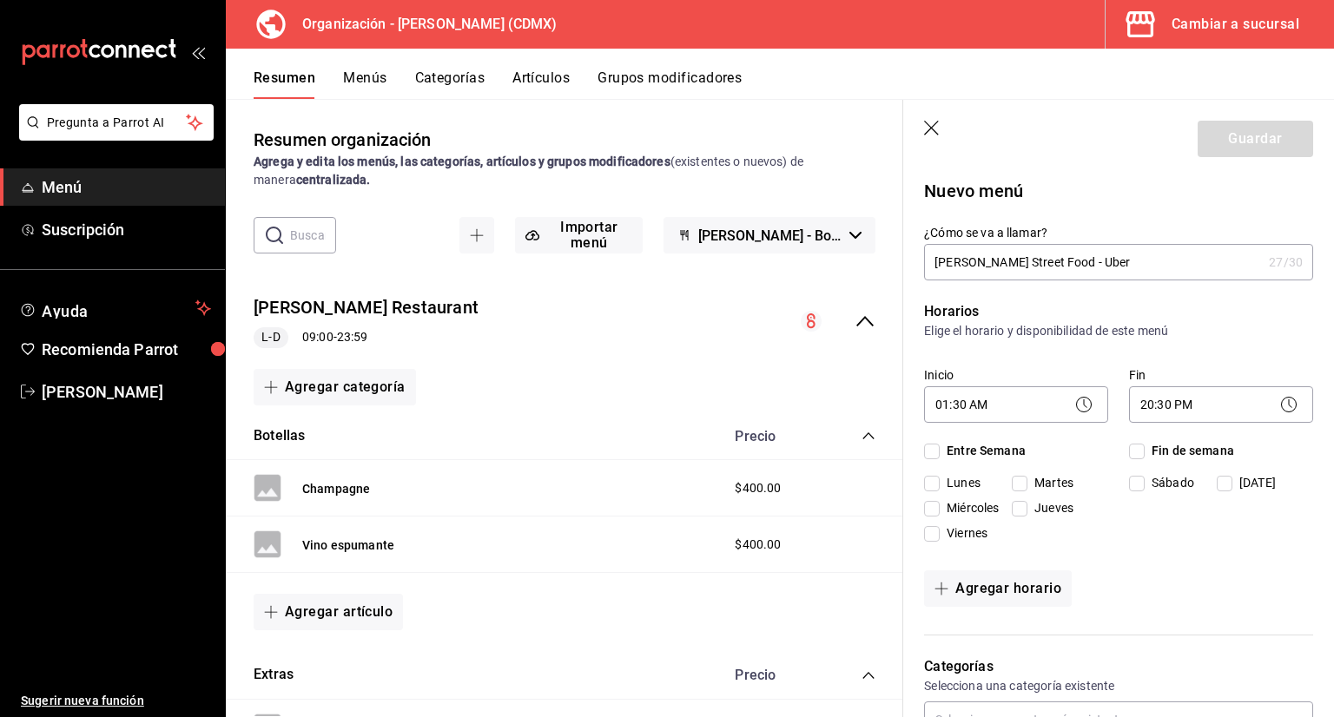
checkbox input "true"
click at [1032, 595] on button "Agregar horario" at bounding box center [998, 589] width 148 height 36
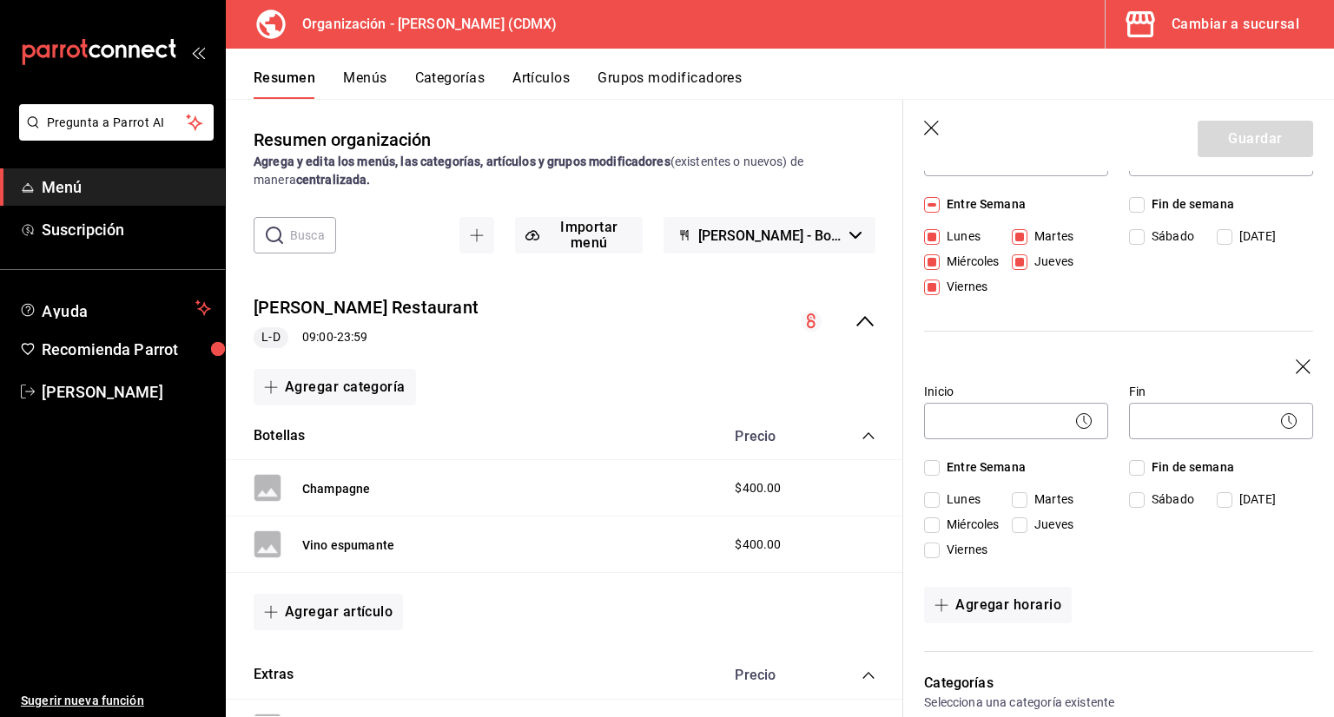
scroll to position [261, 0]
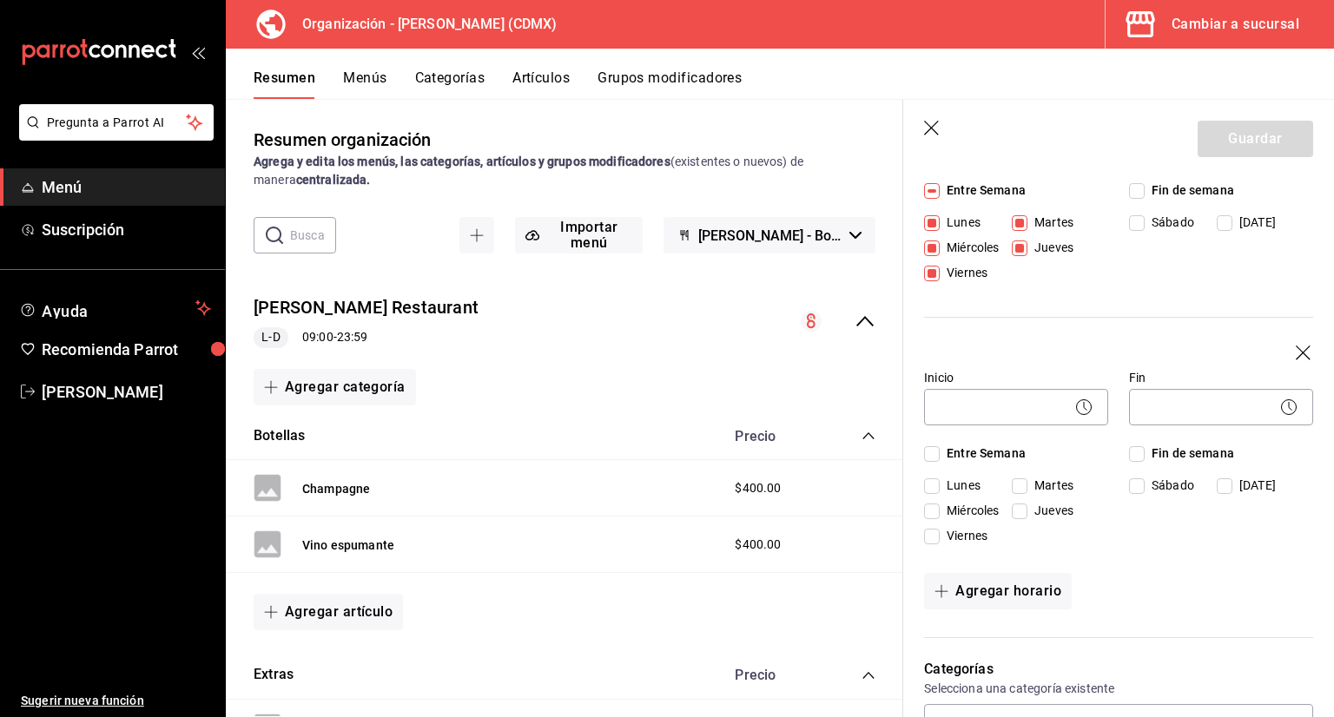
click at [1136, 453] on input "Fin de semana" at bounding box center [1137, 454] width 16 height 16
checkbox input "true"
click at [1042, 416] on body "Pregunta a Parrot AI Menú Suscripción Ayuda Recomienda Parrot [PERSON_NAME] Sug…" at bounding box center [667, 358] width 1334 height 717
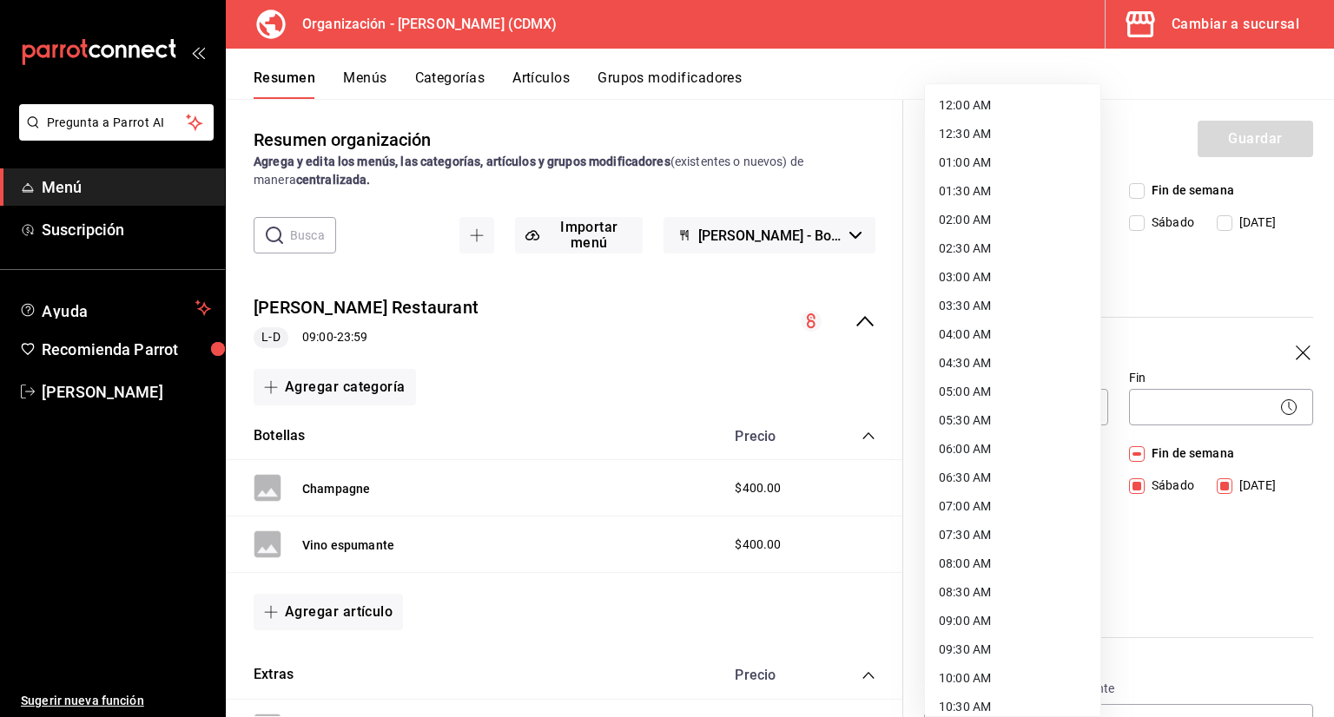
click at [1146, 251] on div at bounding box center [667, 358] width 1334 height 717
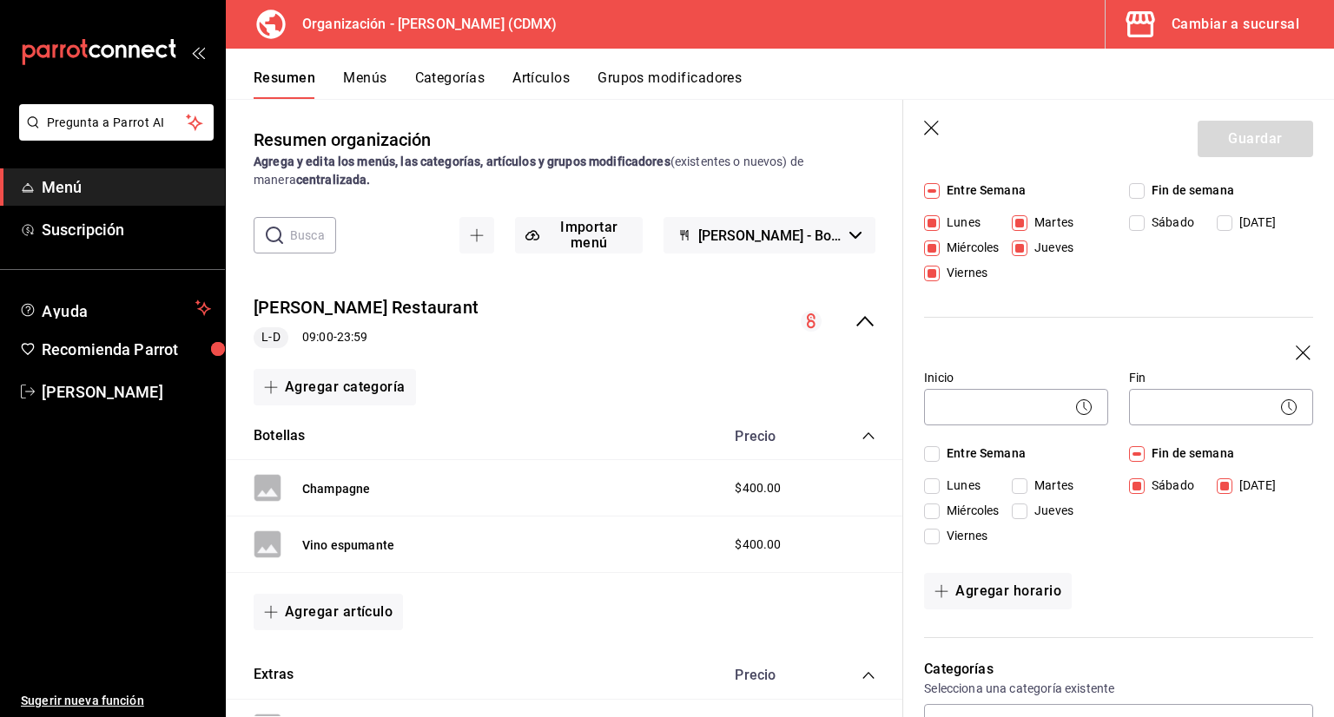
click at [1129, 224] on input "Sábado" at bounding box center [1137, 223] width 16 height 16
checkbox input "true"
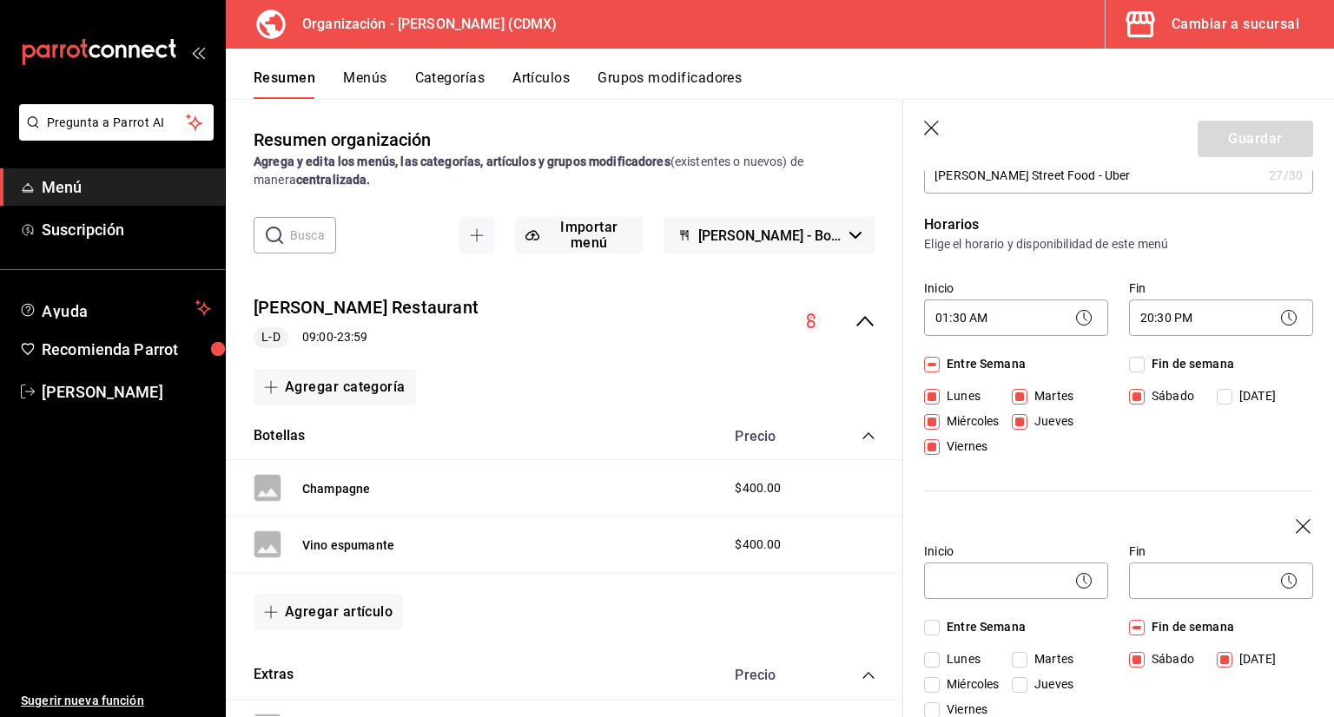
click at [1135, 360] on input "Fin de semana" at bounding box center [1137, 365] width 16 height 16
checkbox input "true"
click at [1217, 391] on input "[DATE]" at bounding box center [1225, 397] width 16 height 16
checkbox input "false"
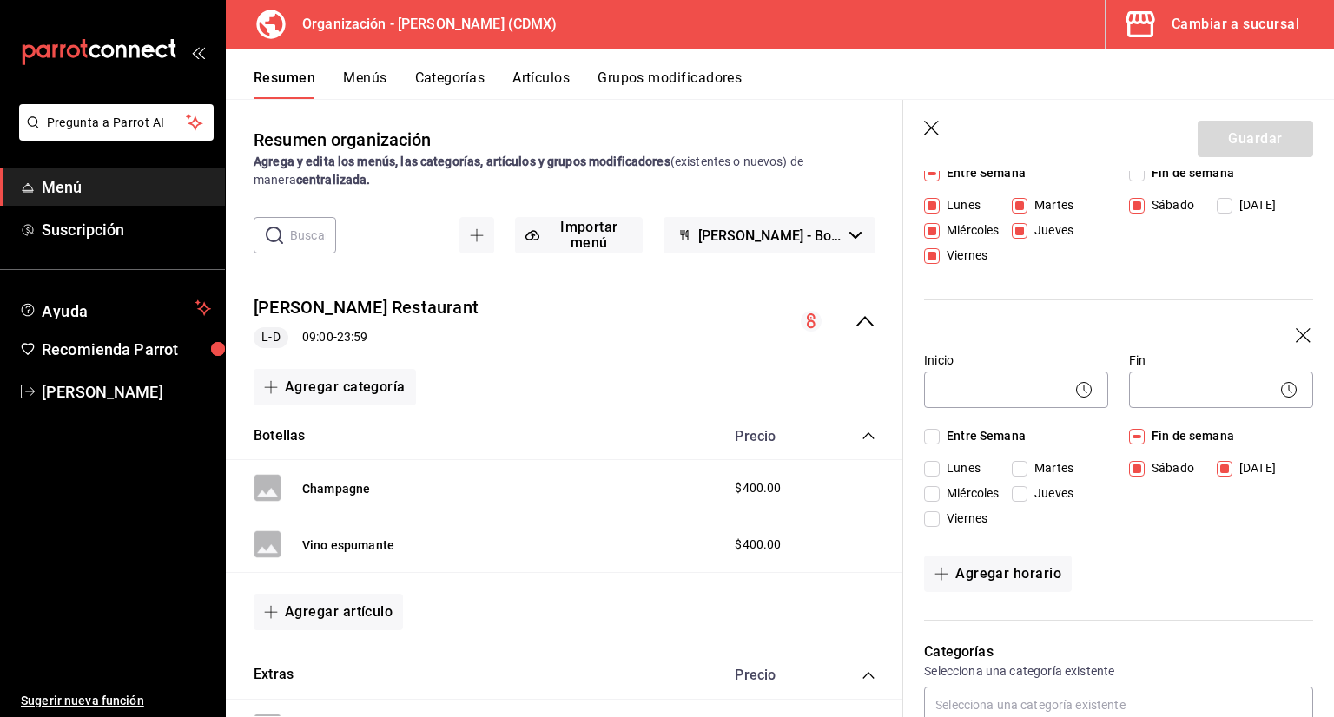
scroll to position [347, 0]
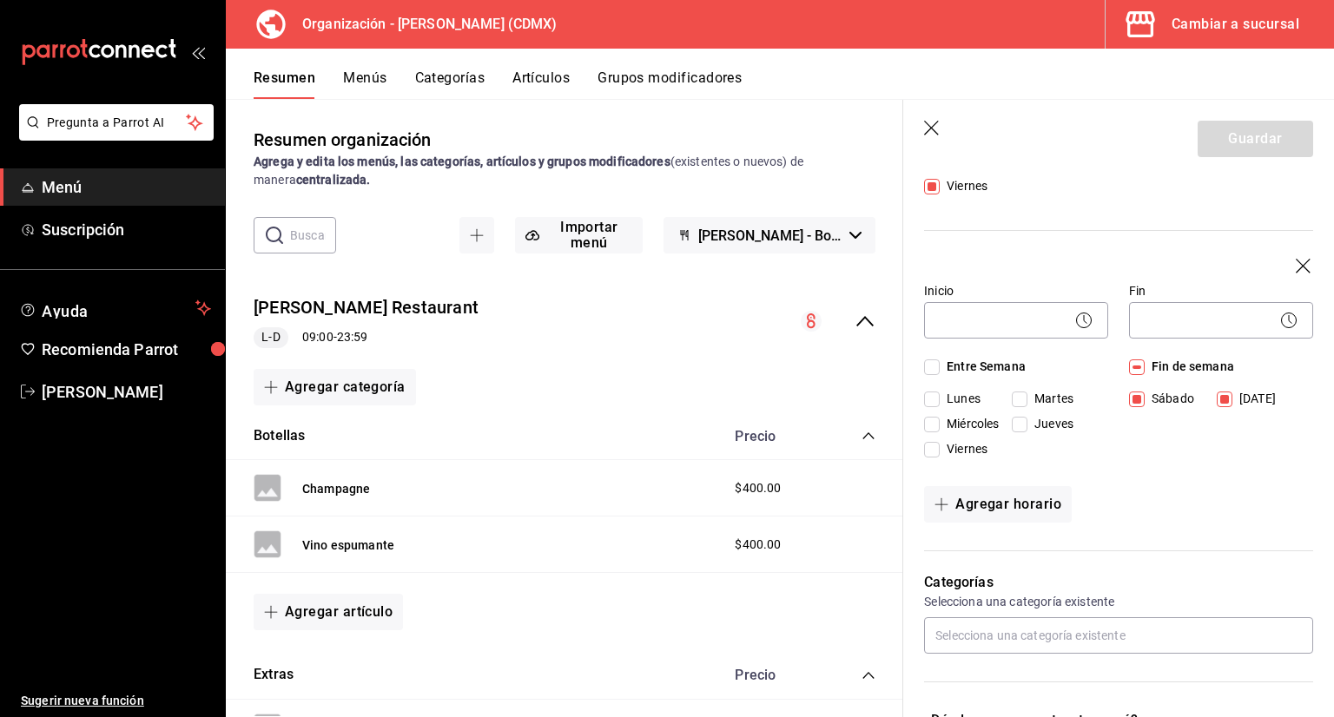
click at [1129, 396] on input "Sábado" at bounding box center [1137, 400] width 16 height 16
checkbox input "false"
click at [1009, 309] on body "Pregunta a Parrot AI Menú Suscripción Ayuda Recomienda Parrot [PERSON_NAME] Sug…" at bounding box center [667, 358] width 1334 height 717
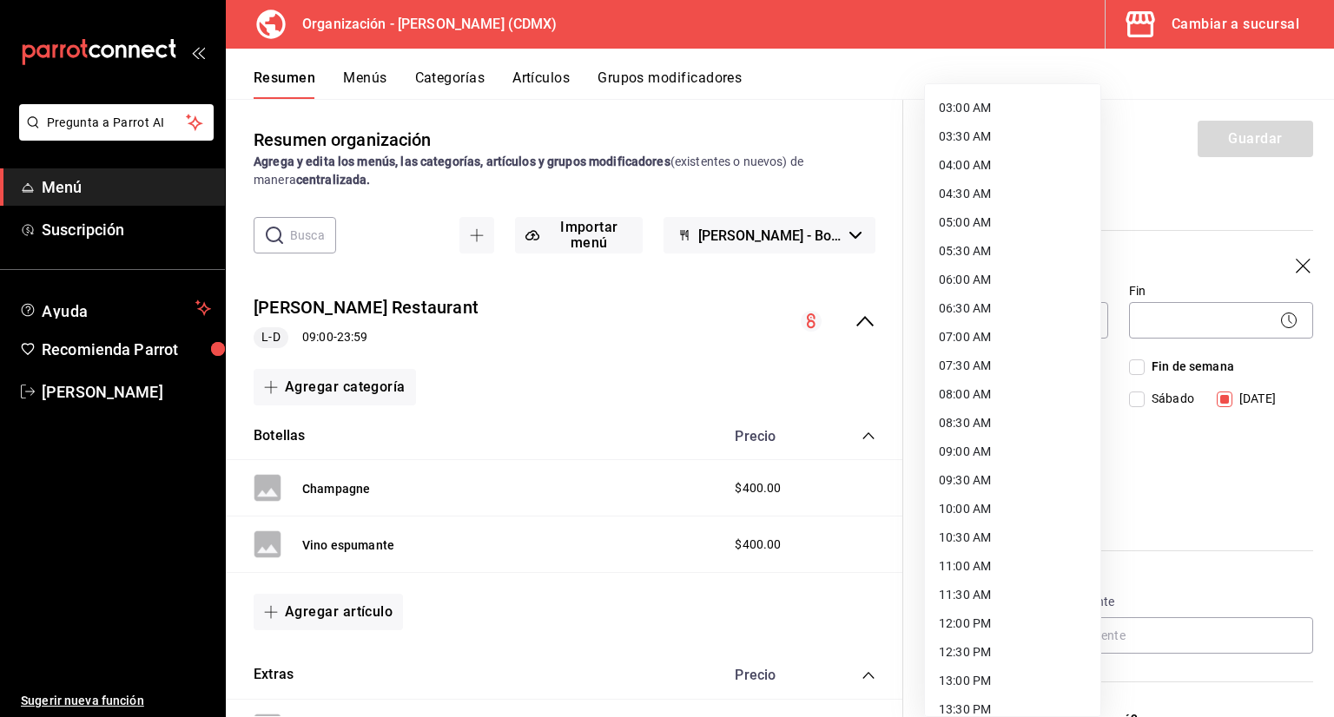
scroll to position [174, 0]
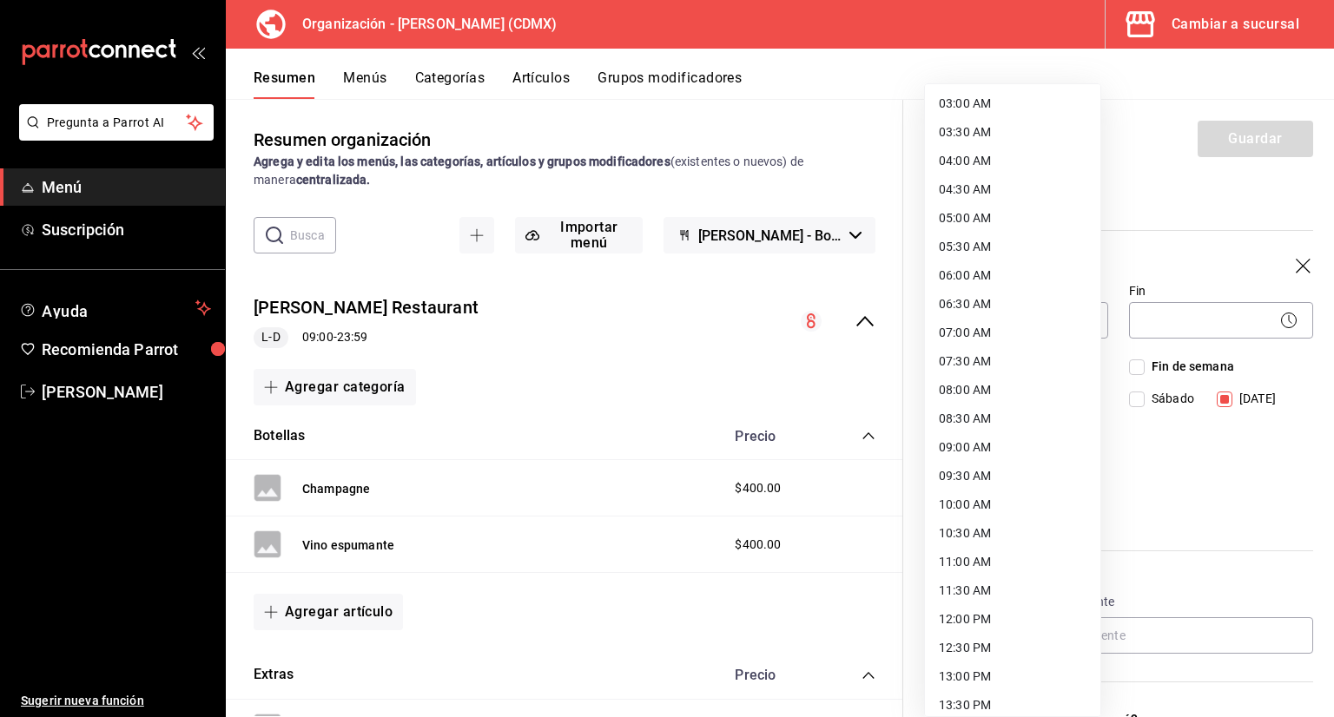
click at [975, 677] on li "13:00 PM" at bounding box center [1012, 677] width 175 height 29
type input "13:00"
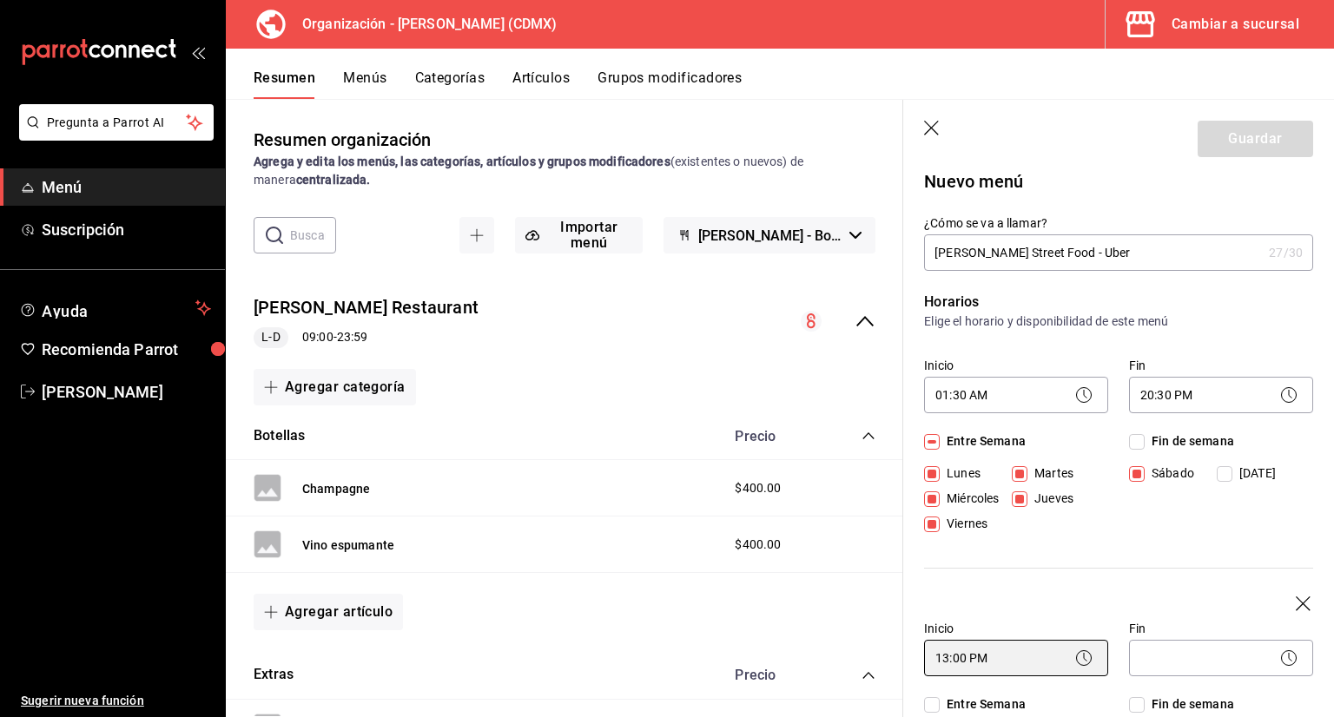
scroll to position [0, 0]
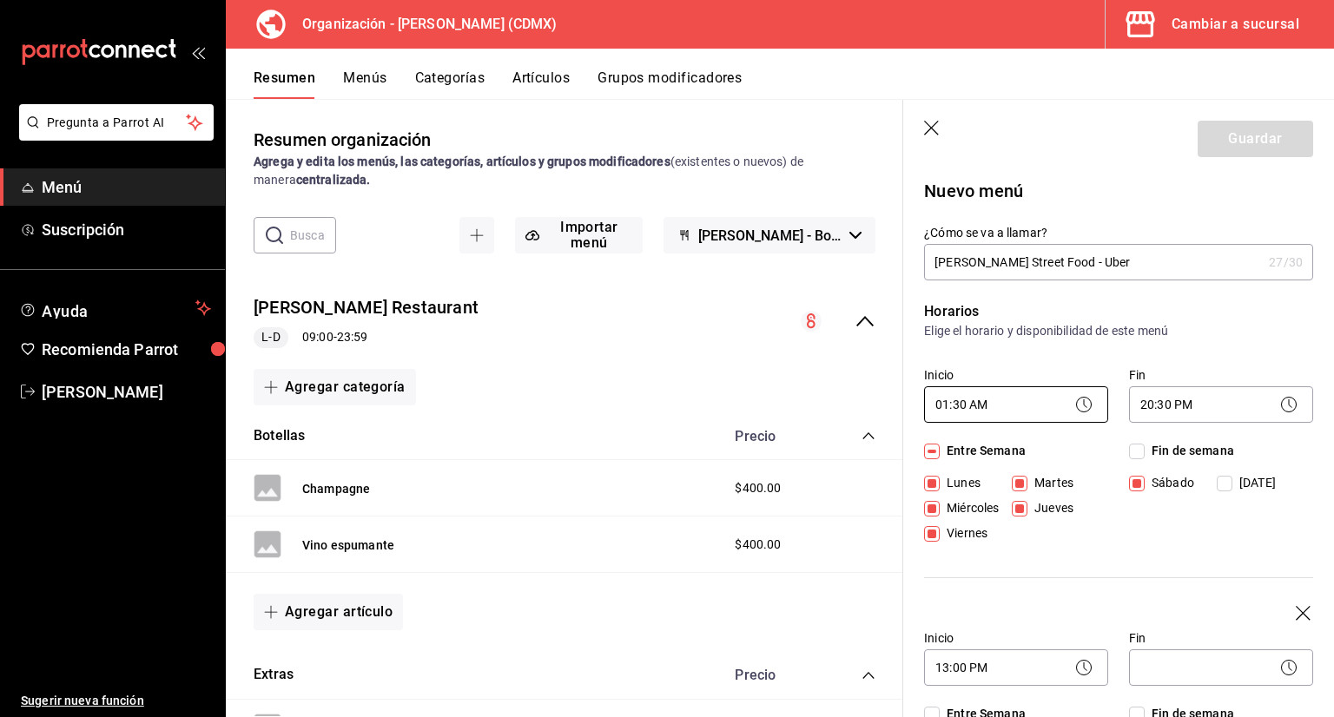
click at [1031, 411] on body "Pregunta a Parrot AI Menú Suscripción Ayuda Recomienda Parrot [PERSON_NAME] Sug…" at bounding box center [667, 358] width 1334 height 717
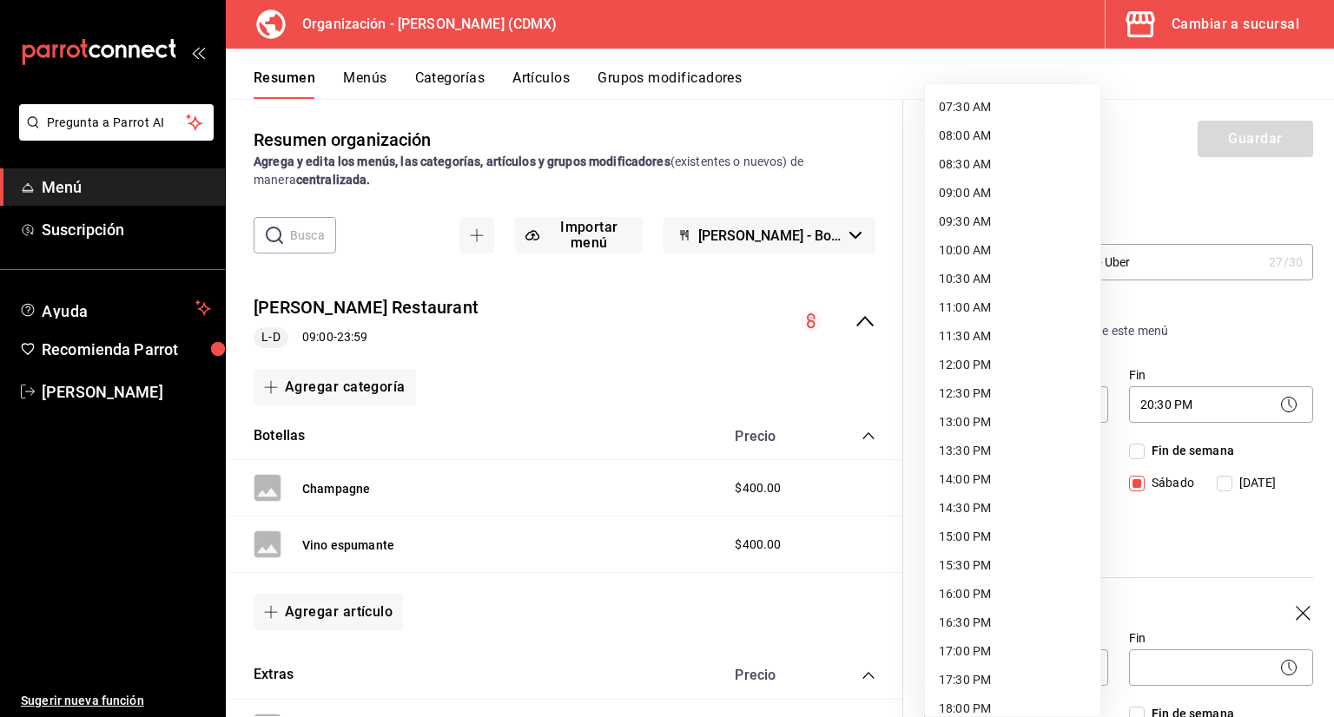
scroll to position [521, 0]
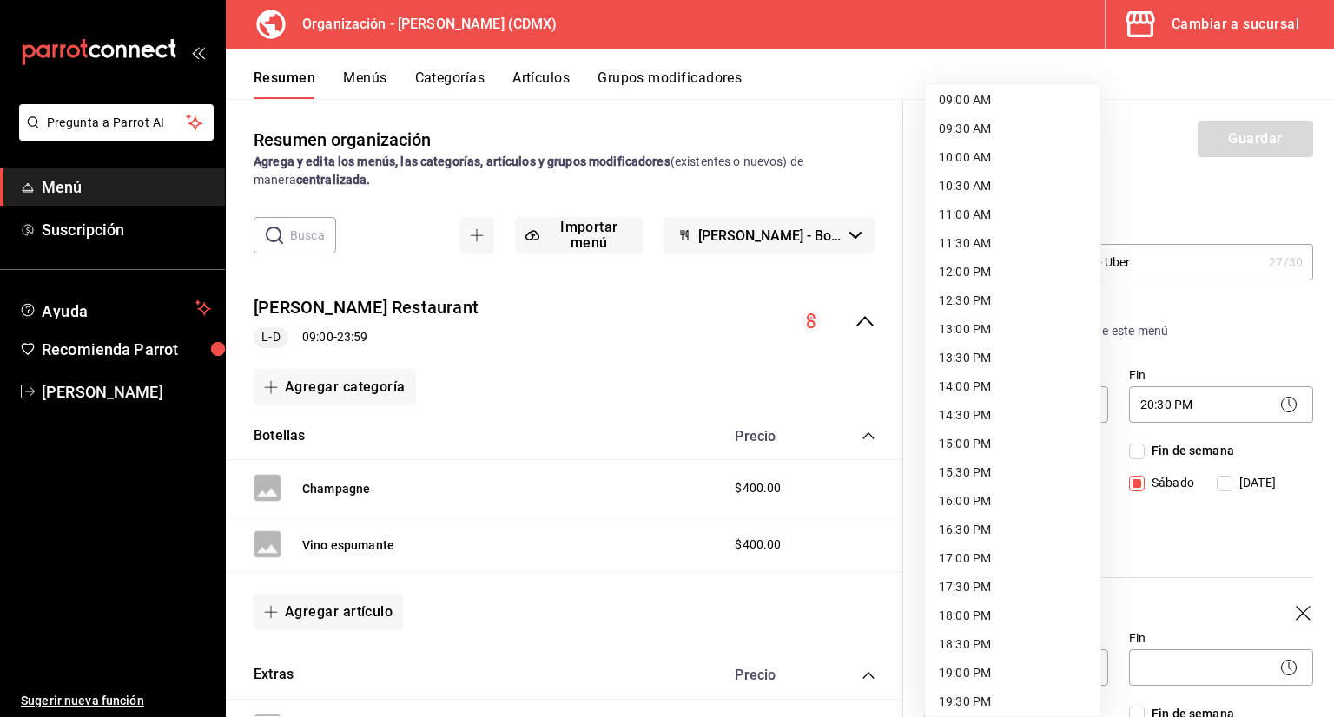
click at [983, 359] on li "13:30 PM" at bounding box center [1012, 358] width 175 height 29
type input "13:30"
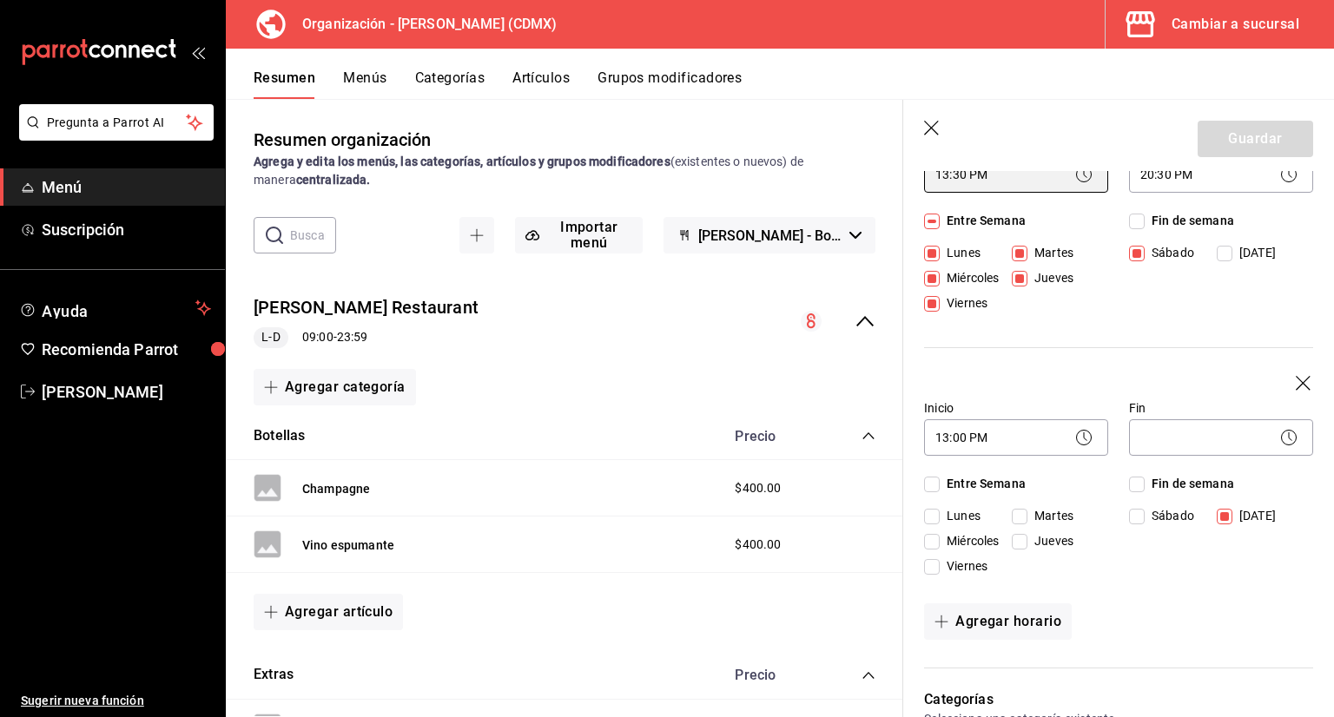
scroll to position [261, 0]
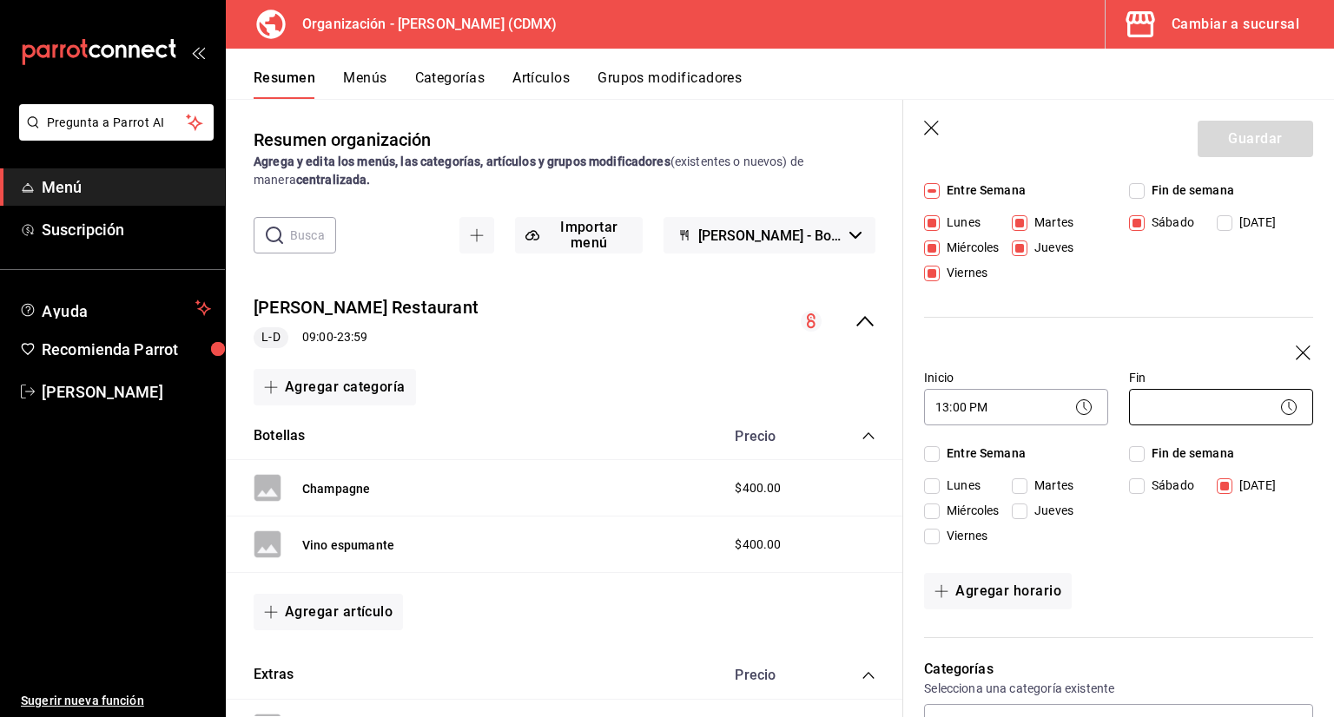
click at [1144, 398] on body "Pregunta a Parrot AI Menú Suscripción Ayuda Recomienda Parrot [PERSON_NAME] Sug…" at bounding box center [667, 358] width 1334 height 717
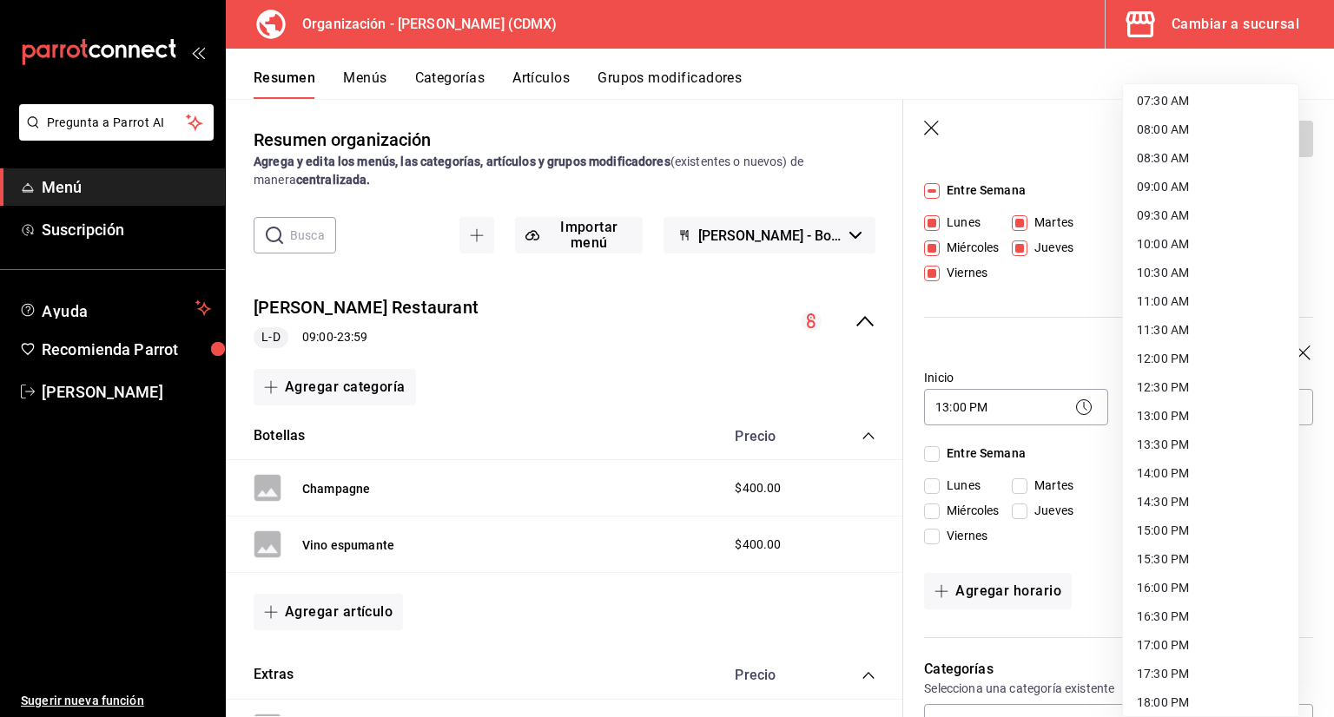
scroll to position [521, 0]
click at [1176, 527] on li "16:30 PM" at bounding box center [1210, 530] width 175 height 29
type input "16:30"
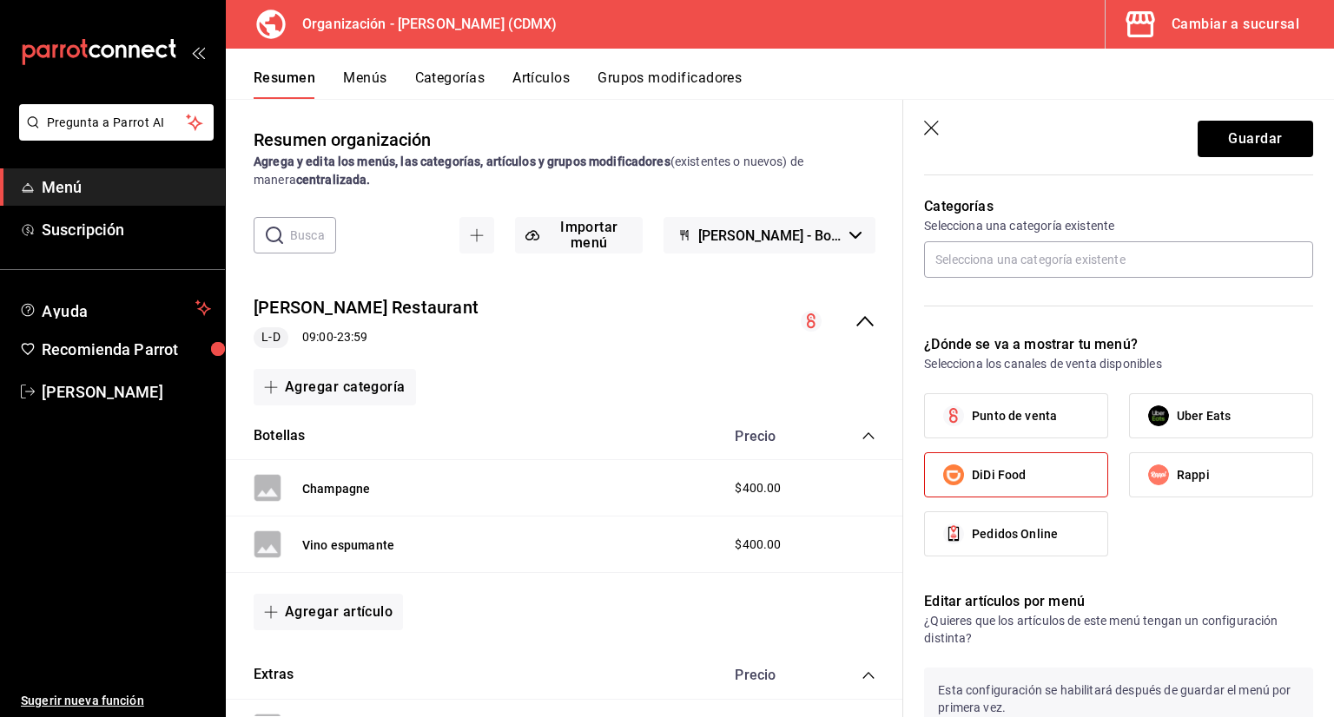
scroll to position [695, 0]
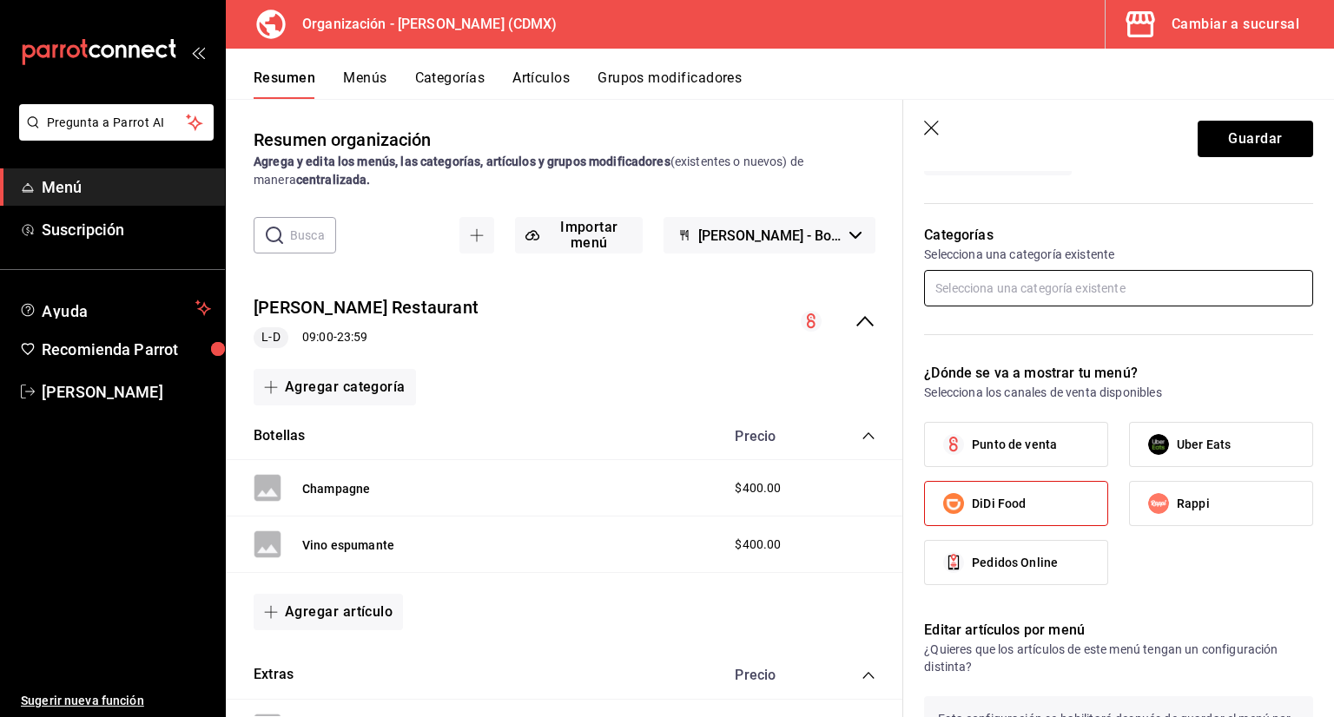
click at [1125, 294] on input "text" at bounding box center [1118, 288] width 389 height 36
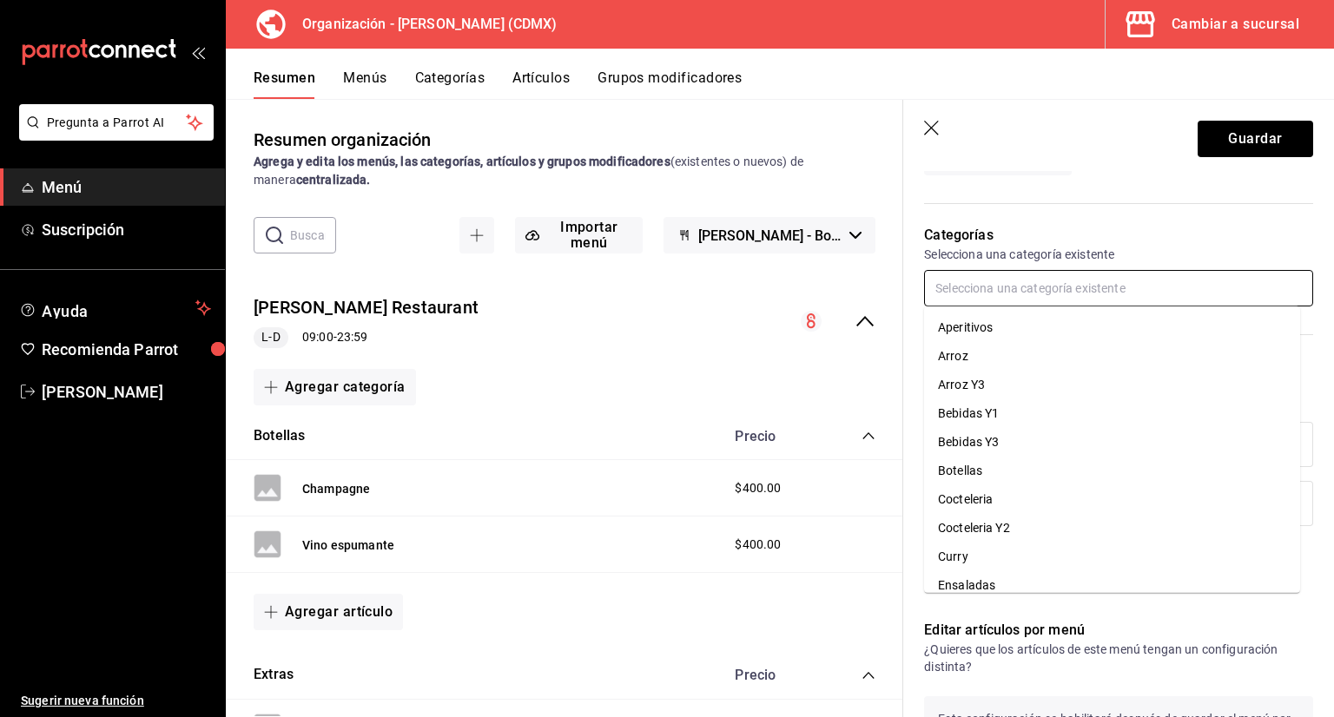
click at [1123, 294] on input "text" at bounding box center [1118, 288] width 389 height 36
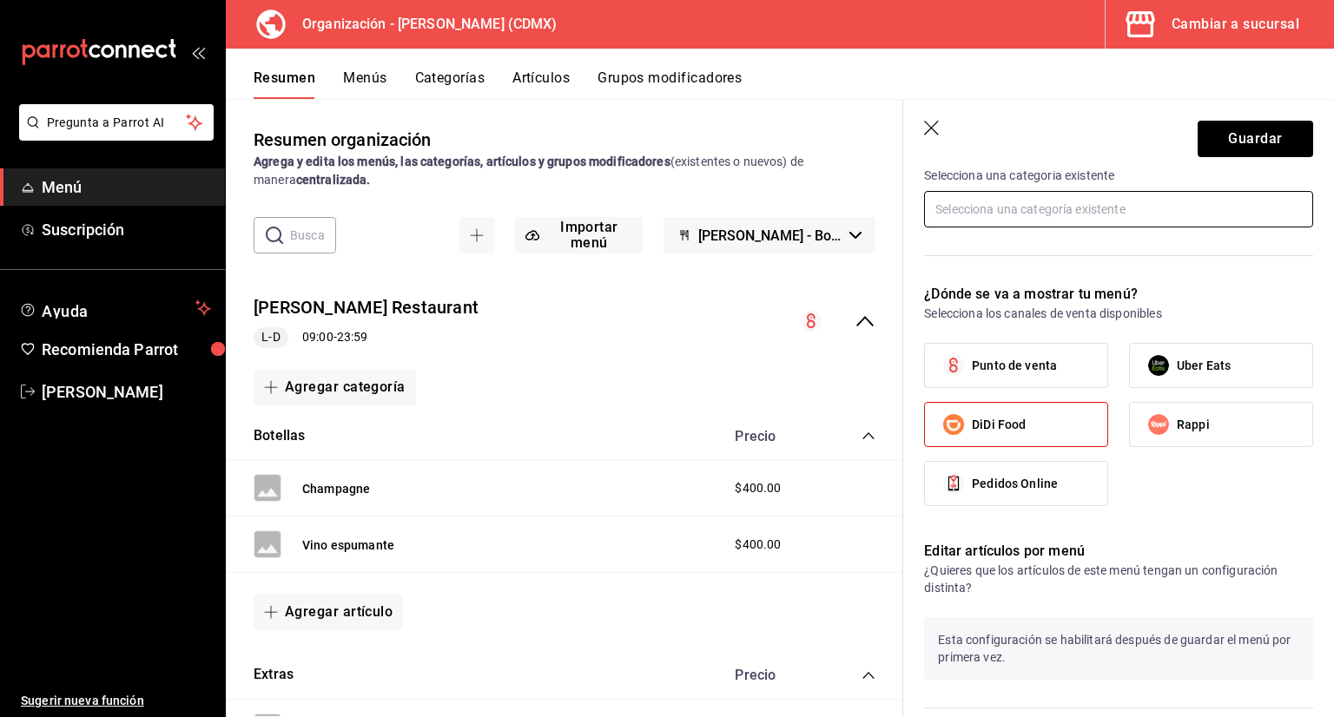
scroll to position [955, 0]
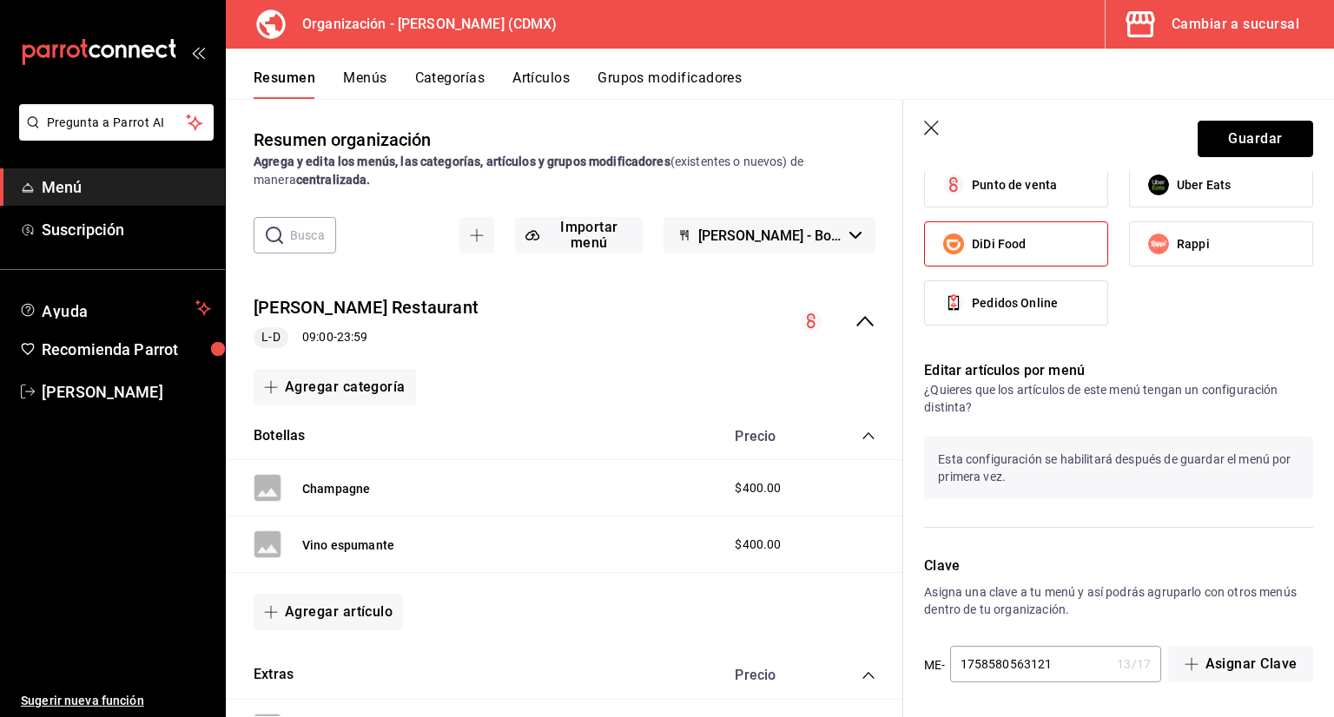
click at [1223, 132] on button "Guardar" at bounding box center [1256, 139] width 116 height 36
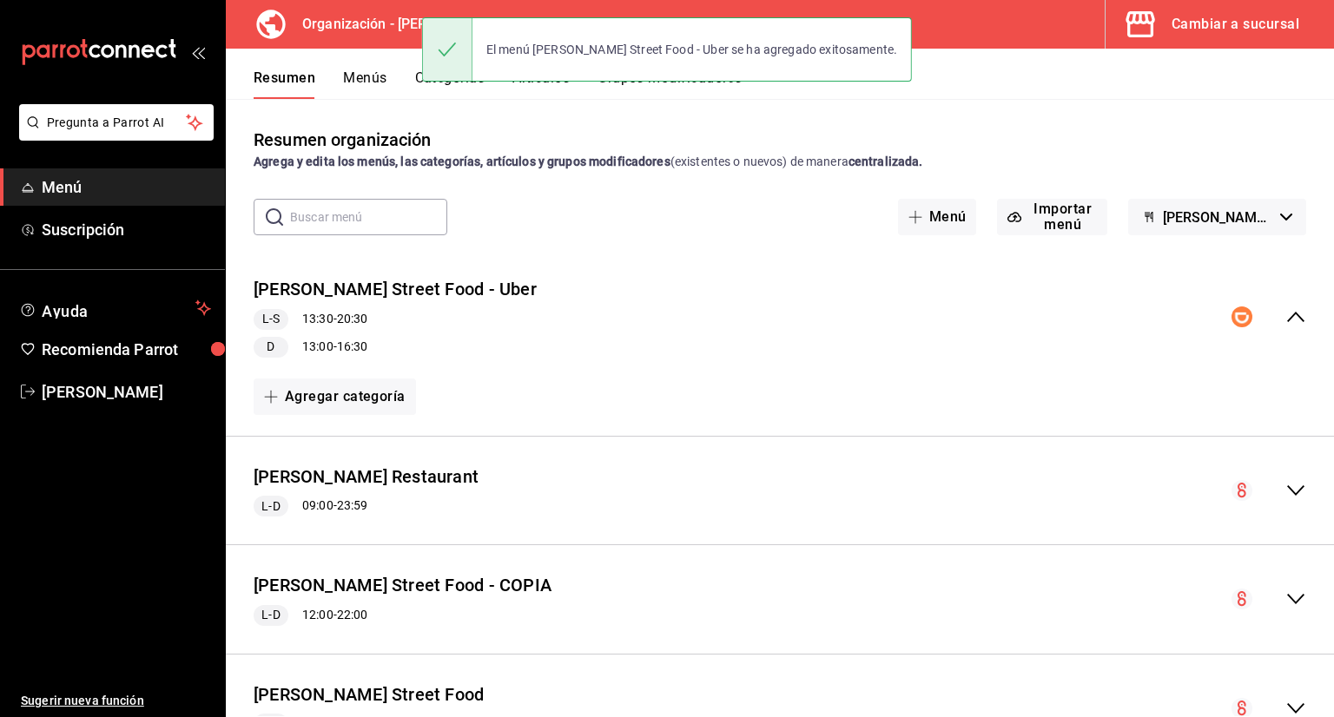
click at [1289, 318] on icon "collapse-menu-row" at bounding box center [1295, 317] width 21 height 21
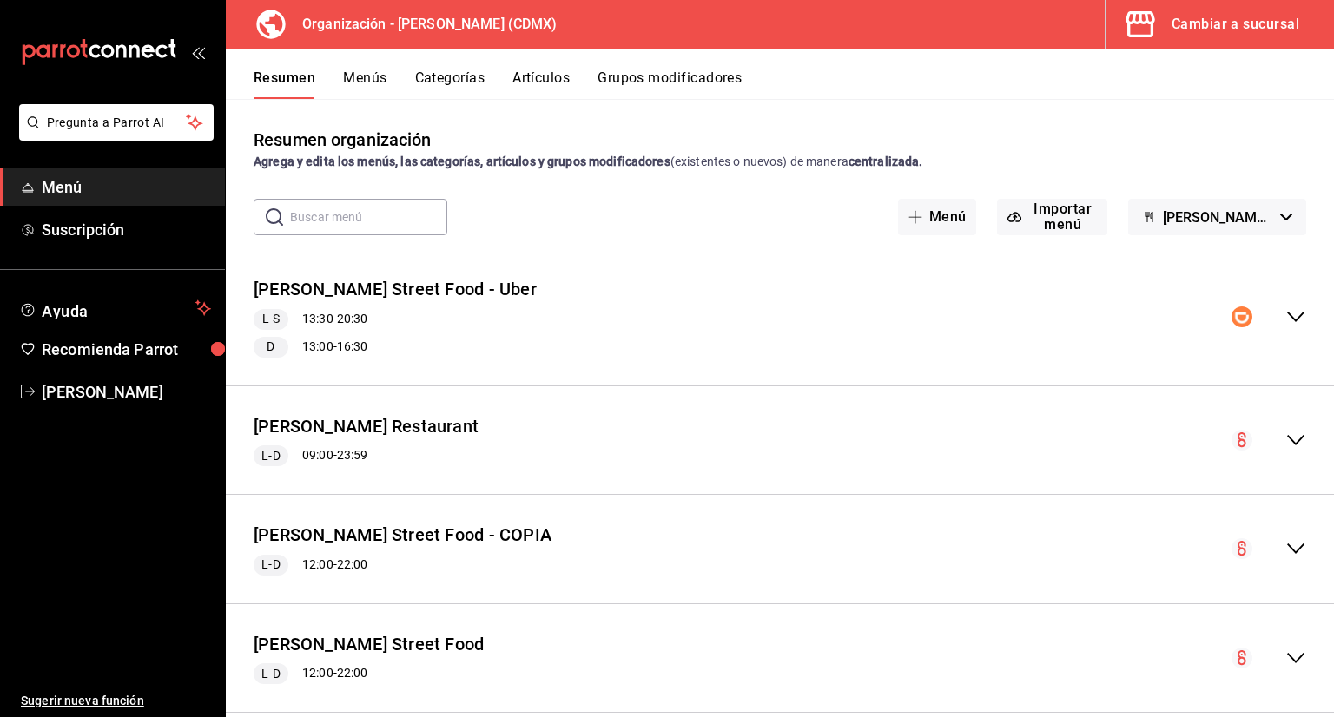
click at [1216, 314] on div "[PERSON_NAME] Street Food - Uber L-S 13:30 - 20:30 D 13:00 - 16:30" at bounding box center [780, 317] width 1108 height 109
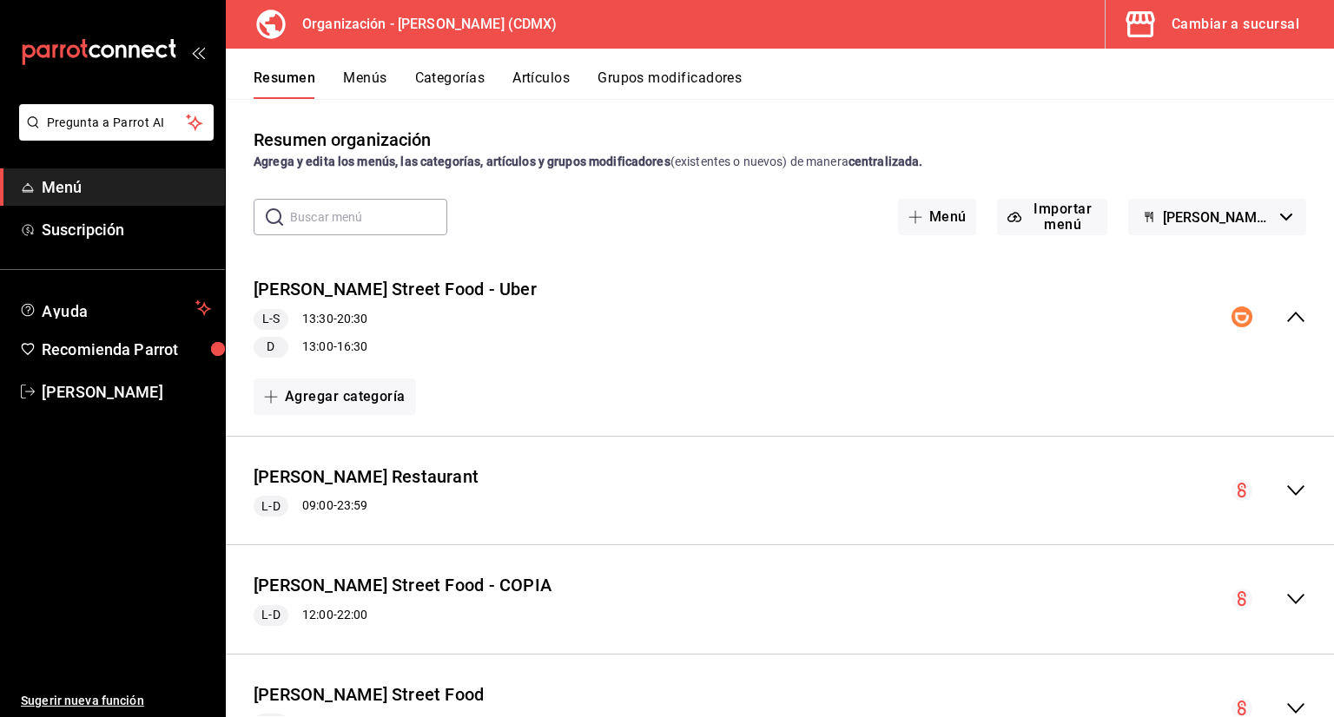
click at [365, 335] on div "L-S 13:30 - 20:30 D 13:00 - 16:30" at bounding box center [395, 333] width 283 height 49
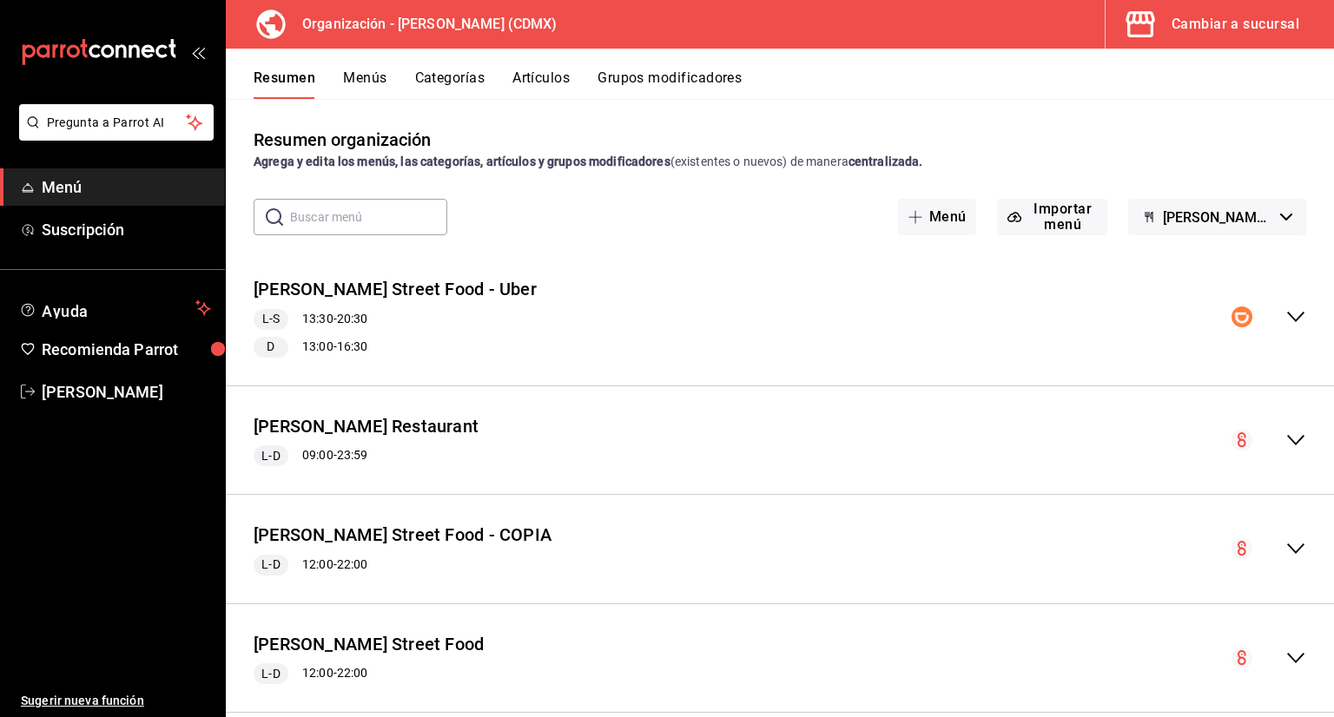
click at [376, 286] on button "[PERSON_NAME] Street Food - Uber" at bounding box center [395, 289] width 283 height 25
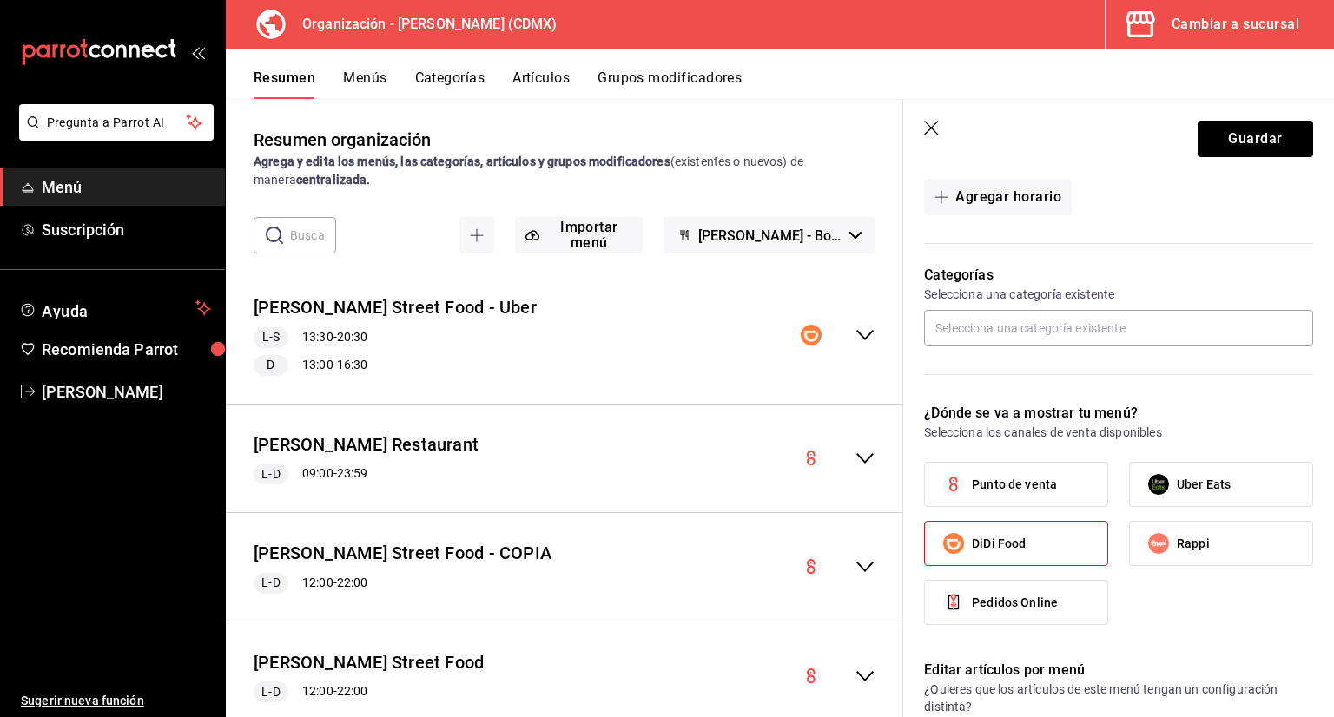
scroll to position [695, 0]
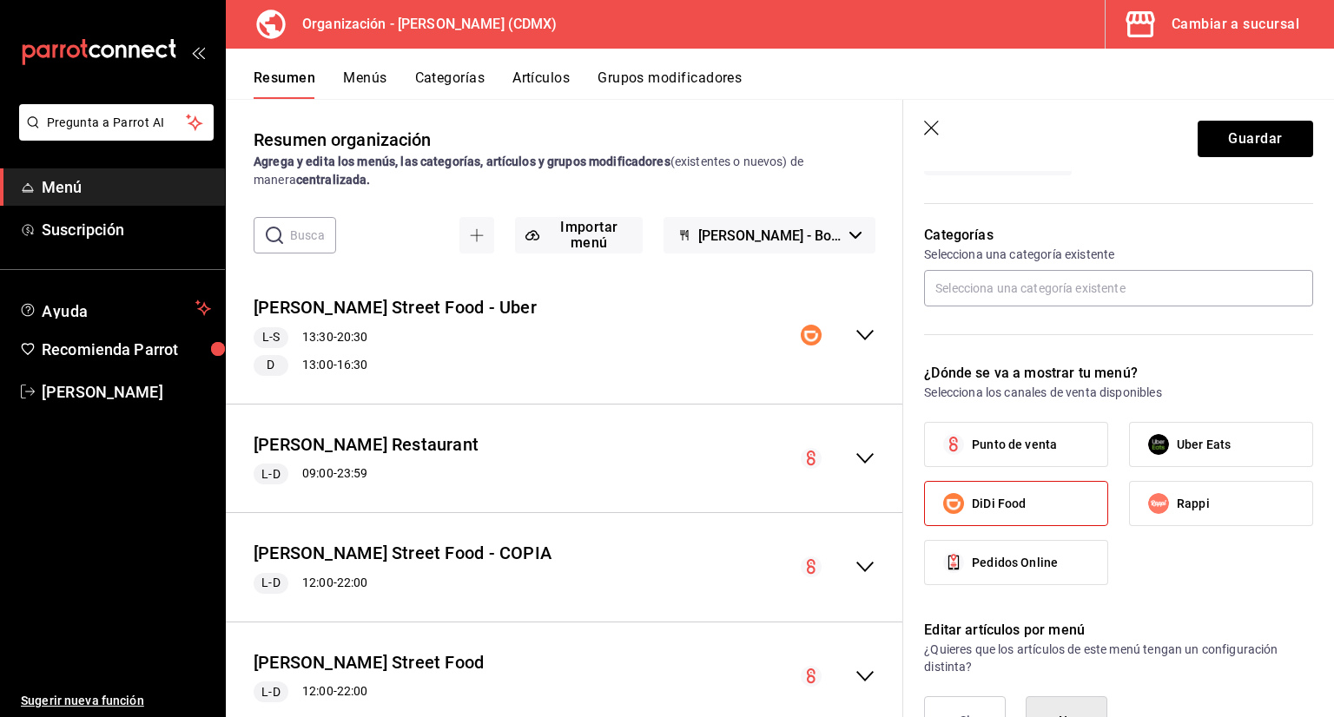
click at [1173, 426] on label "Uber Eats" at bounding box center [1221, 444] width 182 height 43
click at [1173, 426] on input "Uber Eats" at bounding box center [1158, 444] width 36 height 36
checkbox input "true"
drag, startPoint x: 1054, startPoint y: 507, endPoint x: 1046, endPoint y: 512, distance: 8.9
click at [1053, 508] on label "DiDi Food" at bounding box center [1016, 503] width 182 height 43
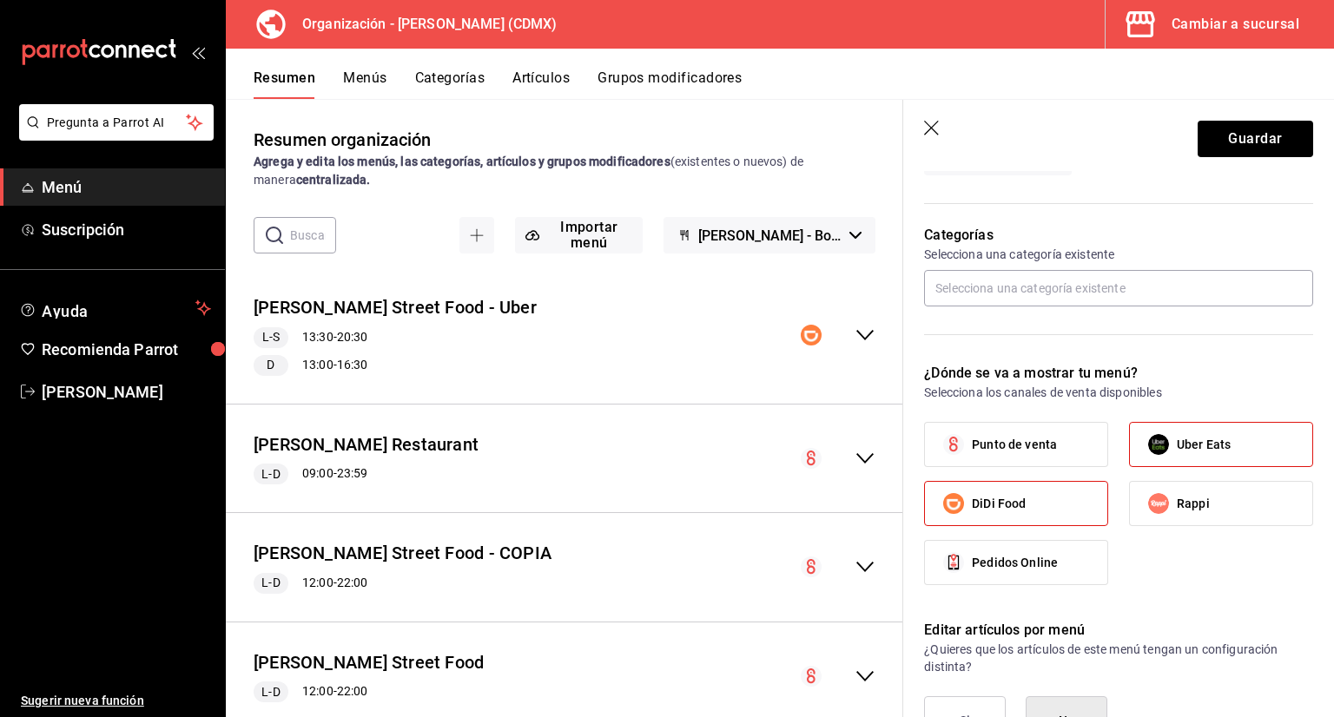
click at [972, 508] on input "DiDi Food" at bounding box center [953, 504] width 36 height 36
checkbox input "false"
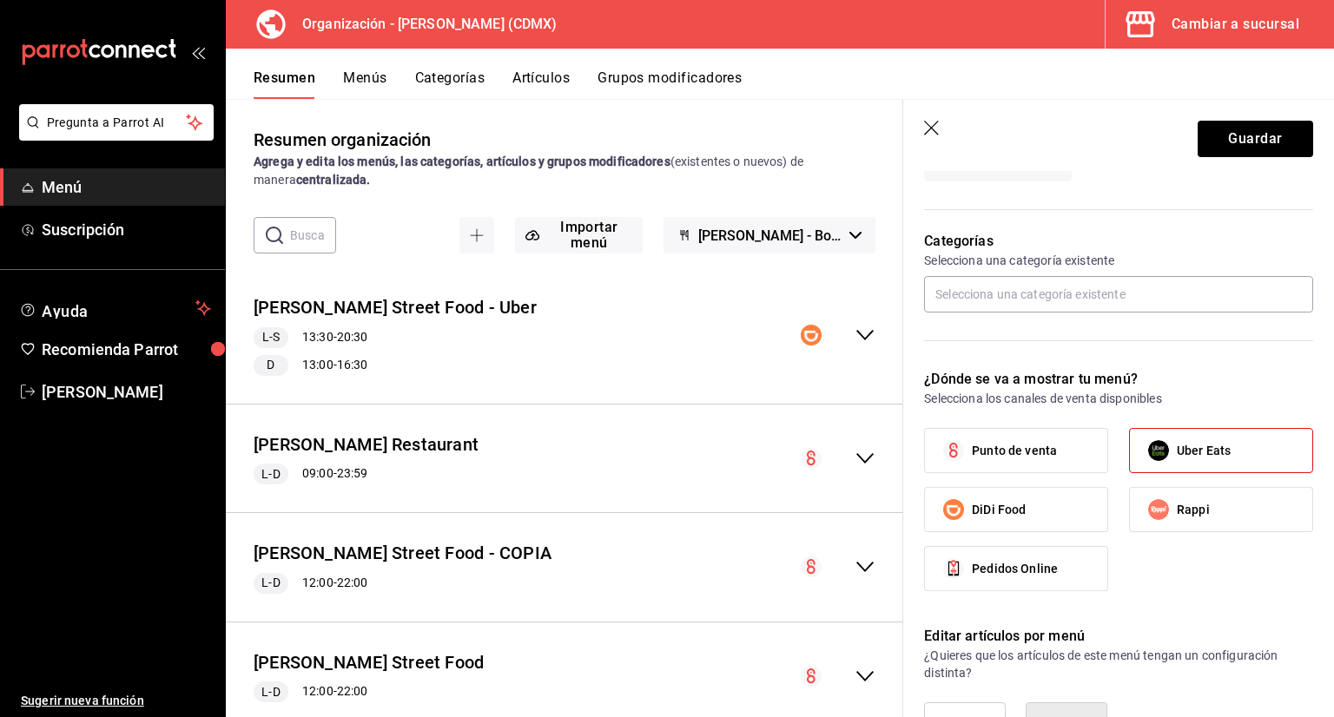
scroll to position [608, 0]
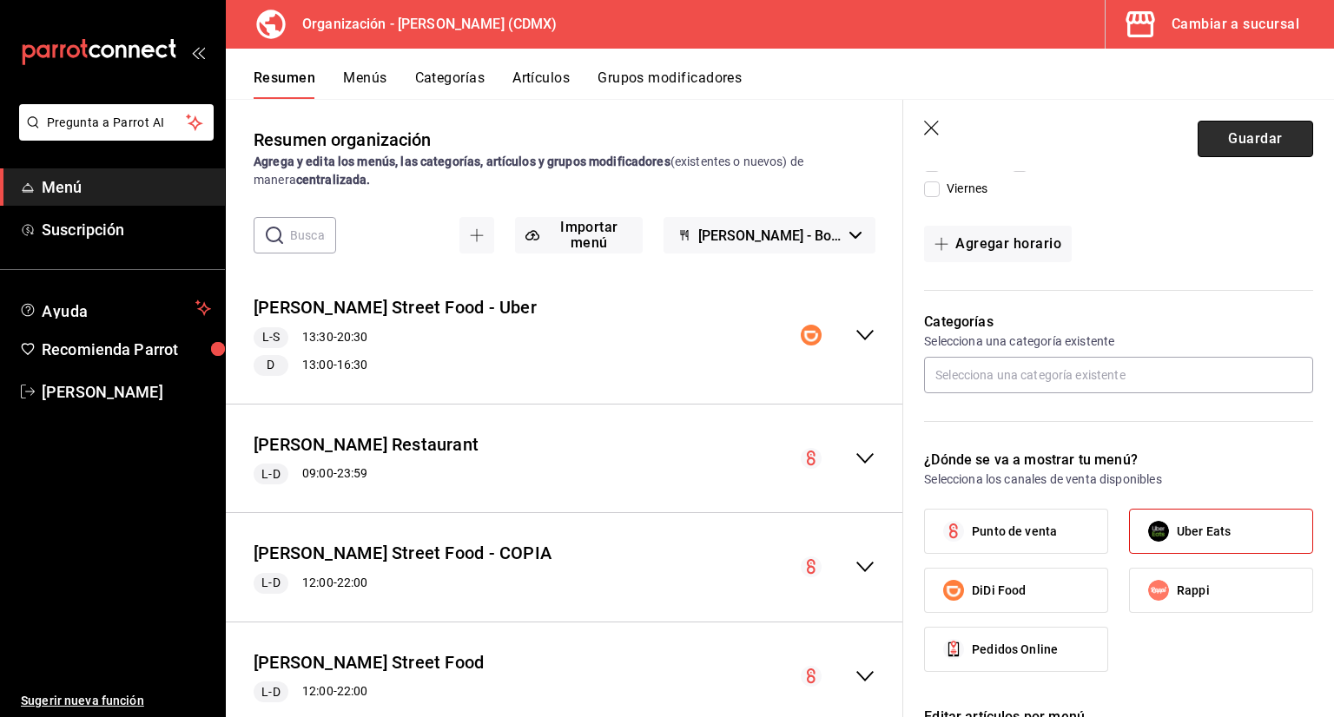
click at [1211, 136] on button "Guardar" at bounding box center [1256, 139] width 116 height 36
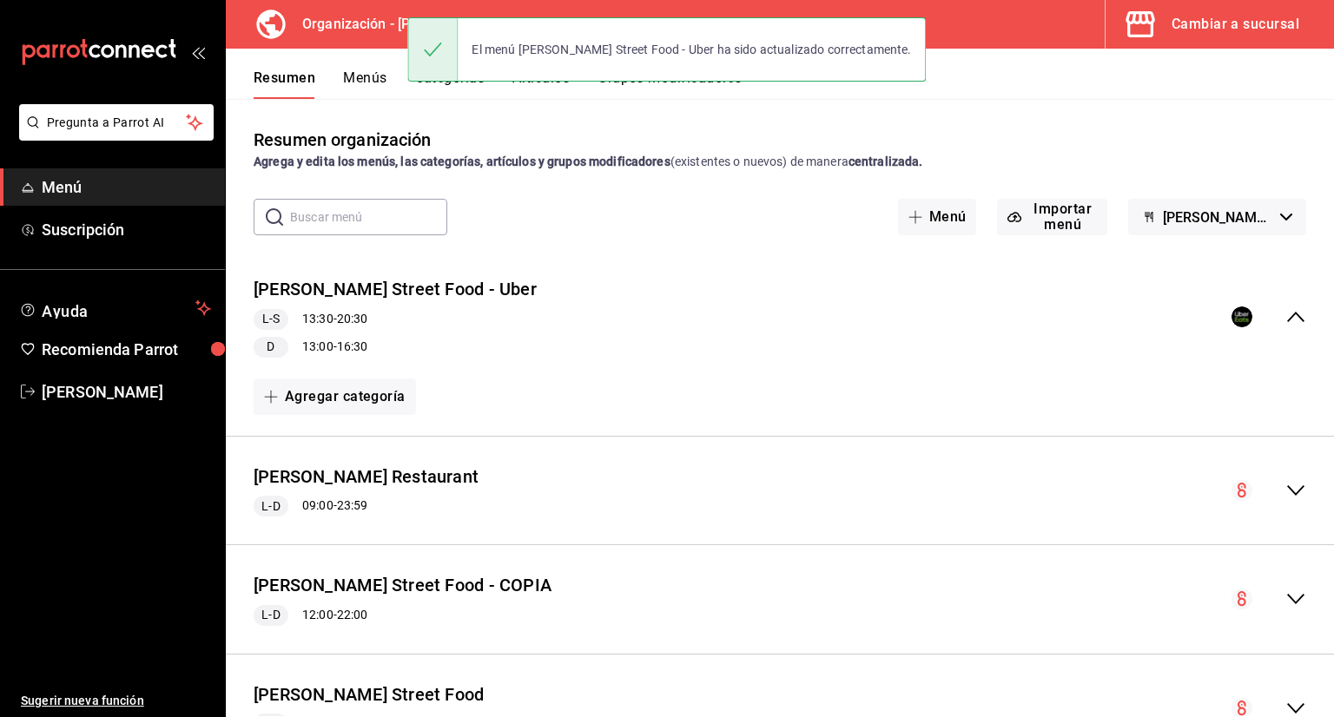
click at [1285, 318] on icon "collapse-menu-row" at bounding box center [1295, 317] width 21 height 21
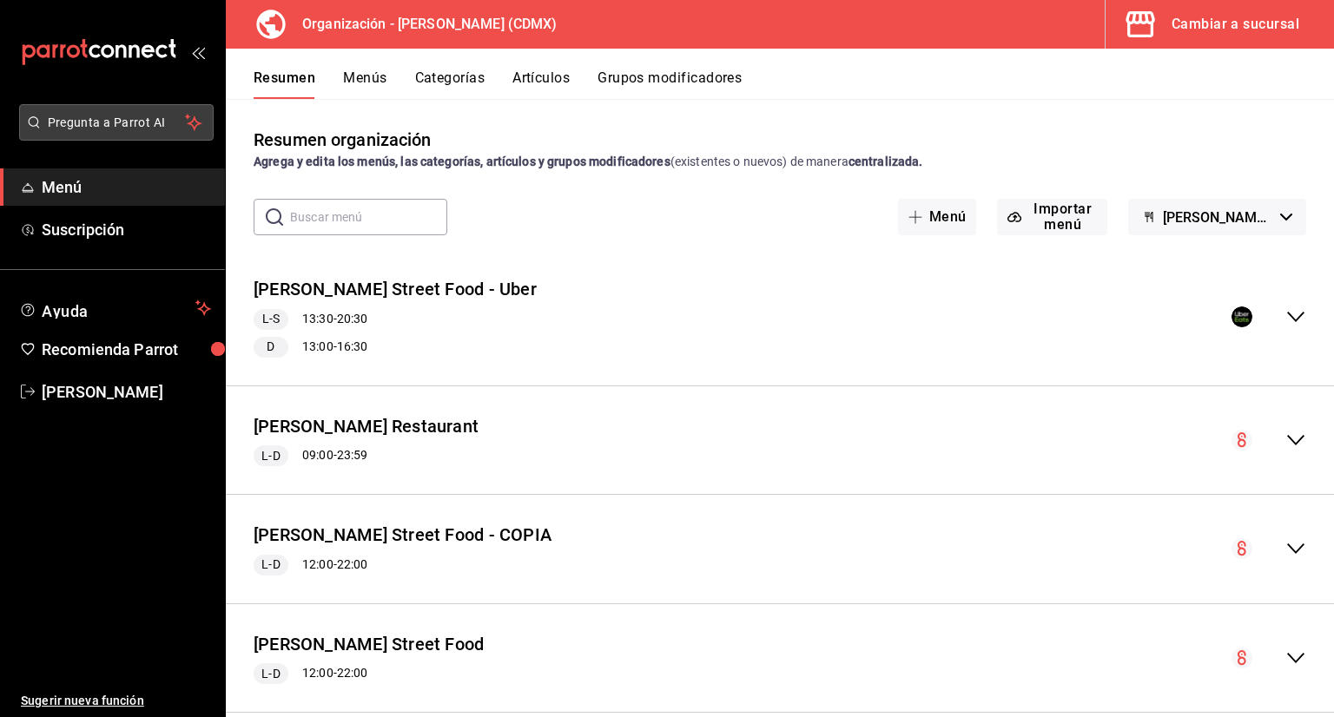
click at [125, 116] on span "Pregunta a Parrot AI" at bounding box center [117, 123] width 138 height 18
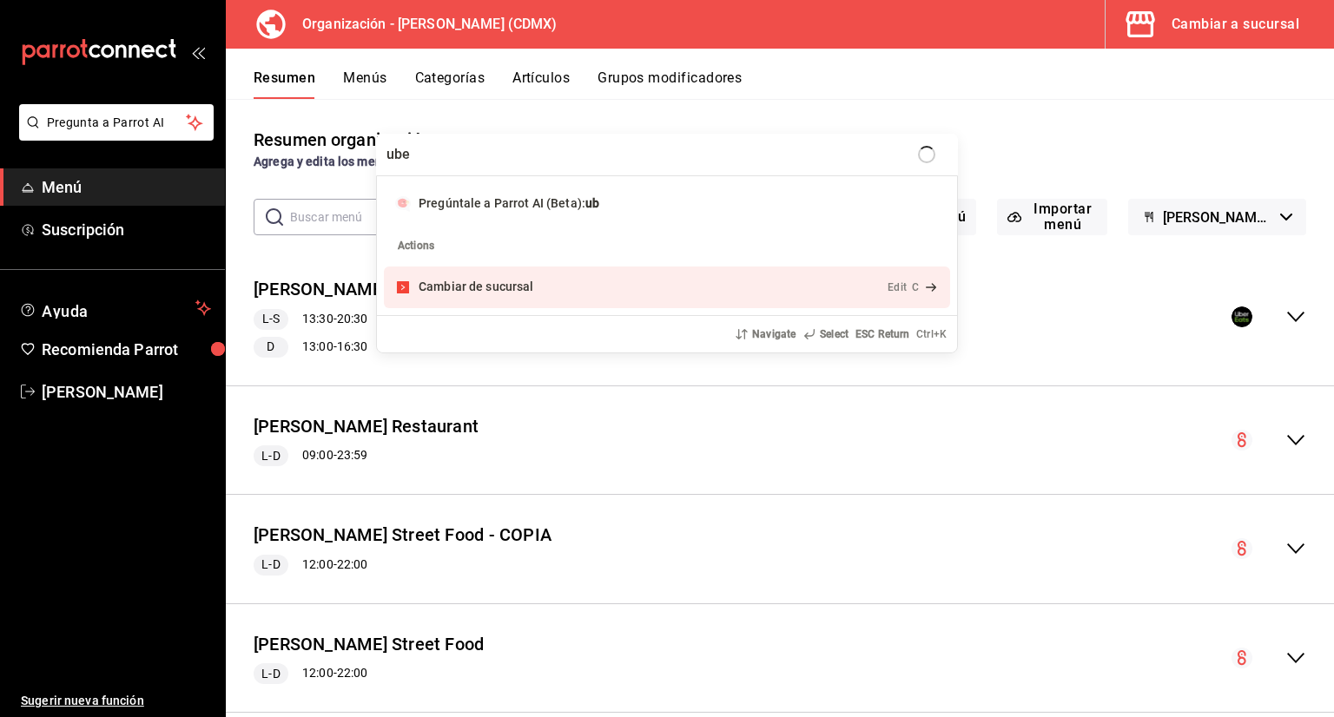
type input "uber"
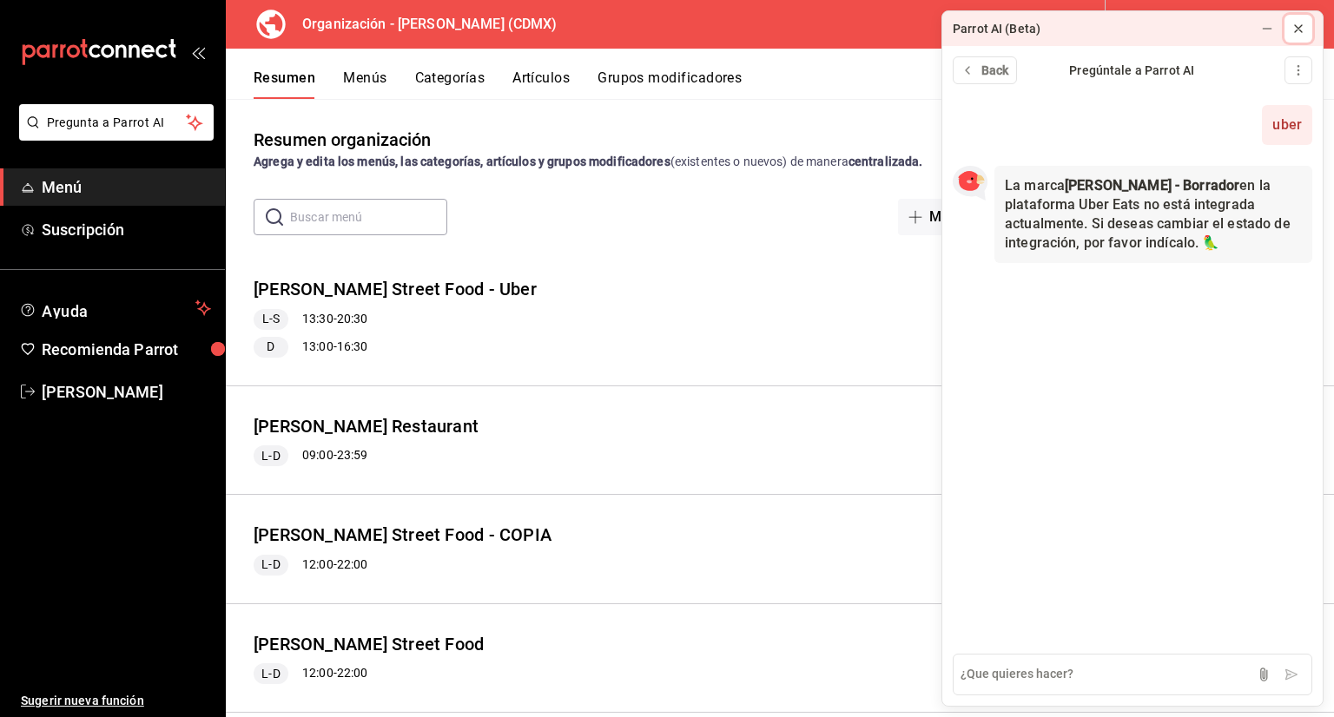
click at [1303, 30] on icon at bounding box center [1299, 29] width 14 height 14
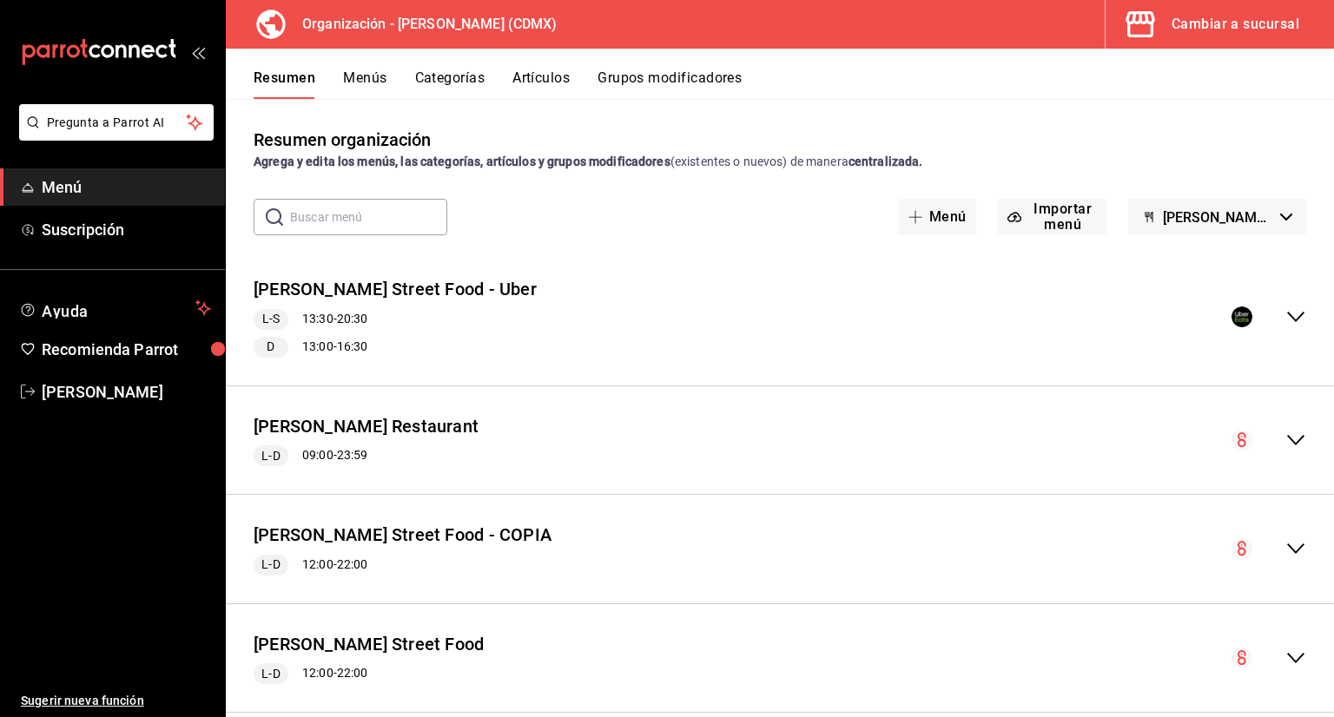
click at [1239, 233] on button "[PERSON_NAME] - Borrador" at bounding box center [1217, 217] width 178 height 36
click at [1140, 178] on div at bounding box center [667, 358] width 1334 height 717
click at [1285, 317] on icon "collapse-menu-row" at bounding box center [1295, 317] width 21 height 21
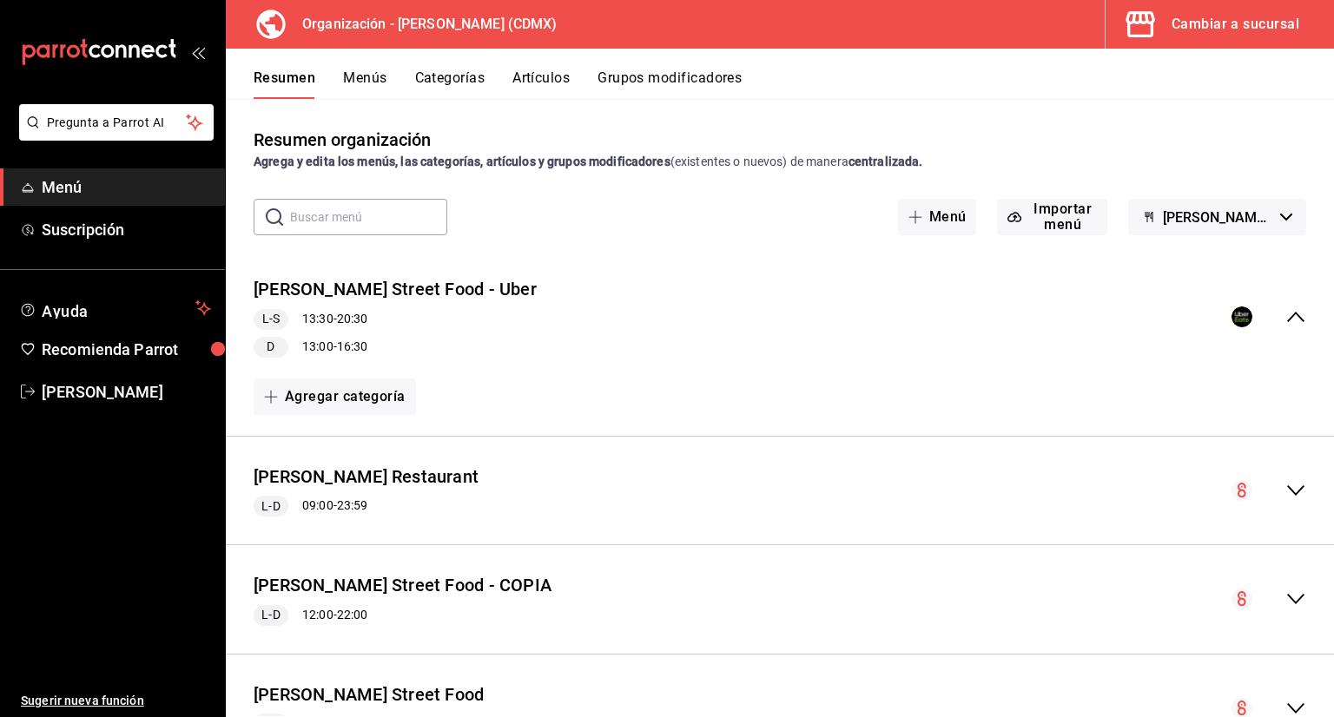
click at [1175, 22] on div "Cambiar a sucursal" at bounding box center [1236, 24] width 128 height 24
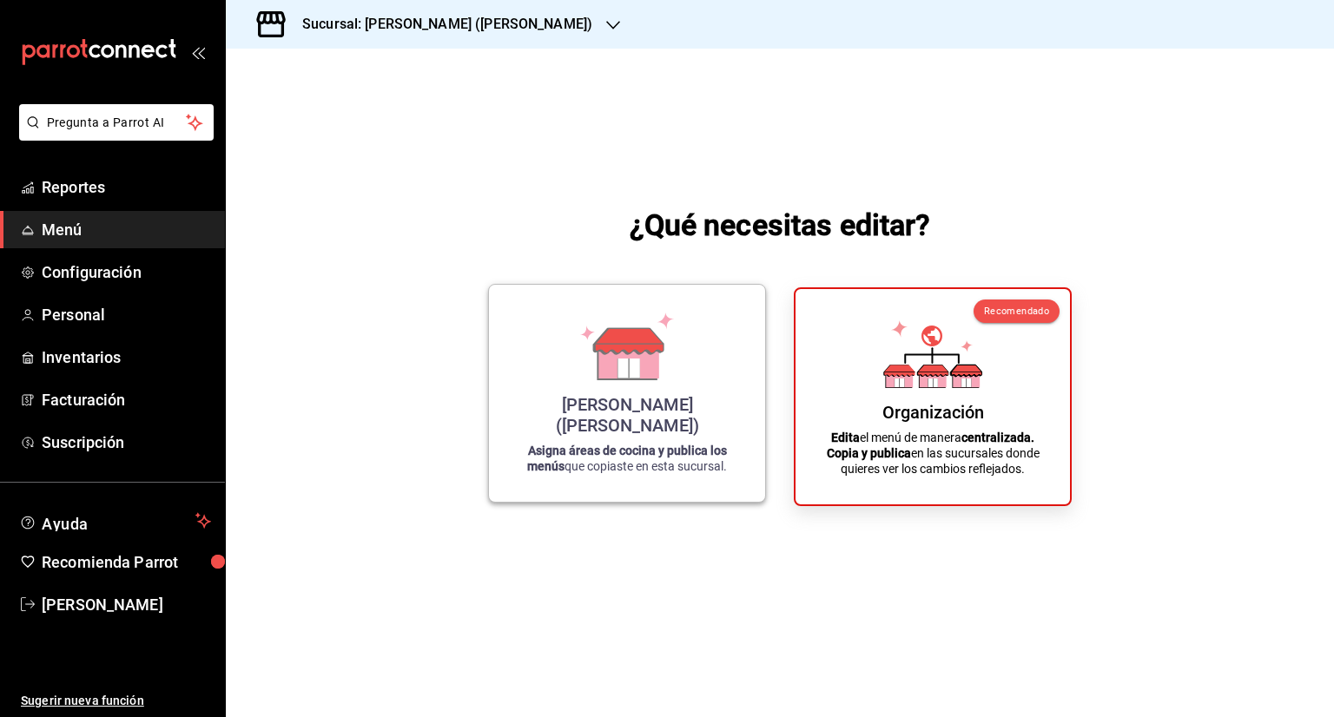
click at [553, 394] on div "[PERSON_NAME] ([PERSON_NAME]) Asigna áreas de cocina y publica los menús que co…" at bounding box center [627, 393] width 235 height 189
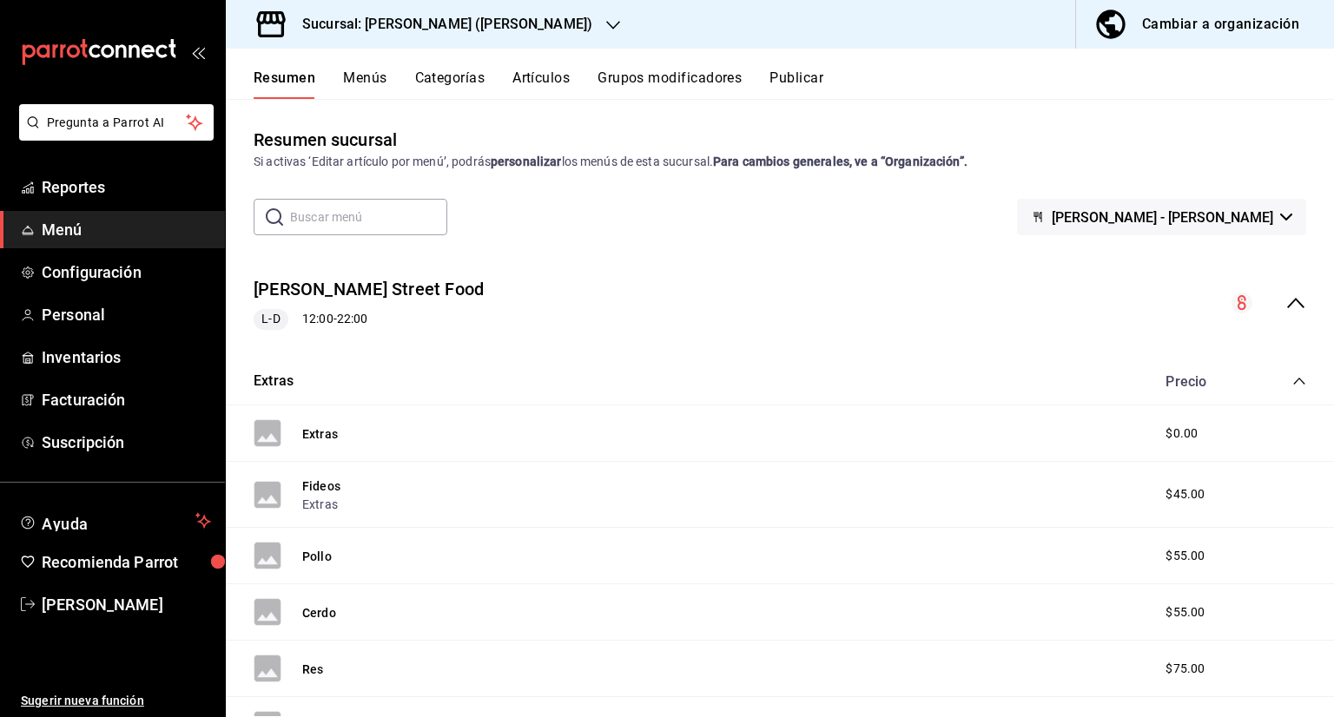
click at [820, 78] on button "Publicar" at bounding box center [797, 84] width 54 height 30
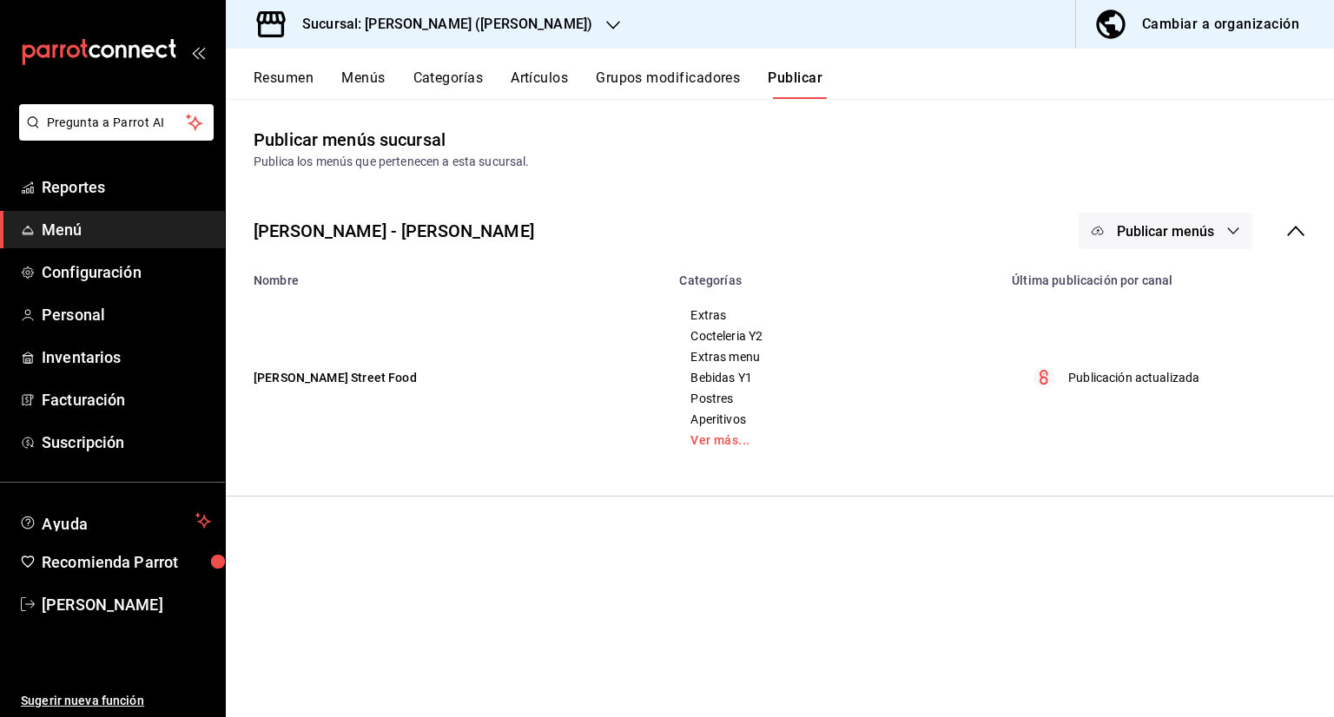
click at [1140, 234] on span "Publicar menús" at bounding box center [1165, 231] width 97 height 17
click at [1199, 233] on div at bounding box center [667, 358] width 1334 height 717
click at [380, 76] on button "Menús" at bounding box center [362, 84] width 43 height 30
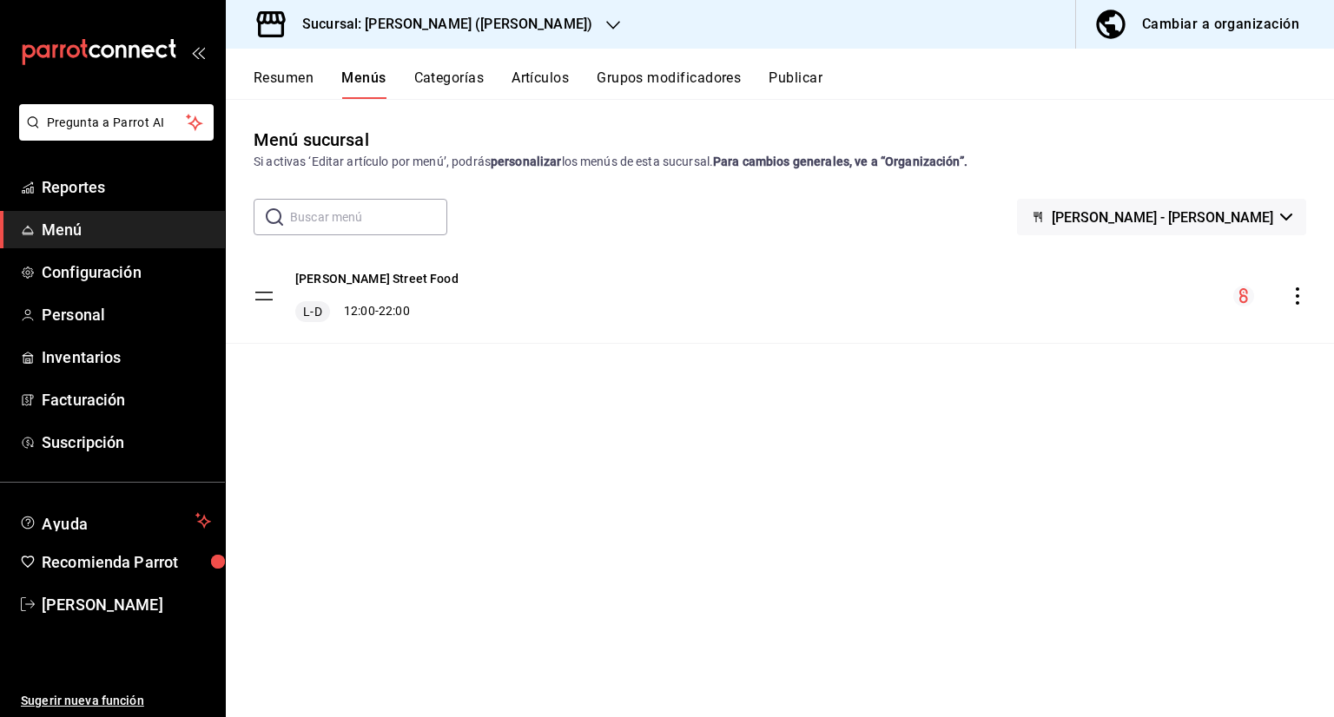
click at [816, 78] on button "Publicar" at bounding box center [796, 84] width 54 height 30
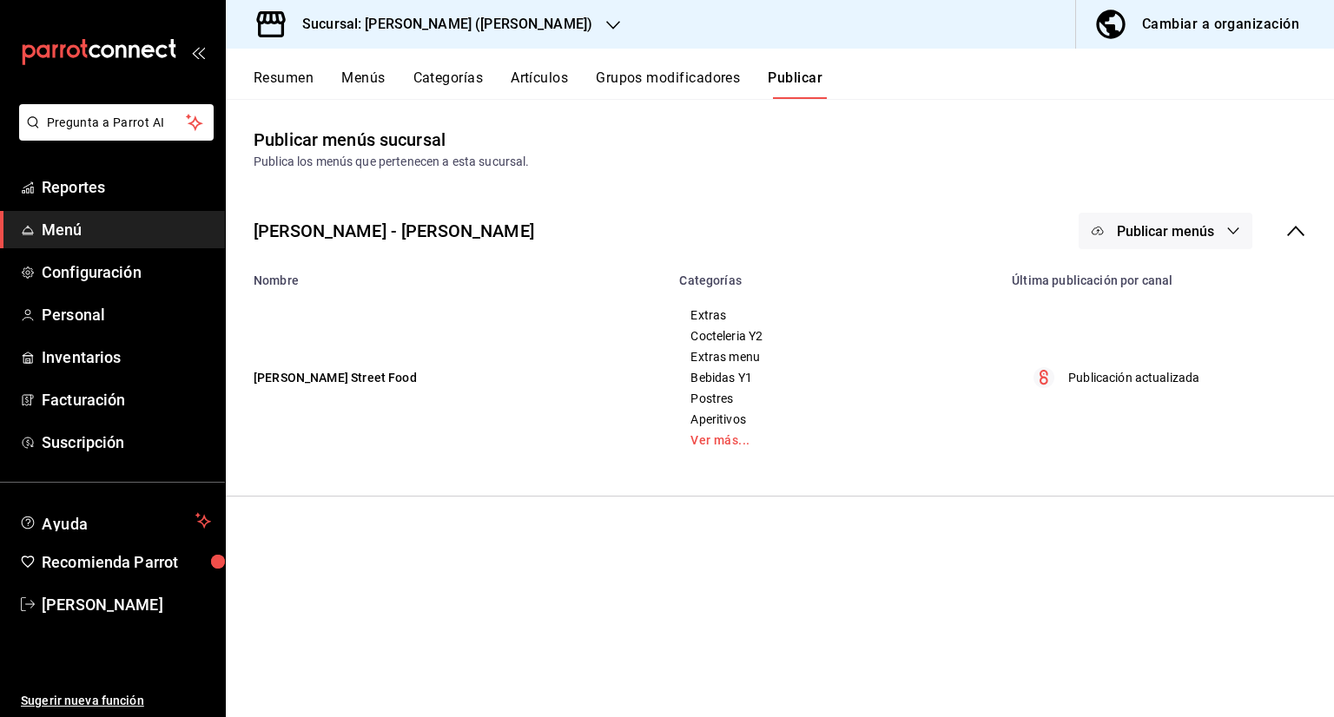
click at [1178, 34] on div "Cambiar a organización" at bounding box center [1220, 24] width 157 height 24
